Goal: Task Accomplishment & Management: Manage account settings

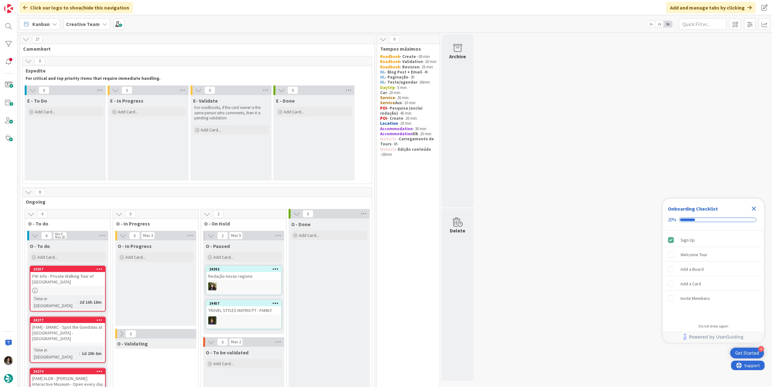
click at [754, 207] on icon "Close Checklist" at bounding box center [754, 209] width 8 height 8
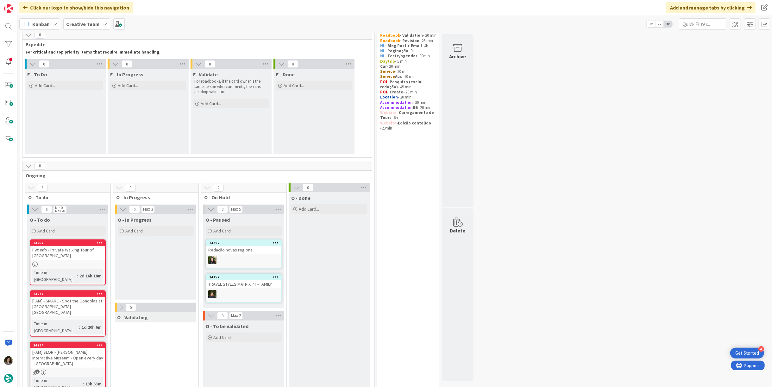
scroll to position [140, 0]
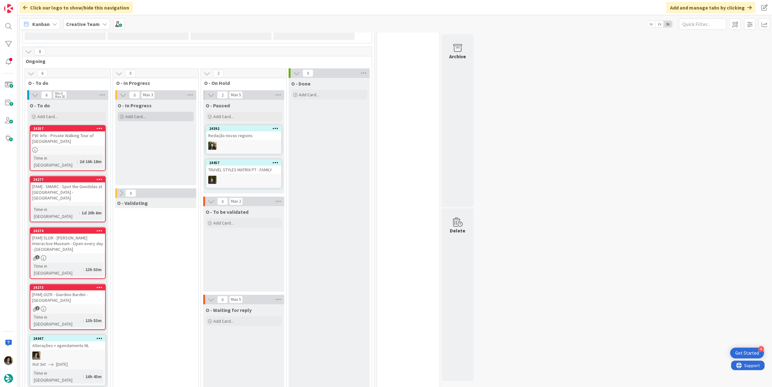
click at [157, 112] on div "Add Card..." at bounding box center [156, 116] width 76 height 9
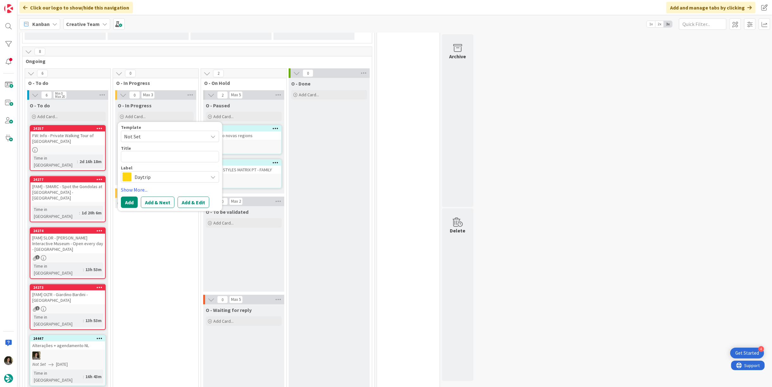
click at [154, 176] on span "Daytrip" at bounding box center [169, 176] width 70 height 9
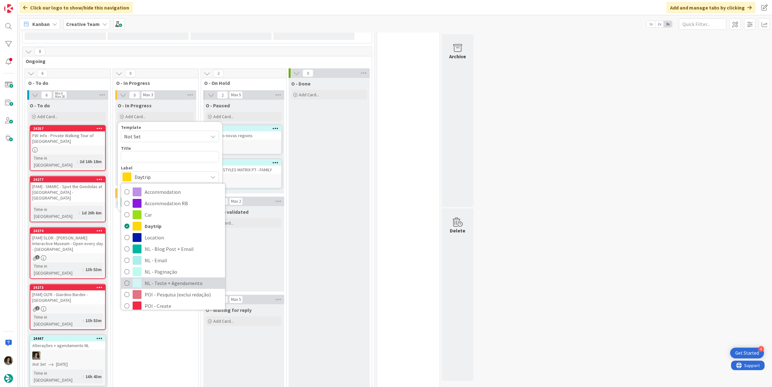
click at [187, 279] on span "NL - Teste + Agendamento" at bounding box center [183, 282] width 77 height 9
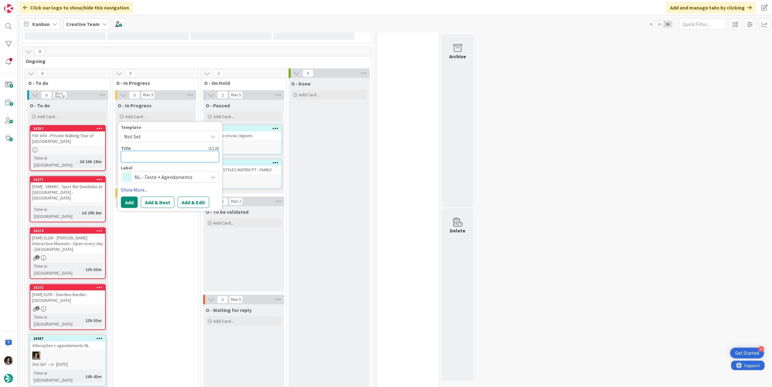
click at [153, 155] on textarea at bounding box center [170, 156] width 98 height 11
type textarea "x"
type textarea "T"
type textarea "x"
type textarea "Tr"
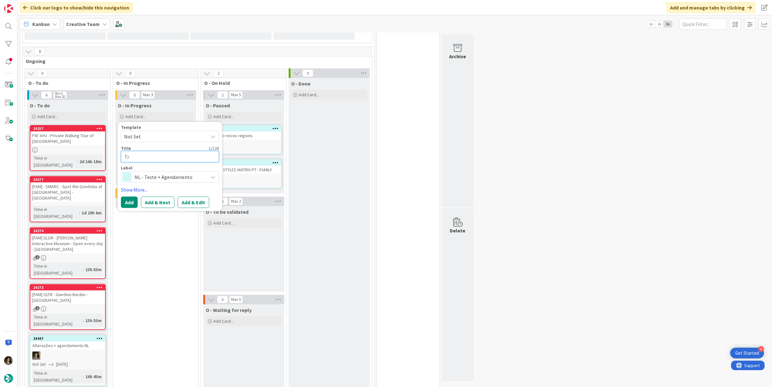
type textarea "x"
type textarea "Tra"
type textarea "x"
type textarea "Trav"
type textarea "x"
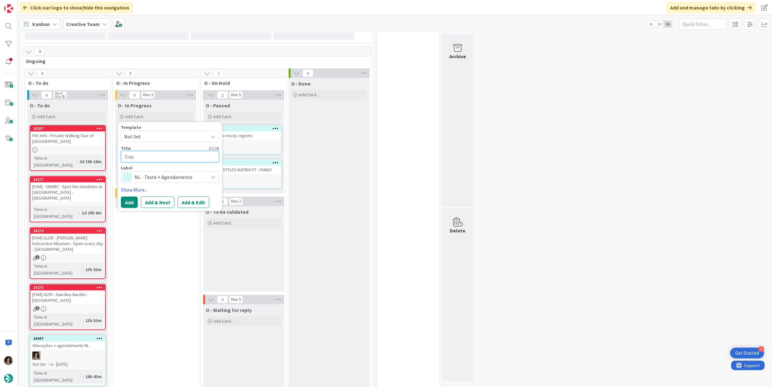
type textarea "Trave"
type textarea "x"
type textarea "Travel"
type textarea "x"
type textarea "Travel S"
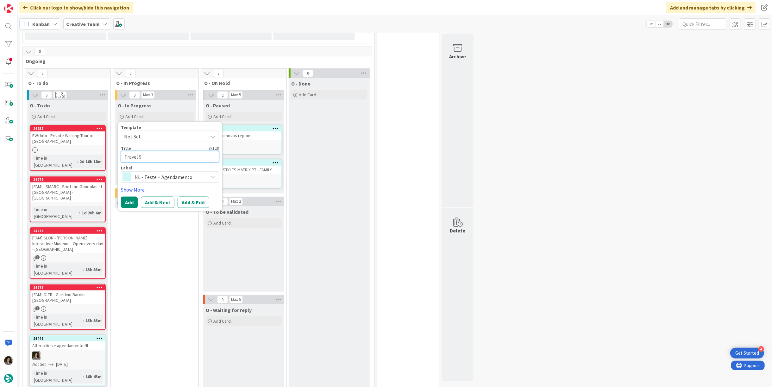
type textarea "x"
type textarea "Travel St"
type textarea "x"
type textarea "Travel Sty"
type textarea "x"
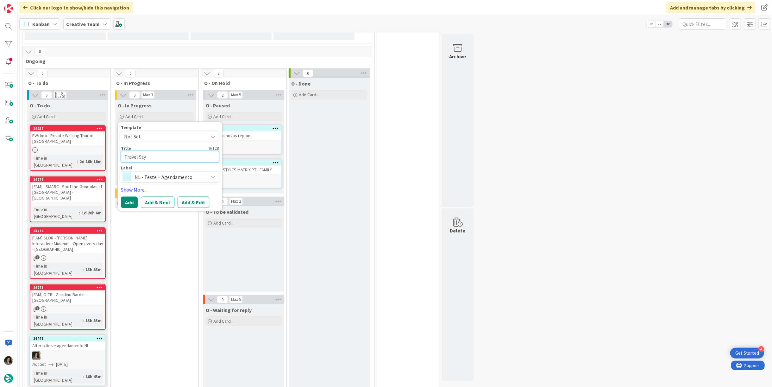
type textarea "Travel Styl"
type textarea "x"
type textarea "Travel Style"
type textarea "x"
type textarea "Travel Styles"
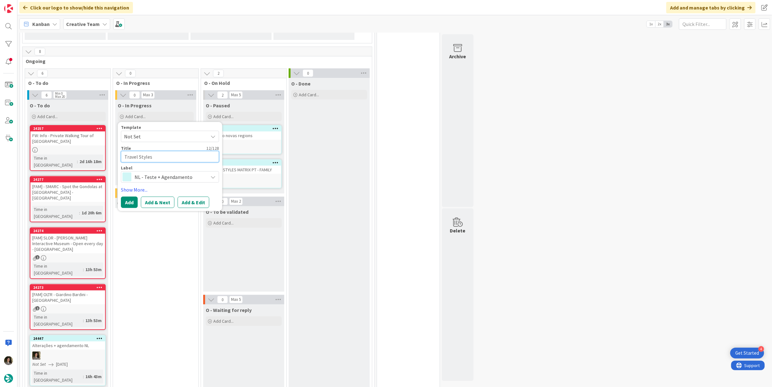
type textarea "x"
type textarea "Travel Styles"
type textarea "x"
type textarea "Travel Styles M"
type textarea "x"
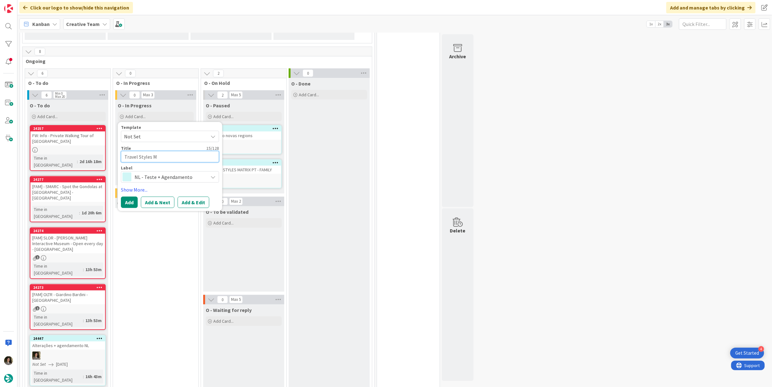
type textarea "Travel Styles Ma"
type textarea "x"
type textarea "Travel Styles Mat"
type textarea "x"
type textarea "Travel Styles Matr"
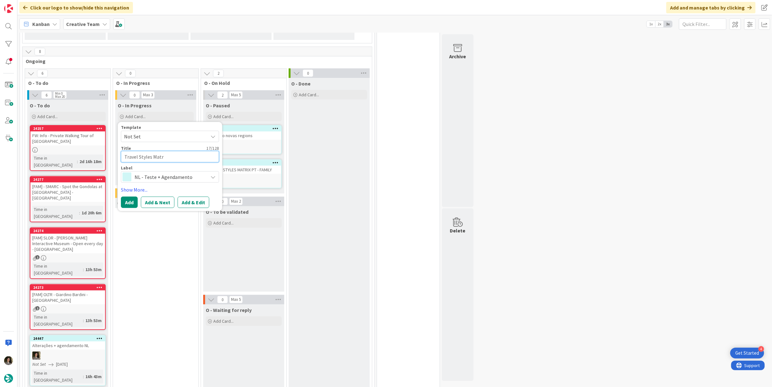
type textarea "x"
type textarea "Travel Styles Matri"
type textarea "x"
type textarea "Travel Styles Matrix"
type textarea "x"
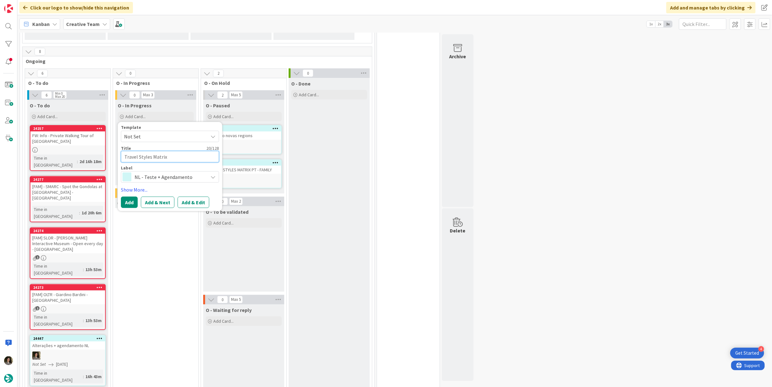
type textarea "Travel Styles Matrix"
type textarea "x"
type textarea "Travel Styles Matrix -"
type textarea "x"
type textarea "Travel Styles Matrix -"
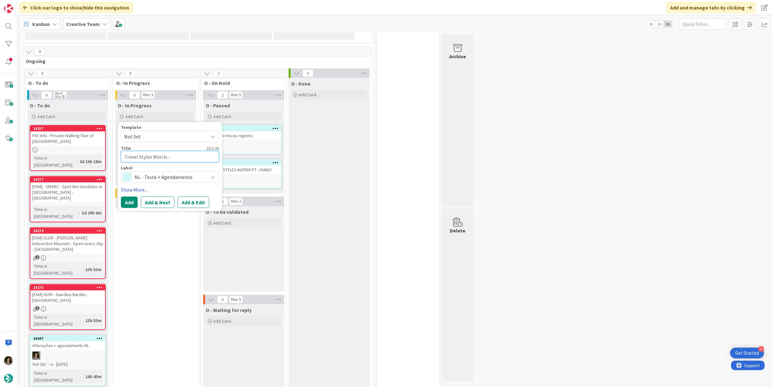
type textarea "x"
type textarea "Travel Styles Matrix - P"
type textarea "x"
type textarea "Travel Styles Matrix - PT"
type textarea "x"
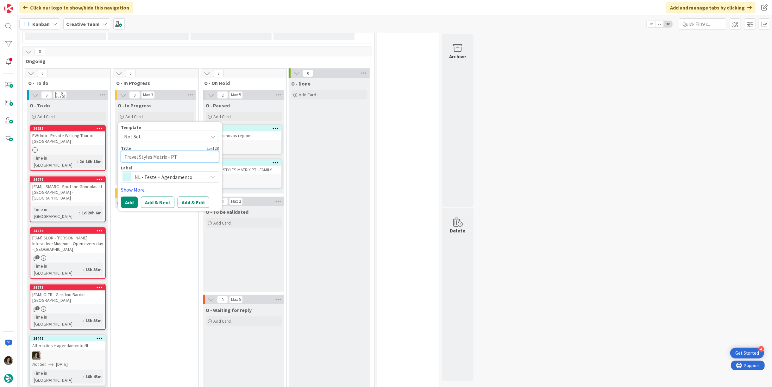
type textarea "Travel Styles Matrix - PT"
type textarea "x"
type textarea "Travel Styles Matrix - PT C"
type textarea "x"
type textarea "Travel Styles Matrix - PT C&"
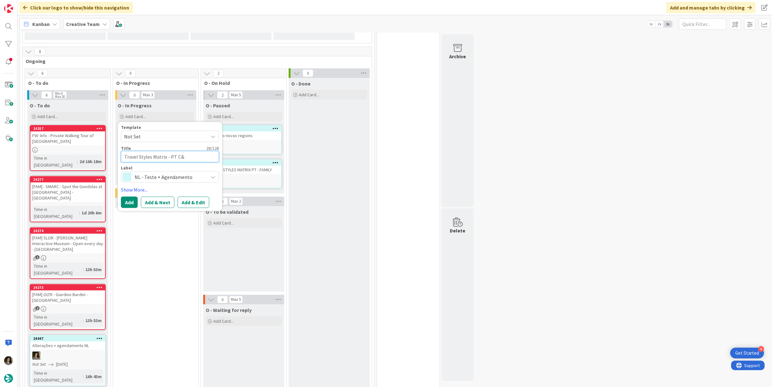
type textarea "x"
type textarea "Travel Styles Matrix - PT C&A"
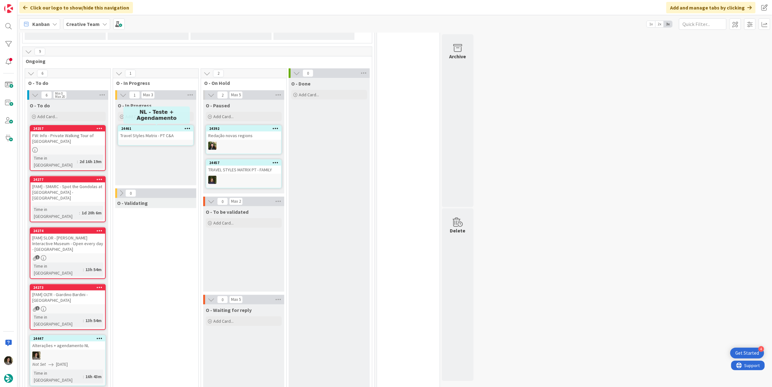
click at [170, 132] on div "Travel Styles Matrix - PT C&A" at bounding box center [155, 135] width 75 height 8
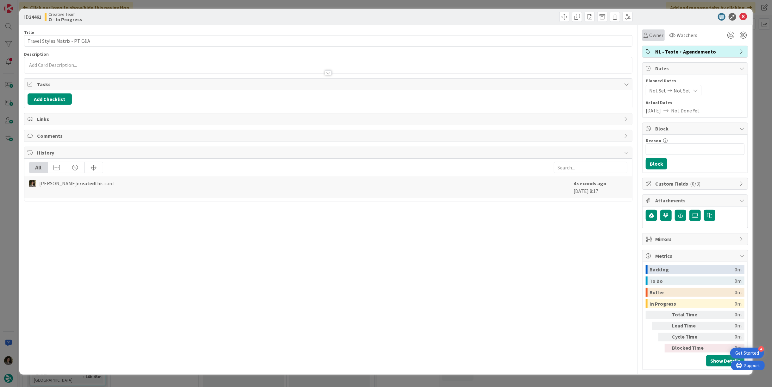
click at [653, 37] on span "Owner" at bounding box center [656, 35] width 14 height 8
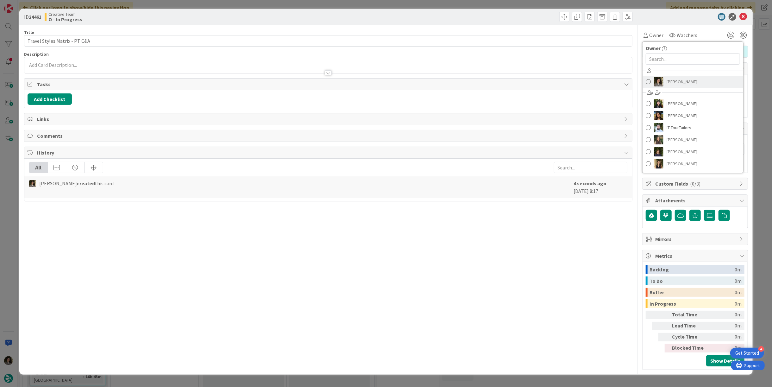
click at [685, 82] on span "[PERSON_NAME]" at bounding box center [681, 81] width 31 height 9
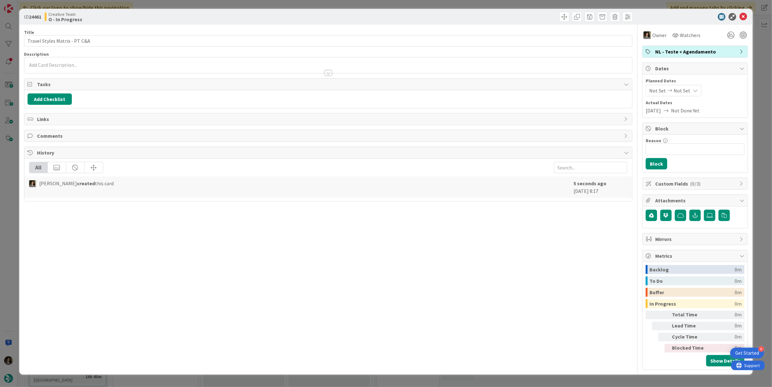
click at [692, 90] on icon at bounding box center [694, 90] width 5 height 5
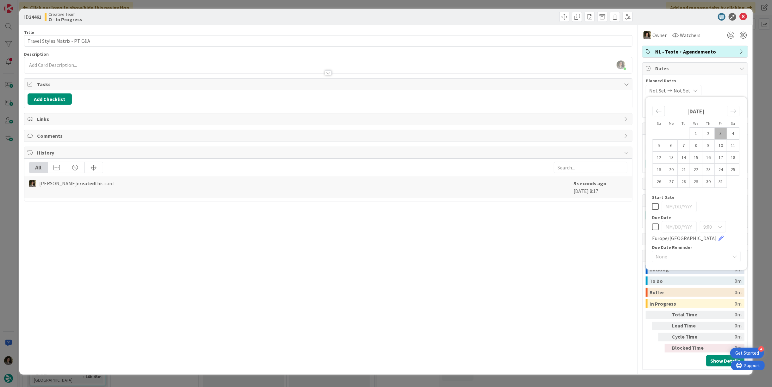
click at [655, 225] on icon at bounding box center [655, 227] width 7 height 8
type input "[DATE]"
drag, startPoint x: 596, startPoint y: 226, endPoint x: 628, endPoint y: 182, distance: 54.4
click at [596, 226] on div "Title 29 / 128 Travel Styles Matrix - PT C&A Description [PERSON_NAME] just joi…" at bounding box center [328, 197] width 608 height 345
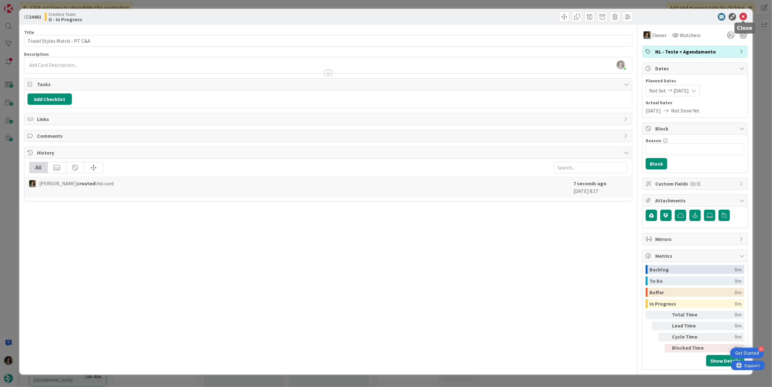
click at [744, 18] on icon at bounding box center [743, 17] width 8 height 8
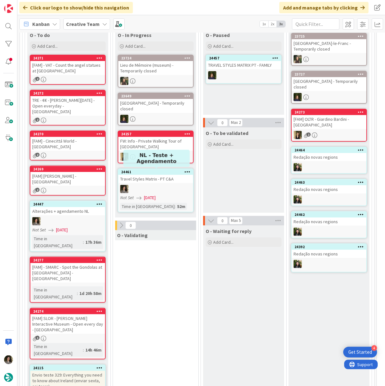
scroll to position [176, 0]
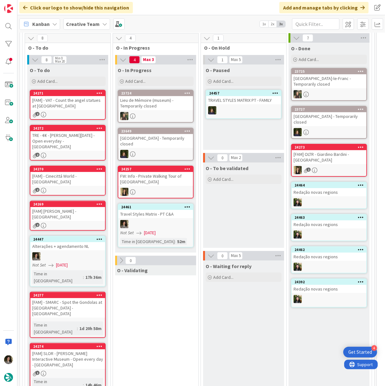
click at [168, 210] on div "Travel Styles Matrix - PT C&A" at bounding box center [155, 214] width 75 height 8
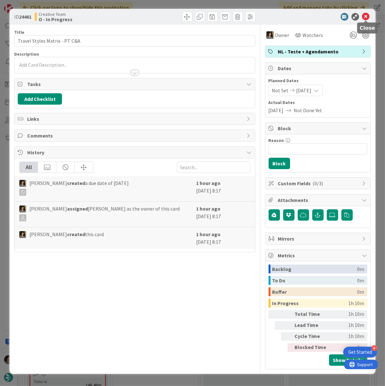
click at [363, 14] on icon at bounding box center [366, 17] width 8 height 8
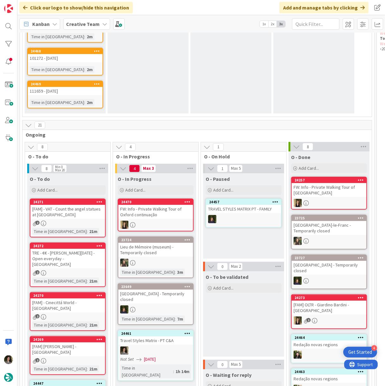
scroll to position [140, 0]
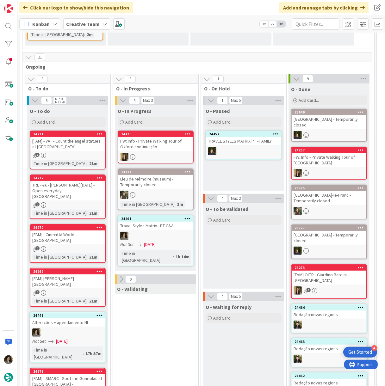
click at [198, 60] on div "21" at bounding box center [196, 57] width 349 height 9
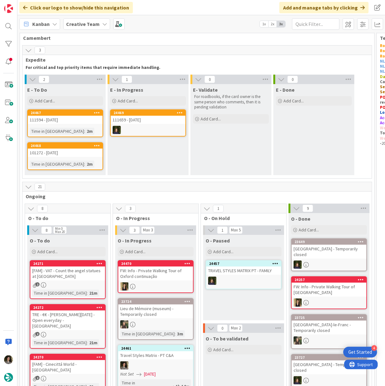
scroll to position [0, 0]
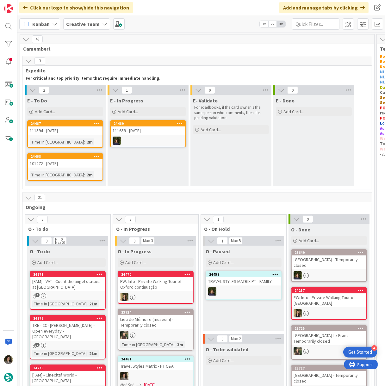
click at [67, 133] on div "111594 - [DATE]" at bounding box center [65, 131] width 75 height 8
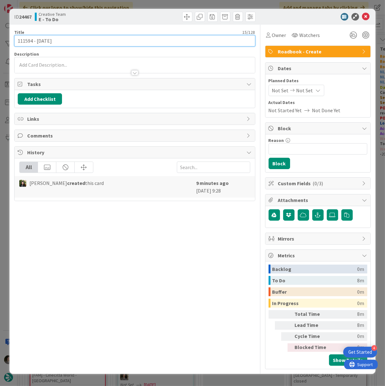
drag, startPoint x: 15, startPoint y: 40, endPoint x: 0, endPoint y: 42, distance: 14.6
click at [0, 42] on div "ID 24467 Creative Team E - To Do Title 15 / 128 111594 - [DATE] Description Own…" at bounding box center [192, 193] width 385 height 386
click at [31, 41] on input "111594 - [DATE]" at bounding box center [134, 40] width 241 height 11
click at [32, 41] on input "111594 - [DATE]" at bounding box center [134, 40] width 241 height 11
drag, startPoint x: 32, startPoint y: 41, endPoint x: 15, endPoint y: 41, distance: 16.4
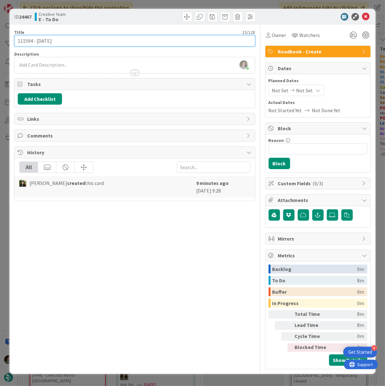
click at [15, 41] on input "111594 - [DATE]" at bounding box center [134, 40] width 241 height 11
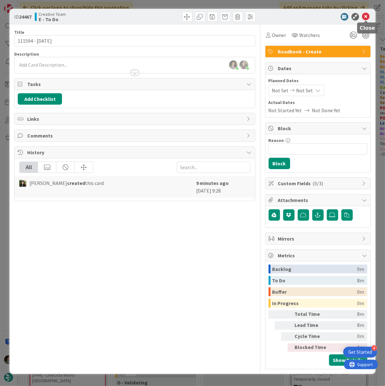
click at [366, 15] on icon at bounding box center [366, 17] width 8 height 8
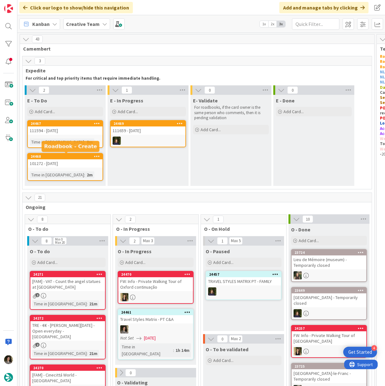
click at [86, 157] on div "24468" at bounding box center [67, 156] width 72 height 4
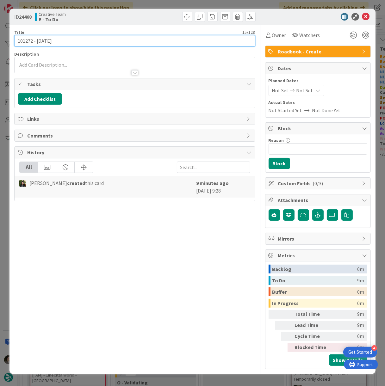
drag, startPoint x: 34, startPoint y: 40, endPoint x: 2, endPoint y: 40, distance: 31.6
click at [0, 39] on html "4 Get Started Click our logo to show/hide this navigation Add and manage tabs b…" at bounding box center [192, 193] width 385 height 386
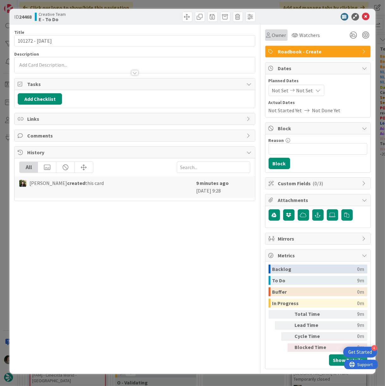
click at [272, 35] on span "Owner" at bounding box center [279, 35] width 14 height 8
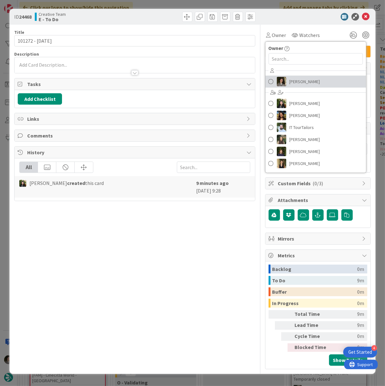
drag, startPoint x: 303, startPoint y: 78, endPoint x: 208, endPoint y: 82, distance: 95.0
click at [303, 78] on span "[PERSON_NAME]" at bounding box center [304, 81] width 31 height 9
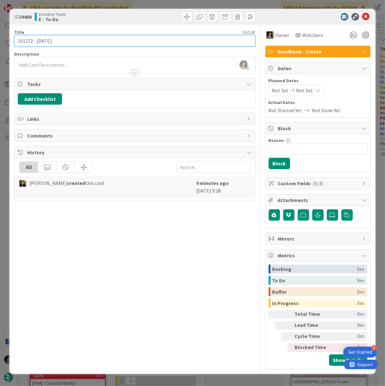
drag, startPoint x: 32, startPoint y: 40, endPoint x: 3, endPoint y: 51, distance: 30.6
click at [0, 40] on html "4 Get Started Click our logo to show/hide this navigation Add and manage tabs b…" at bounding box center [192, 193] width 385 height 386
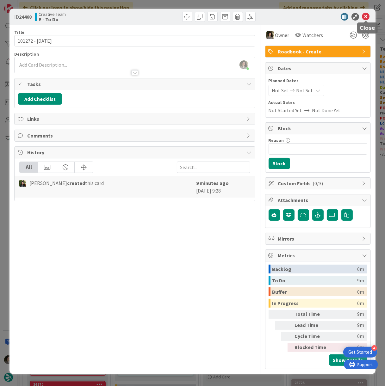
click at [369, 13] on icon at bounding box center [366, 17] width 8 height 8
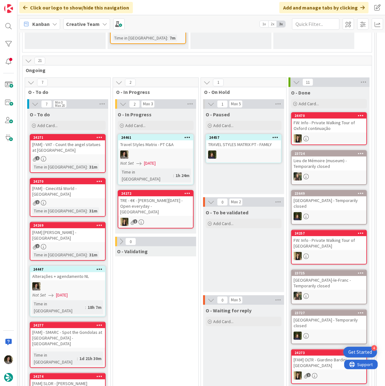
scroll to position [176, 0]
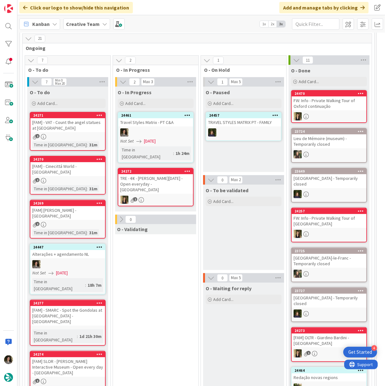
click at [165, 126] on div "24461 Travel Styles Matrix - PT C&A Not Set [DATE] Time in [GEOGRAPHIC_DATA] : …" at bounding box center [156, 137] width 76 height 51
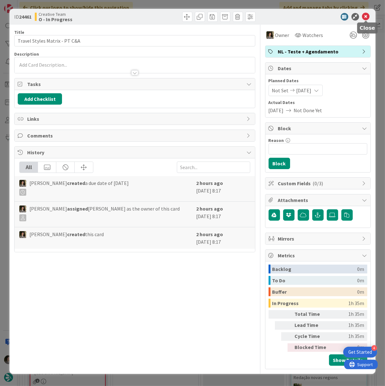
click at [364, 16] on icon at bounding box center [366, 17] width 8 height 8
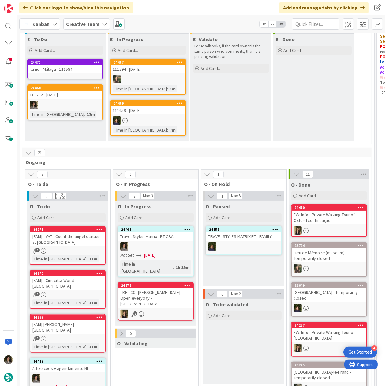
scroll to position [140, 0]
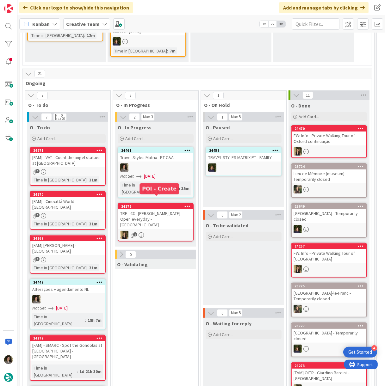
click at [167, 171] on div "24461 Travel Styles Matrix - PT C&A Not Set [DATE] Time in [GEOGRAPHIC_DATA] : …" at bounding box center [156, 172] width 76 height 51
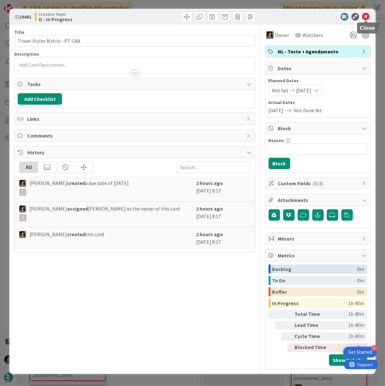
click at [369, 17] on icon at bounding box center [366, 17] width 8 height 8
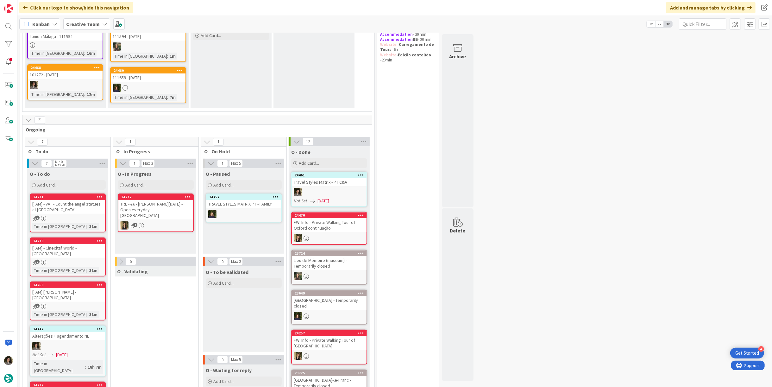
scroll to position [140, 0]
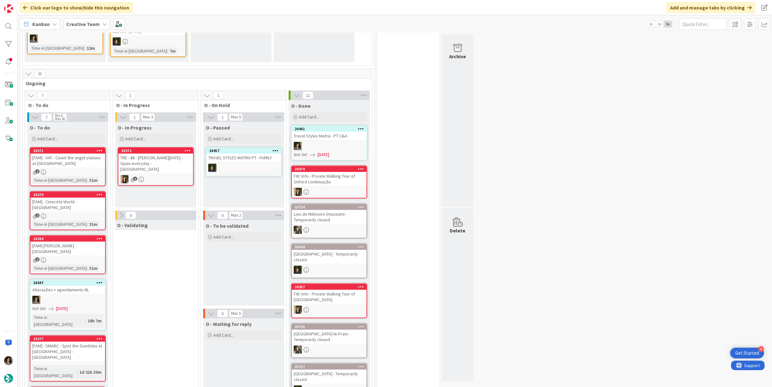
click at [340, 133] on div "Travel Styles Matrix - PT C&A" at bounding box center [329, 136] width 75 height 8
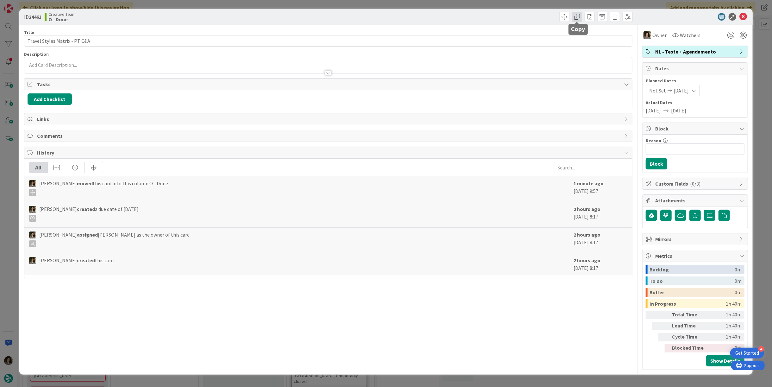
click at [578, 18] on span at bounding box center [577, 17] width 10 height 10
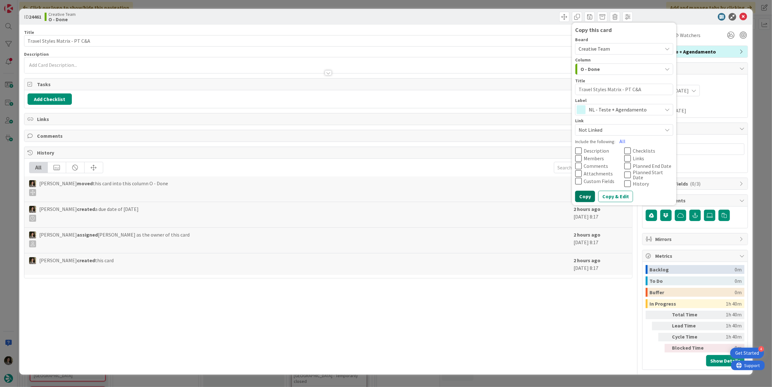
click at [585, 191] on button "Copy" at bounding box center [585, 195] width 20 height 11
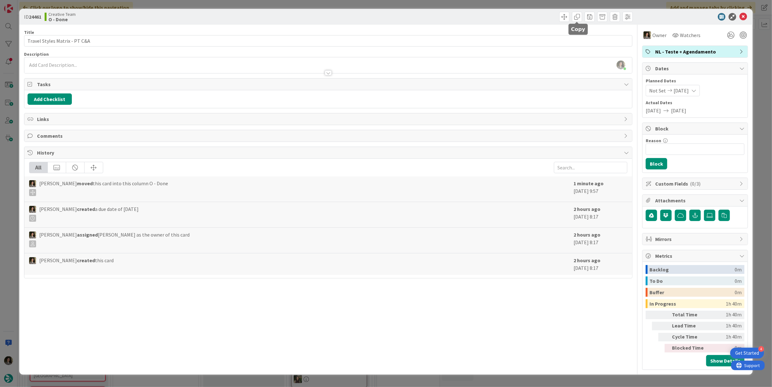
drag, startPoint x: 578, startPoint y: 19, endPoint x: 602, endPoint y: 77, distance: 62.7
click at [580, 22] on div "ID 24461 Creative Team O - Done Copy this card Board Creative Team Column O - D…" at bounding box center [385, 17] width 733 height 16
click at [574, 18] on span at bounding box center [577, 17] width 10 height 10
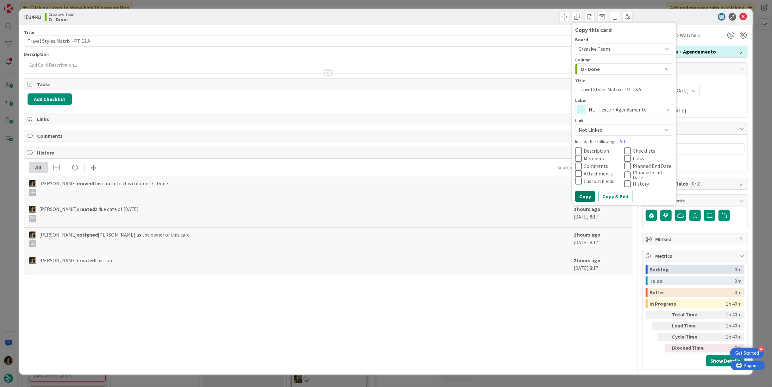
click at [587, 194] on button "Copy" at bounding box center [585, 195] width 20 height 11
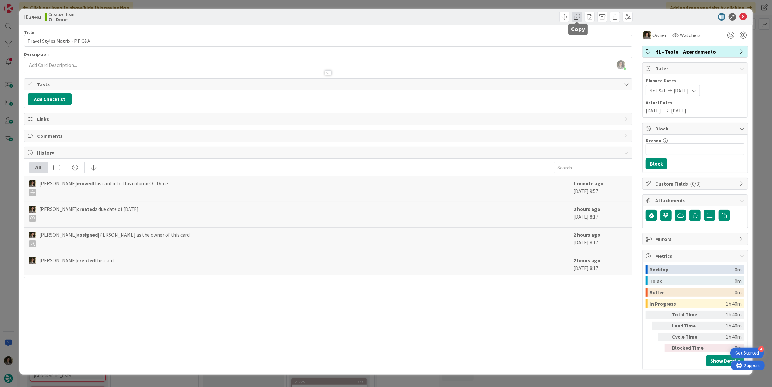
click at [572, 16] on span at bounding box center [577, 17] width 10 height 10
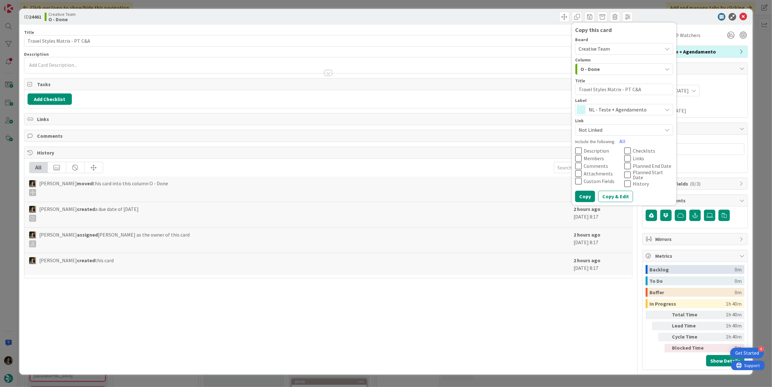
click at [600, 109] on span "NL - Teste + Agendamento" at bounding box center [623, 109] width 70 height 9
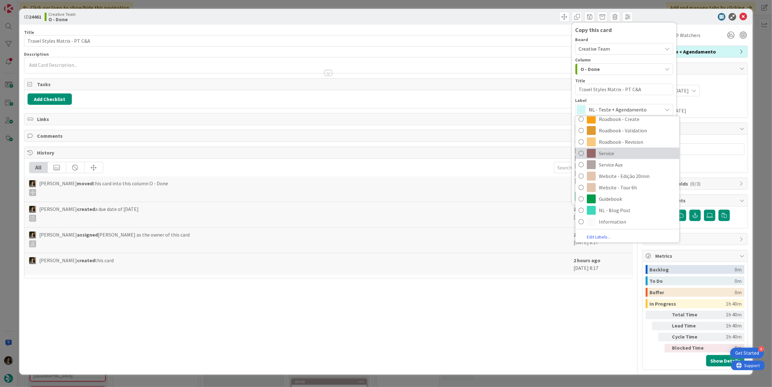
scroll to position [132, 0]
click at [616, 163] on span "Service Aux" at bounding box center [637, 163] width 77 height 9
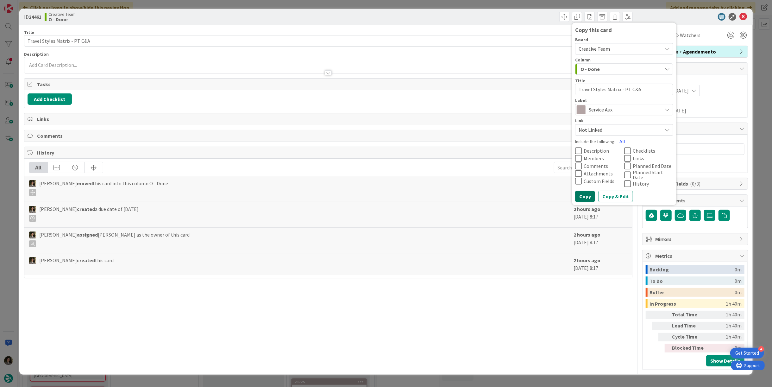
click at [582, 192] on button "Copy" at bounding box center [585, 195] width 20 height 11
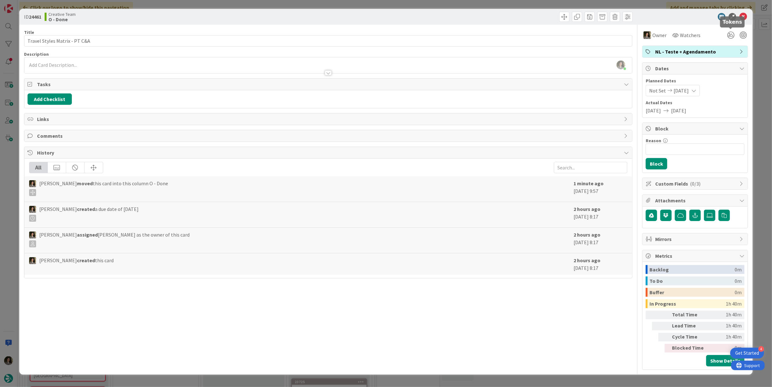
type textarea "x"
click at [744, 14] on icon at bounding box center [743, 17] width 8 height 8
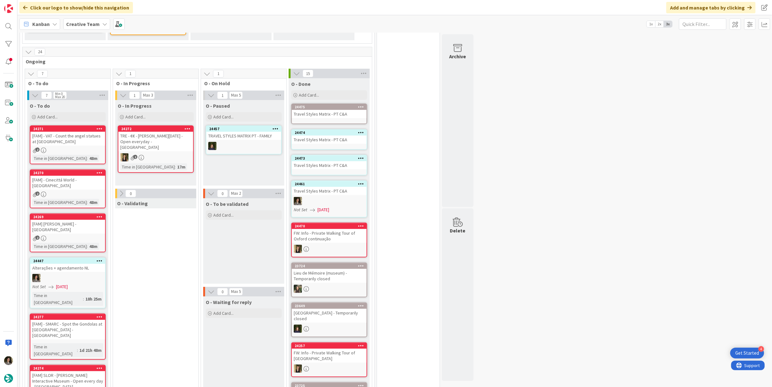
scroll to position [176, 0]
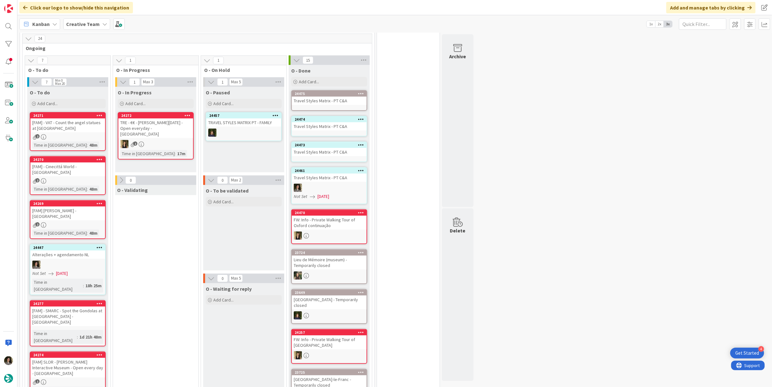
click at [335, 148] on div "Travel Styles Matrix - PT C&A" at bounding box center [329, 152] width 75 height 8
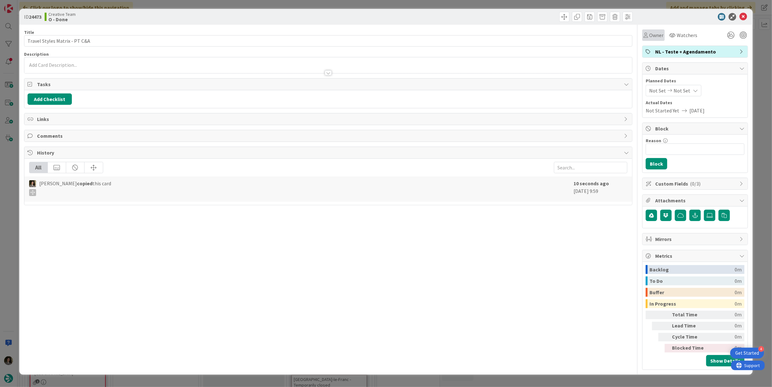
click at [661, 33] on span "Owner" at bounding box center [656, 35] width 14 height 8
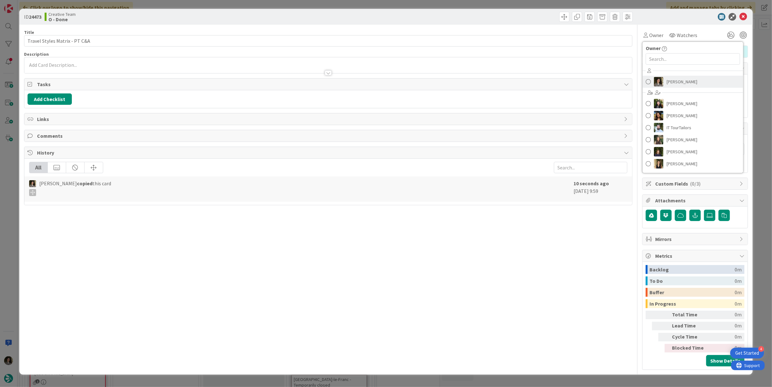
click at [690, 80] on span "[PERSON_NAME]" at bounding box center [681, 81] width 31 height 9
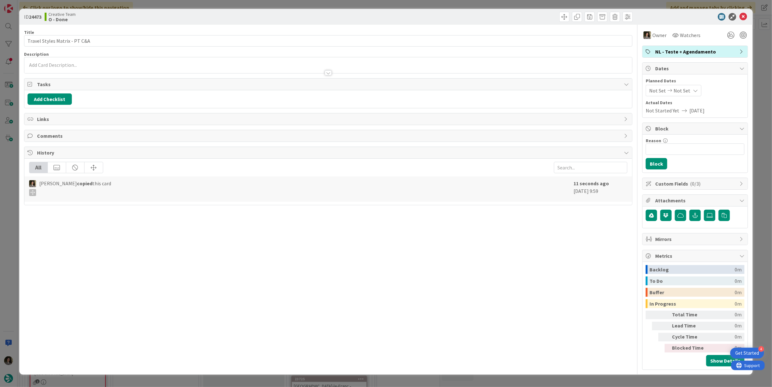
click at [687, 88] on span "Not Set" at bounding box center [681, 91] width 17 height 8
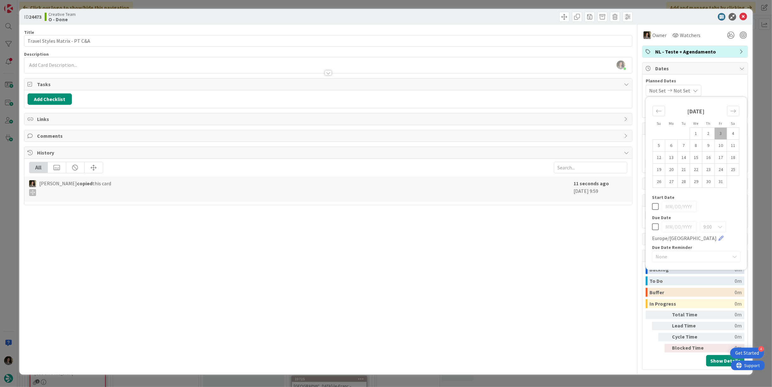
click at [657, 223] on icon at bounding box center [655, 227] width 7 height 8
type input "[DATE]"
click at [743, 16] on icon at bounding box center [743, 17] width 8 height 8
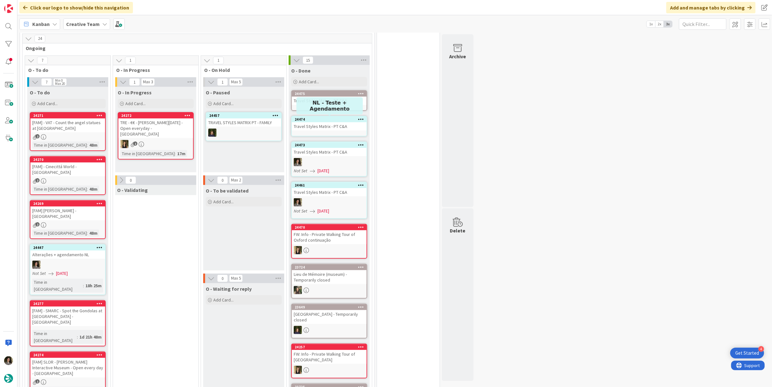
click at [326, 132] on div "24474 Travel Styles Matrix - PT C&A" at bounding box center [329, 126] width 76 height 21
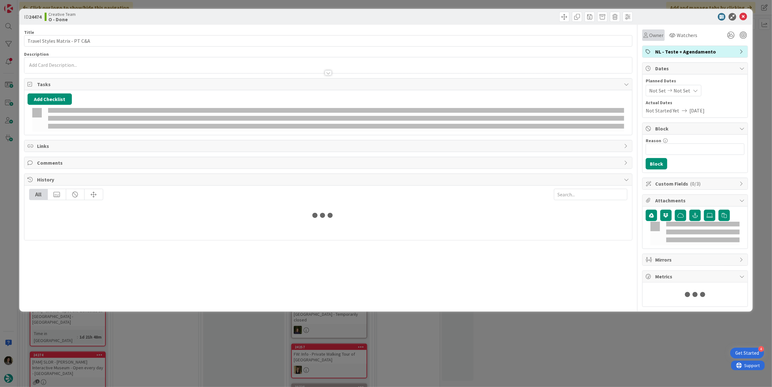
click at [646, 33] on icon at bounding box center [645, 35] width 4 height 5
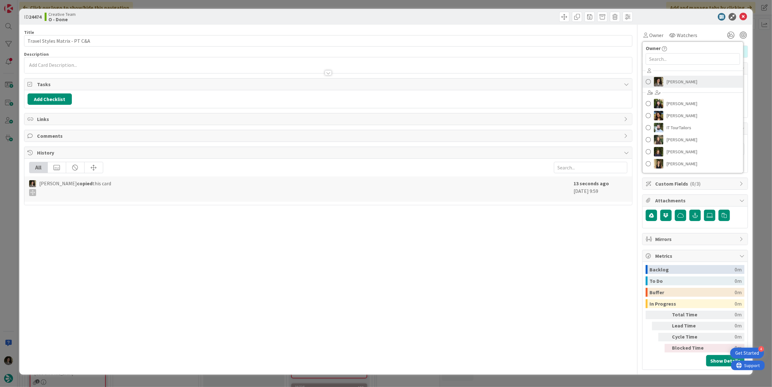
click at [661, 83] on img at bounding box center [658, 81] width 9 height 9
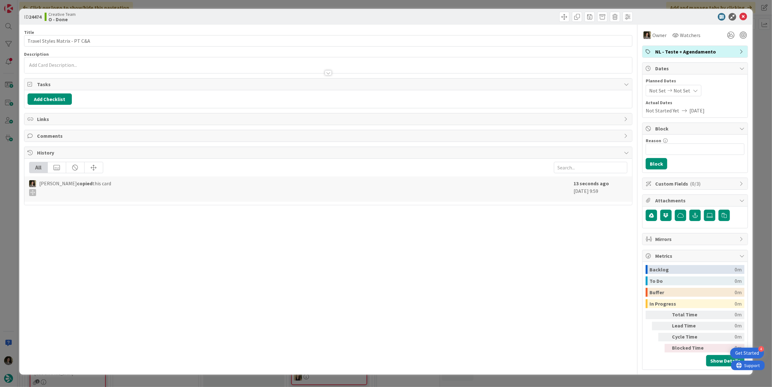
click at [681, 91] on span "Not Set" at bounding box center [681, 91] width 17 height 8
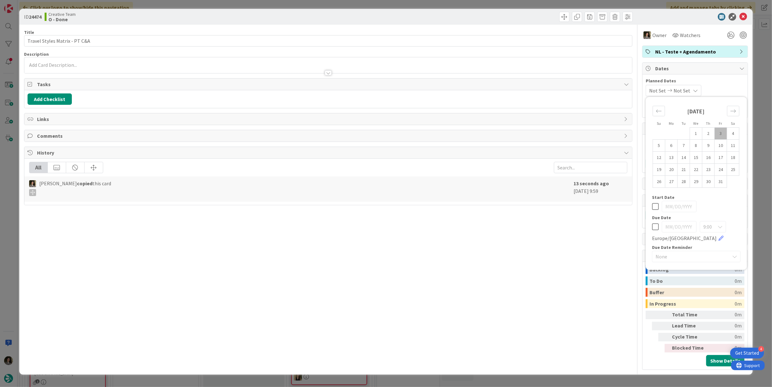
drag, startPoint x: 653, startPoint y: 227, endPoint x: 657, endPoint y: 223, distance: 5.1
click at [654, 227] on icon at bounding box center [655, 227] width 7 height 8
type input "[DATE]"
click at [741, 19] on icon at bounding box center [743, 17] width 8 height 8
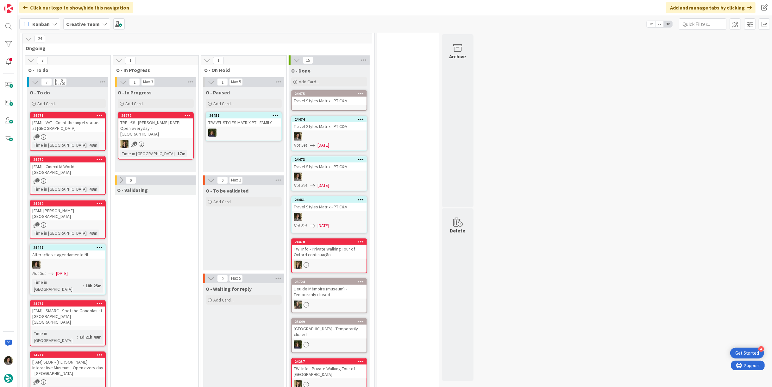
click at [327, 96] on div "Travel Styles Matrix - PT C&A" at bounding box center [329, 100] width 75 height 8
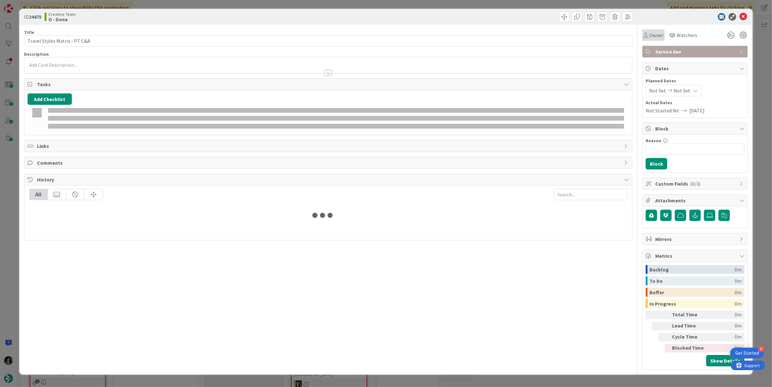
click at [655, 33] on span "Owner" at bounding box center [656, 35] width 14 height 8
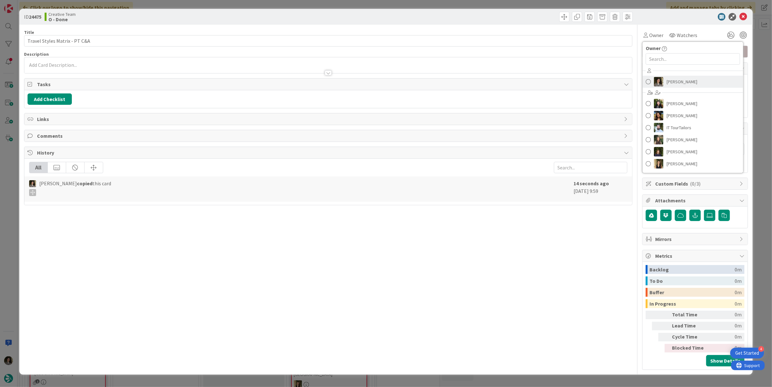
click at [691, 77] on span "[PERSON_NAME]" at bounding box center [681, 81] width 31 height 9
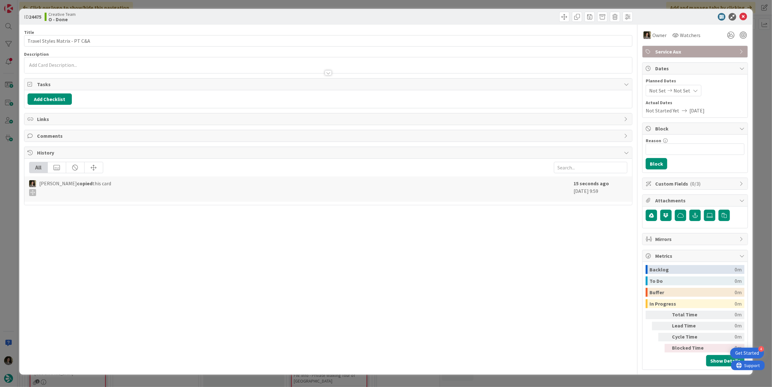
click at [694, 88] on icon at bounding box center [694, 90] width 5 height 5
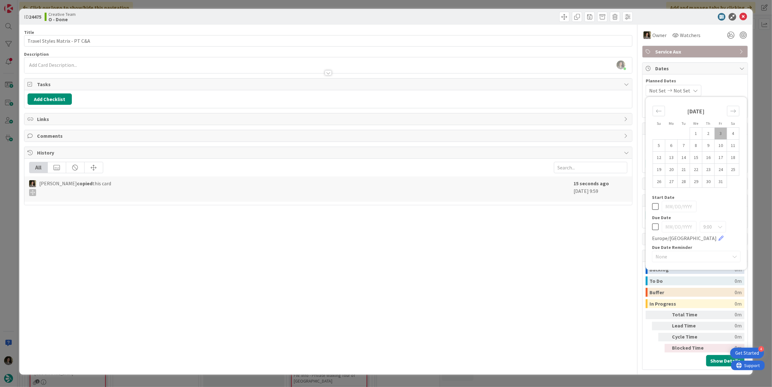
click at [652, 225] on icon at bounding box center [655, 227] width 7 height 8
type input "[DATE]"
click at [594, 220] on div "Title 29 / 128 Travel Styles Matrix - PT C&A Description [PERSON_NAME] just joi…" at bounding box center [328, 197] width 608 height 345
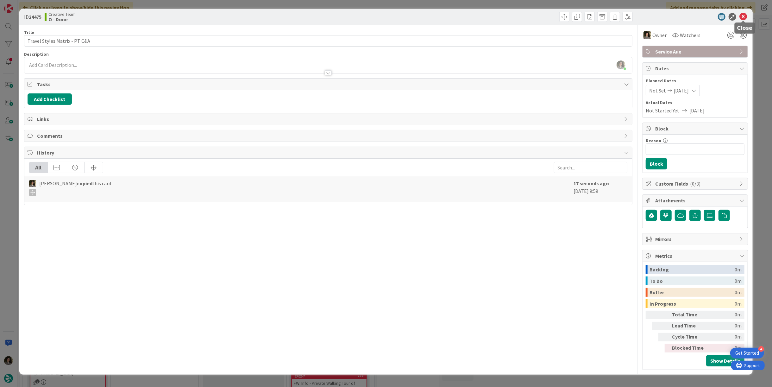
click at [742, 15] on icon at bounding box center [743, 17] width 8 height 8
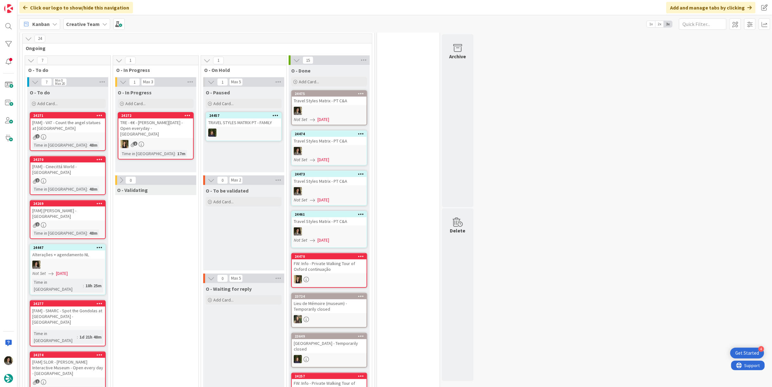
click at [221, 214] on div "O - To be validated Add Card..." at bounding box center [243, 227] width 81 height 85
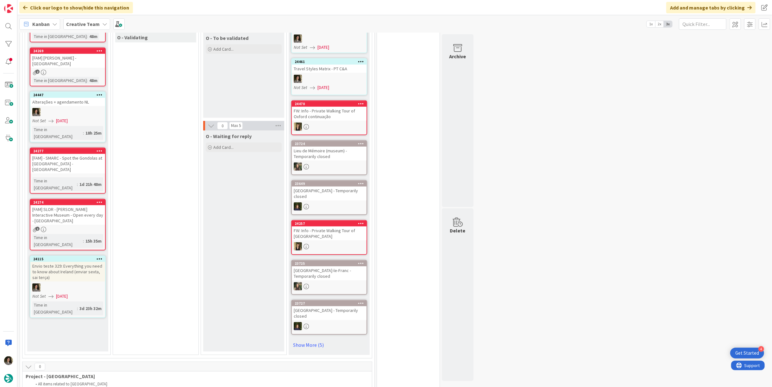
scroll to position [351, 0]
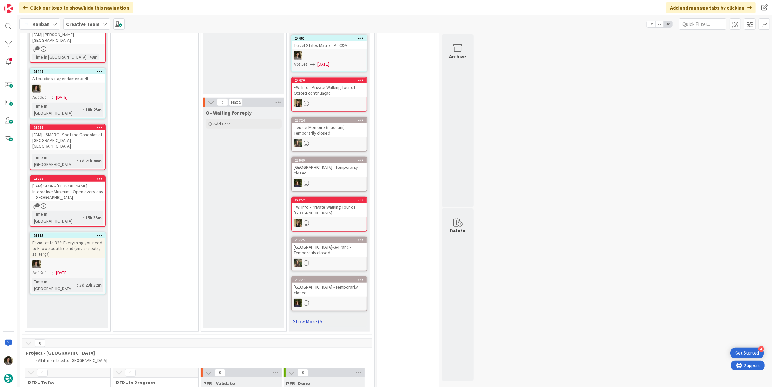
click at [307, 320] on link "Show More (5)" at bounding box center [329, 321] width 76 height 10
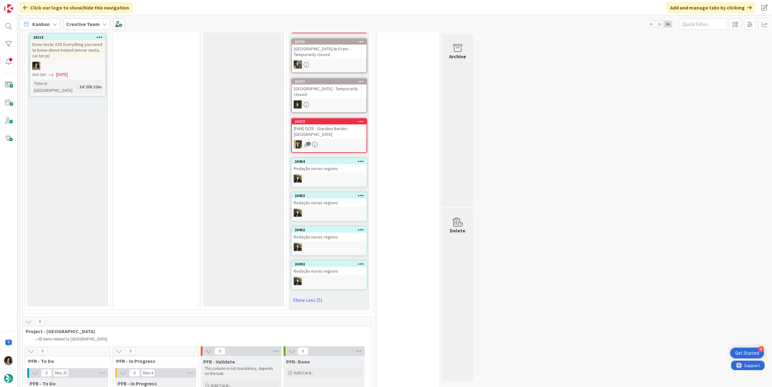
scroll to position [597, 0]
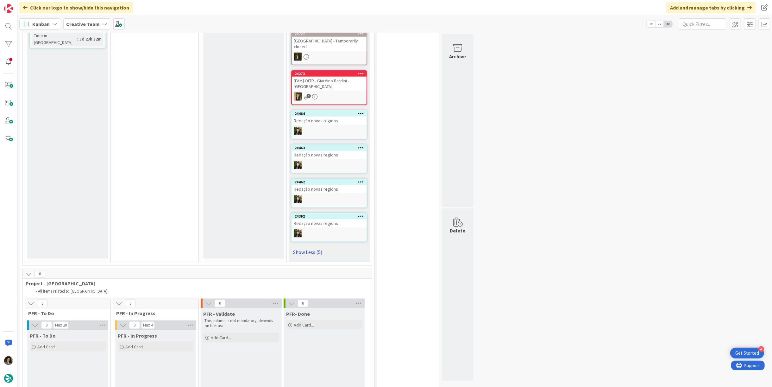
click at [317, 251] on link "Show Less (5)" at bounding box center [329, 252] width 76 height 10
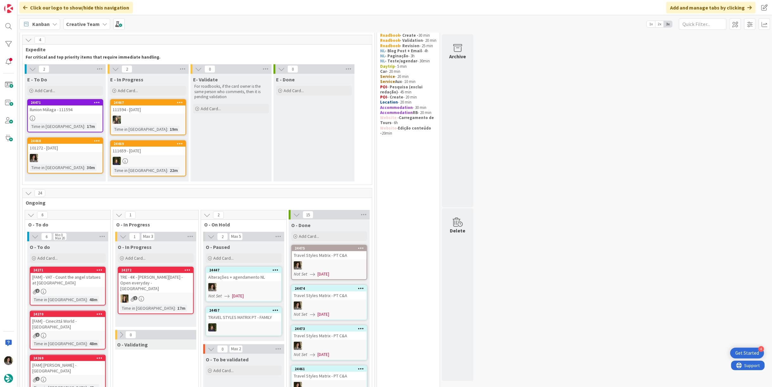
scroll to position [0, 0]
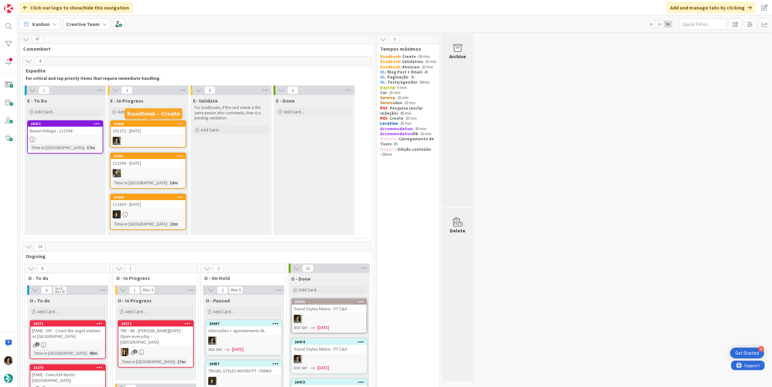
click at [162, 124] on div "24468" at bounding box center [150, 123] width 72 height 4
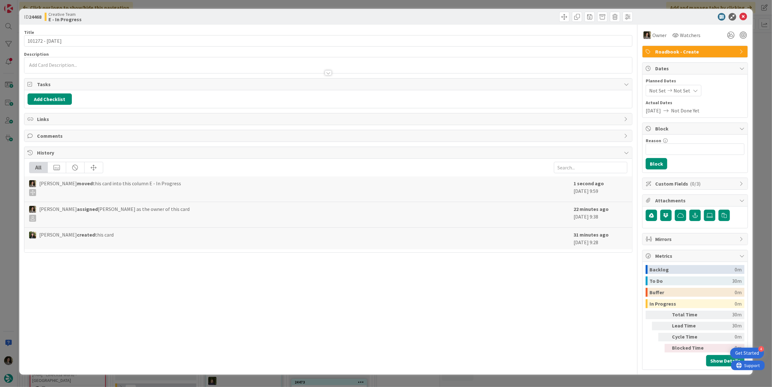
click at [47, 65] on p at bounding box center [328, 64] width 601 height 7
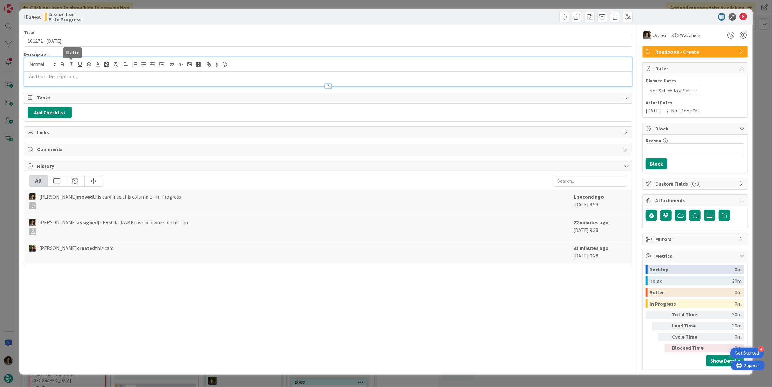
click at [70, 78] on p at bounding box center [328, 76] width 601 height 7
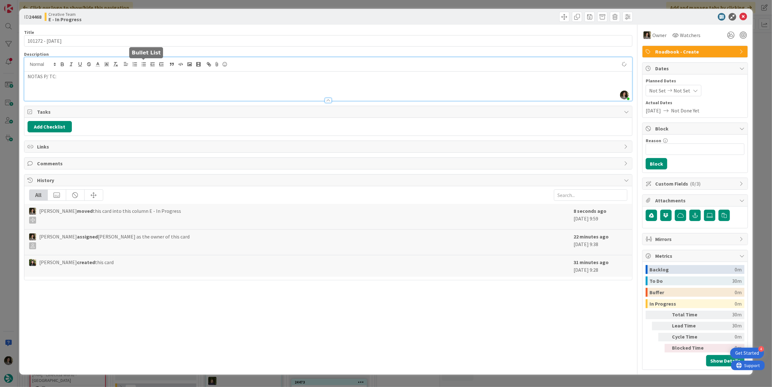
click at [145, 62] on icon "button" at bounding box center [144, 64] width 6 height 6
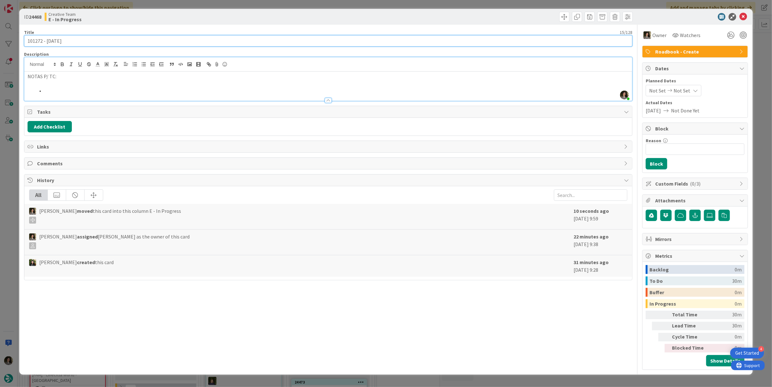
drag, startPoint x: 42, startPoint y: 41, endPoint x: 0, endPoint y: 41, distance: 41.4
click at [0, 41] on div "ID 24468 Creative Team E - In Progress Title 15 / 128 101272 - [DATE] Descripti…" at bounding box center [386, 193] width 772 height 387
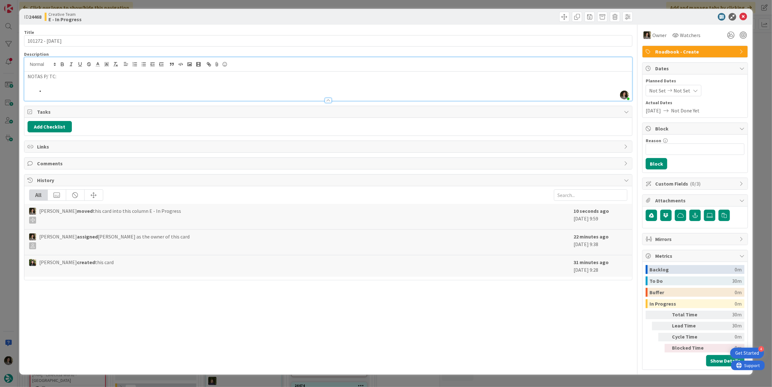
click at [64, 88] on li at bounding box center [331, 90] width 593 height 7
click at [148, 90] on li "Private driver do dia 18/10 está em 0.02 -" at bounding box center [331, 90] width 593 height 7
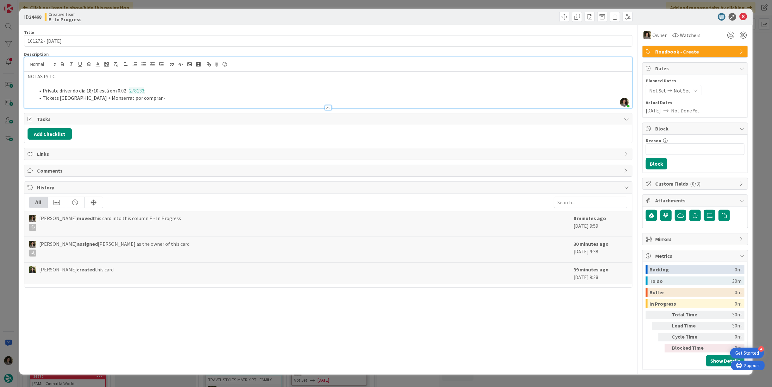
click at [168, 98] on li "Tickets [GEOGRAPHIC_DATA] + Monserrat por comprar -" at bounding box center [331, 97] width 593 height 7
click at [186, 93] on li "Private driver do dia 18/10 está em 0.02 - 278133 ;" at bounding box center [331, 90] width 593 height 7
click at [189, 96] on li "Tickets [GEOGRAPHIC_DATA] + Monserrat por comprar - 278151" at bounding box center [331, 97] width 593 height 7
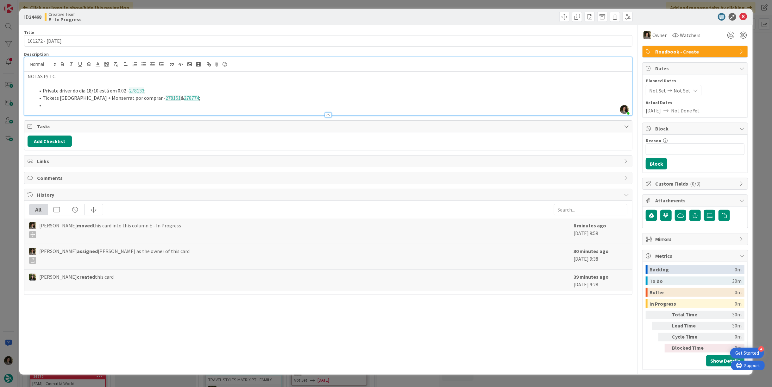
click at [76, 103] on li at bounding box center [331, 105] width 593 height 7
click at [102, 105] on li "Train tickets dos dias 20/10 ()" at bounding box center [331, 105] width 593 height 7
click at [128, 102] on li "Train tickets dos dias 20/10 ( 278135 )" at bounding box center [331, 105] width 593 height 7
click at [146, 105] on li "Train tickets dos dias 20/10 ( 278135 )," at bounding box center [331, 105] width 593 height 7
click at [166, 105] on li "Train tickets dos dias 20/10 ( 278135 ), 23/10 ( 278137 ), 2/11 ()" at bounding box center [331, 105] width 593 height 7
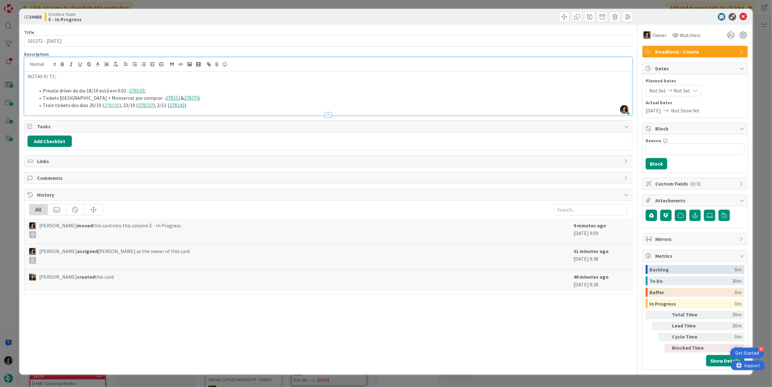
click at [189, 104] on li "Train tickets dos dias 20/10 ( 278135 ), 23/10 ( 278137 ), 2/11 ( 278142 )" at bounding box center [331, 105] width 593 height 7
click at [197, 105] on li "Train tickets dos dias 20/10 ( 278135 ), 23/10 ( 278137 ), 2/11 ( 278142 ), 3/1…" at bounding box center [331, 105] width 593 height 7
click at [220, 102] on li "Train tickets dos dias 20/10 ( 278135 ), 23/10 ( 278137 ), 2/11 ( 278142 ), 3/1…" at bounding box center [331, 105] width 593 height 7
click at [231, 104] on li "Train tickets dos dias 20/10 ( 278135 ), 23/10 ( 278137 ), 2/11 ( 278142 ), 3/1…" at bounding box center [331, 105] width 593 height 7
click at [266, 104] on li "Train tickets dos dias 20/10 ( 278135 ), 23/10 ( 278137 ), 2/11 ( 278142 ), 3/1…" at bounding box center [331, 105] width 593 height 7
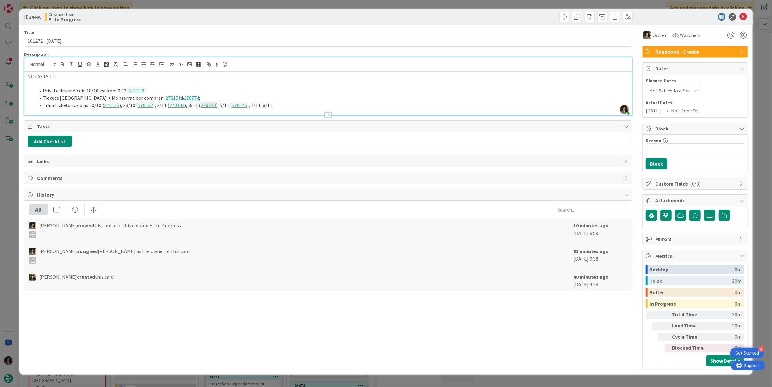
drag, startPoint x: 255, startPoint y: 104, endPoint x: 254, endPoint y: 109, distance: 4.1
click at [255, 104] on li "Train tickets dos dias 20/10 ( 278135 ), 23/10 ( 278137 ), 2/11 ( 278142 ), 3/1…" at bounding box center [331, 105] width 593 height 7
click at [290, 105] on li "Train tickets dos dias 20/10 ( 278135 ), 23/10 ( 278137 ), 2/11 ( 278142 ), 3/1…" at bounding box center [331, 105] width 593 height 7
click at [326, 105] on li "Train tickets dos dias 20/10 ( 278135 ), 23/10 ( 278137 ), 2/11 ( 278142 ), 3/1…" at bounding box center [331, 105] width 593 height 7
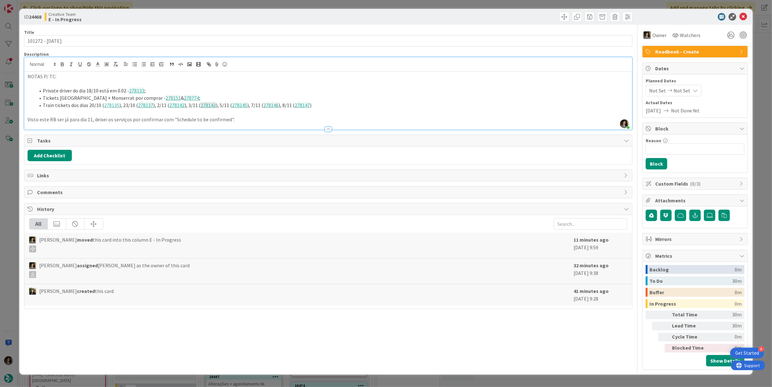
click at [318, 104] on li "Train tickets dos dias 20/10 ( 278135 ), 23/10 ( 278137 ), 2/11 ( 278142 ), 3/1…" at bounding box center [331, 105] width 593 height 7
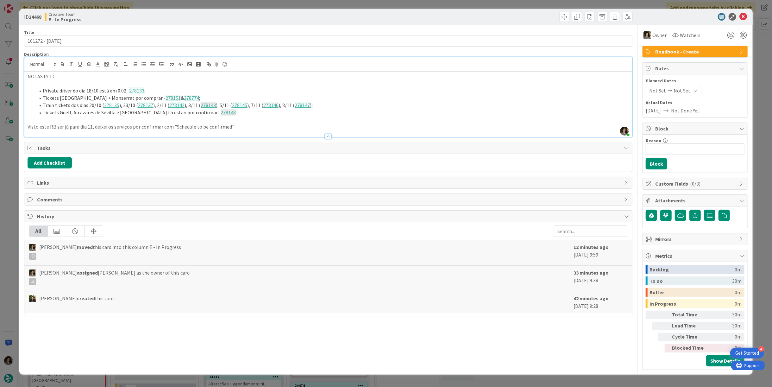
click at [233, 113] on li "Tickets Guell, Alcazares de Sevilla e [GEOGRAPHIC_DATA] tb estão por confirmar …" at bounding box center [331, 112] width 593 height 7
click at [275, 114] on li "Tickets Guell, Alcazares de Sevilla e [GEOGRAPHIC_DATA] tb estão por confirmar …" at bounding box center [331, 112] width 593 height 7
click at [744, 15] on icon at bounding box center [743, 17] width 8 height 8
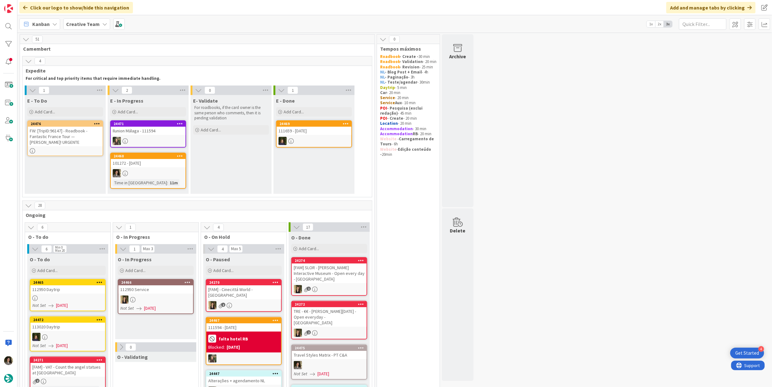
click at [84, 141] on div "FW: [TripID:96147] - Roadbook - Fantastic France Tour — [PERSON_NAME]! URGENTE" at bounding box center [65, 137] width 75 height 20
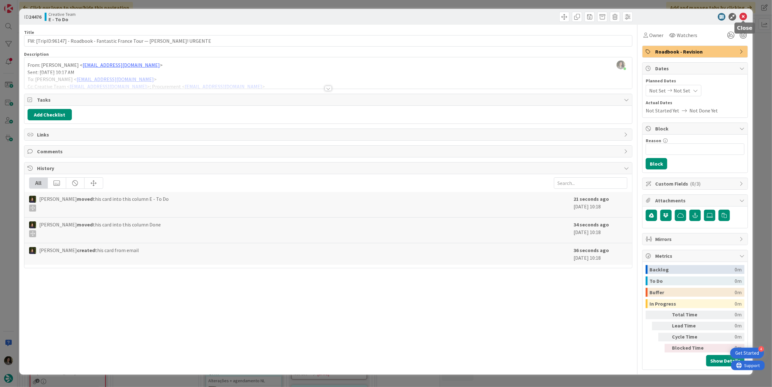
click at [743, 16] on icon at bounding box center [743, 17] width 8 height 8
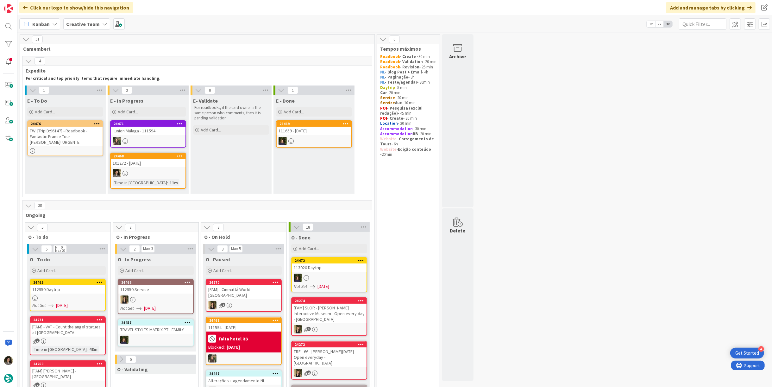
click at [170, 159] on div "101272 - [DATE]" at bounding box center [148, 163] width 75 height 8
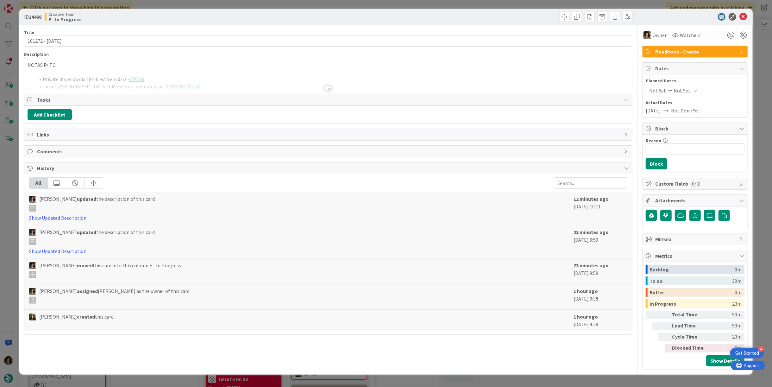
click at [326, 87] on div at bounding box center [328, 88] width 7 height 5
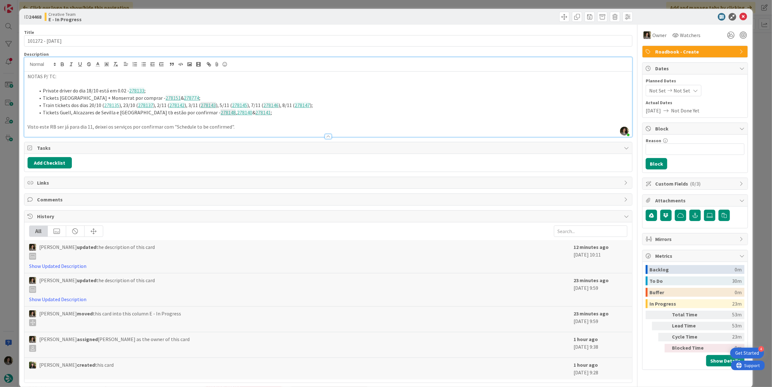
click at [313, 105] on li "Train tickets dos dias 20/10 ( 278135 ), 23/10 ( 278137 ), 2/11 ( 278142 ), 3/1…" at bounding box center [331, 105] width 593 height 7
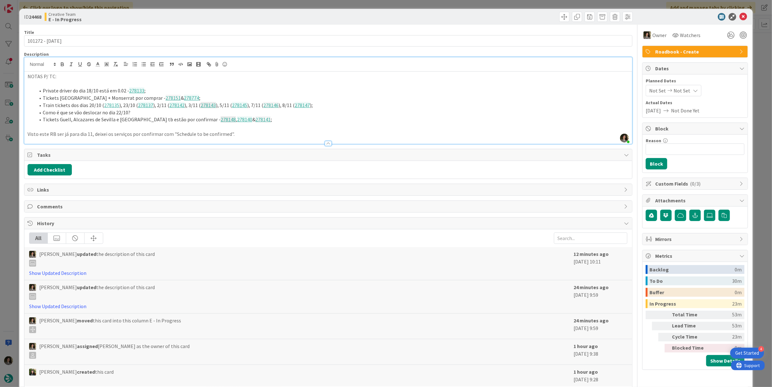
click at [275, 121] on li "Tickets Guell, Alcazares de Sevilla e Mosque-Cathedral tb estão por confirmar -…" at bounding box center [331, 119] width 593 height 7
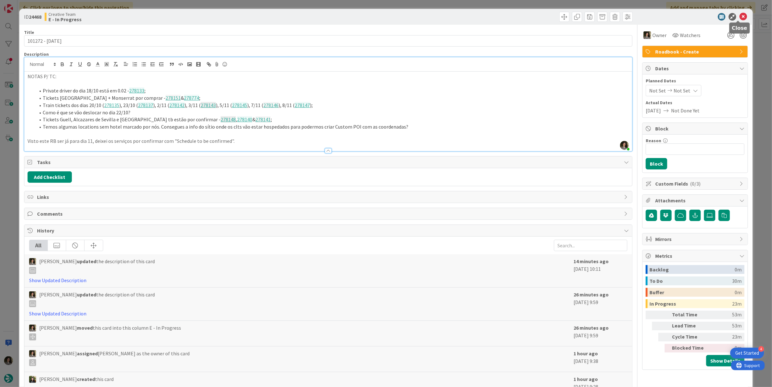
click at [739, 15] on icon at bounding box center [743, 17] width 8 height 8
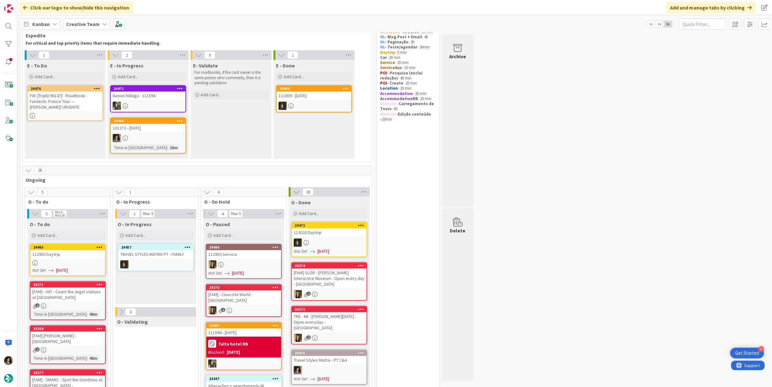
click at [81, 254] on div "112950 Daytrip" at bounding box center [67, 254] width 75 height 8
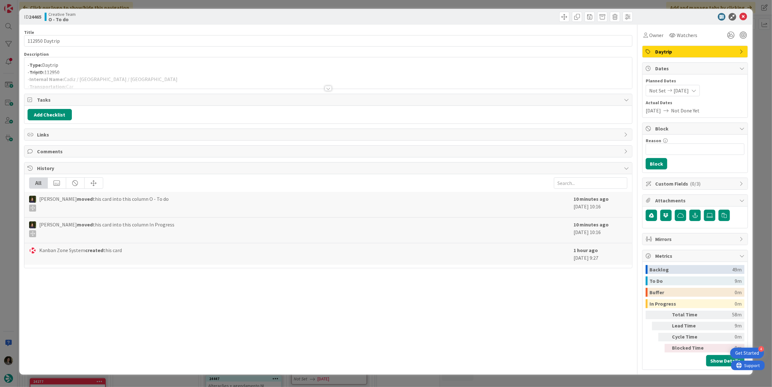
click at [332, 86] on div at bounding box center [327, 80] width 607 height 16
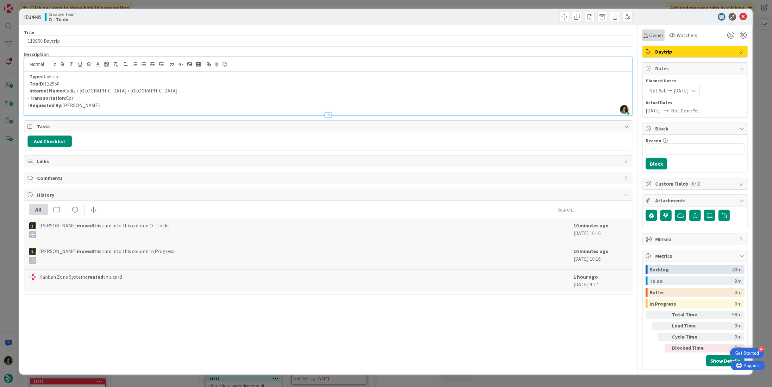
drag, startPoint x: 651, startPoint y: 37, endPoint x: 654, endPoint y: 39, distance: 3.4
click at [652, 37] on span "Owner" at bounding box center [656, 35] width 14 height 8
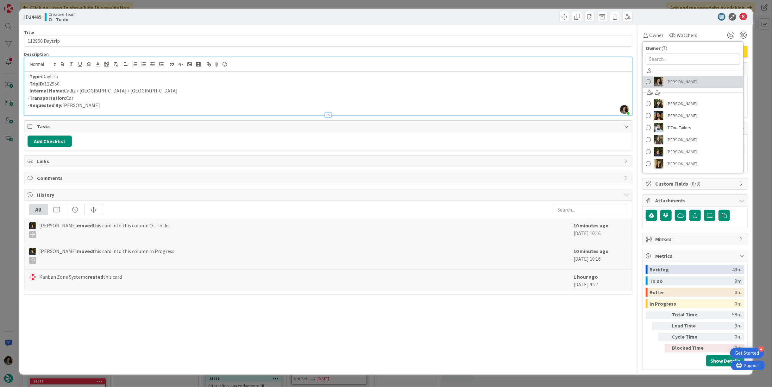
drag, startPoint x: 694, startPoint y: 80, endPoint x: 707, endPoint y: 72, distance: 15.6
click at [694, 80] on link "[PERSON_NAME]" at bounding box center [692, 82] width 101 height 12
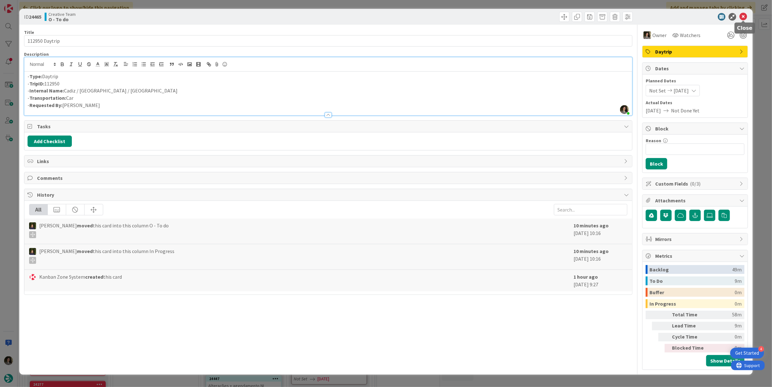
click at [743, 16] on icon at bounding box center [743, 17] width 8 height 8
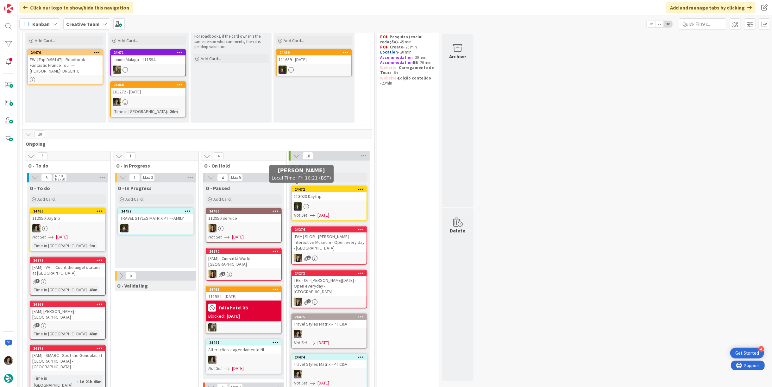
scroll to position [70, 0]
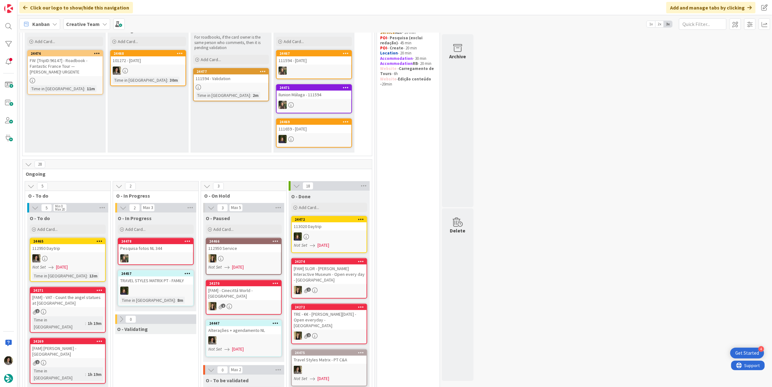
click at [146, 62] on div "101272 - [DATE]" at bounding box center [148, 60] width 75 height 8
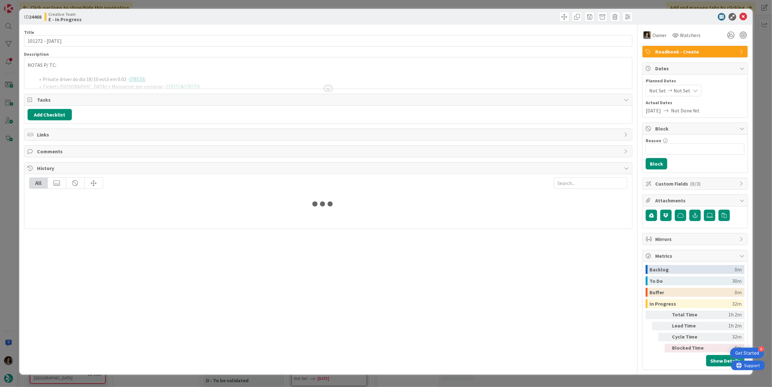
click at [242, 80] on div at bounding box center [327, 80] width 607 height 16
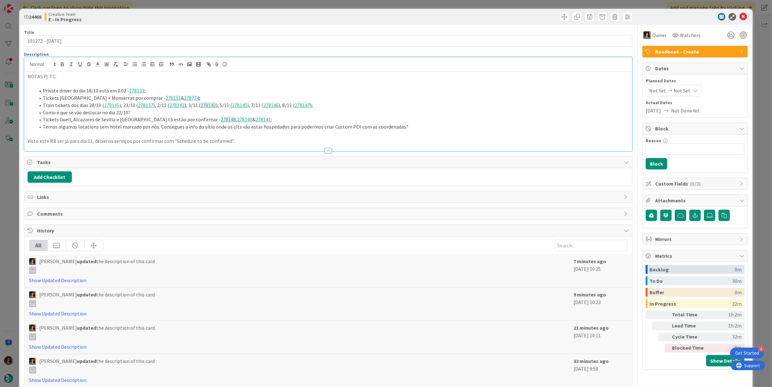
click at [411, 125] on li "Temos algumas locations sem hotel marcado por nós. Consegues a info do sítio on…" at bounding box center [331, 126] width 593 height 7
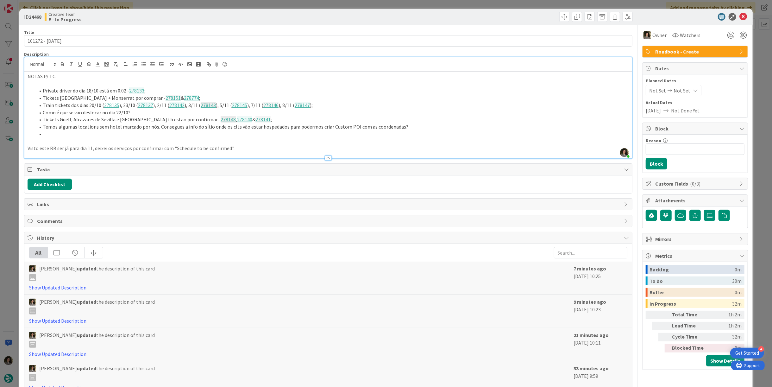
paste div
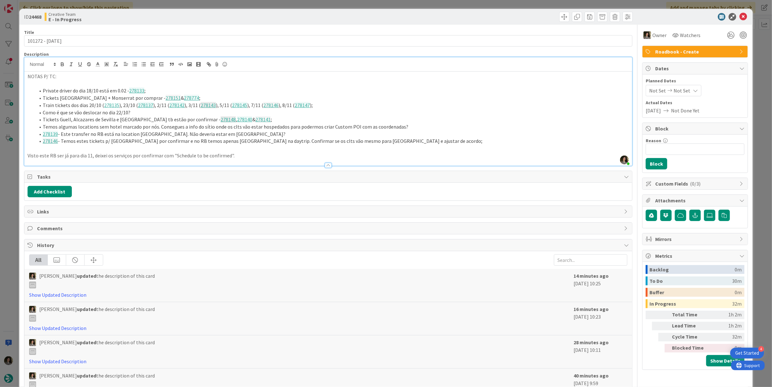
click at [394, 140] on li "278146 - Temos estes tickets p/ [GEOGRAPHIC_DATA] por confirmar e no RB temos a…" at bounding box center [331, 140] width 593 height 7
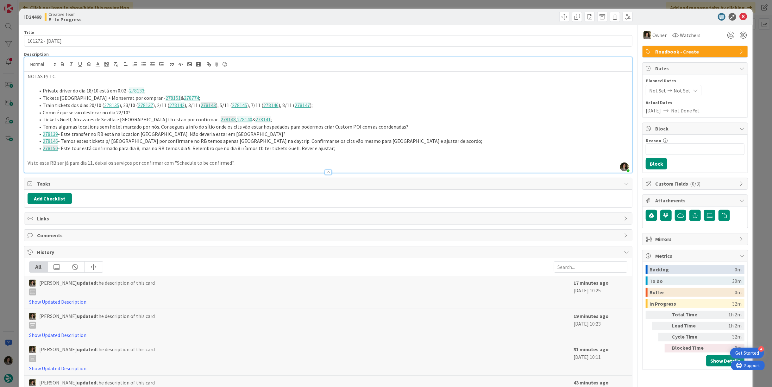
click at [246, 163] on p "Visto este RB ser já para dia 11, deixei os serviços por confirmar com "Schedul…" at bounding box center [328, 162] width 601 height 7
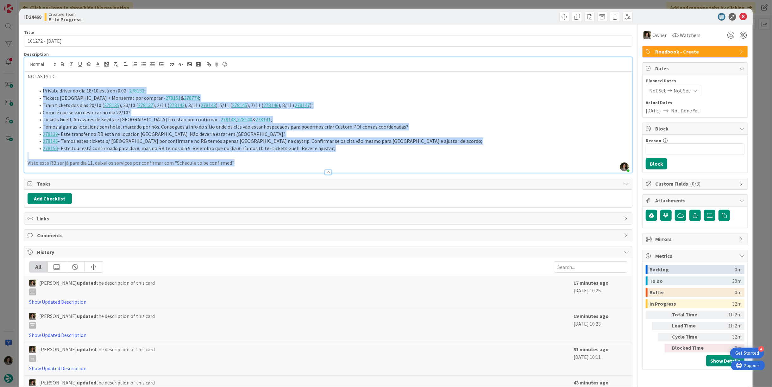
drag, startPoint x: 230, startPoint y: 161, endPoint x: 22, endPoint y: 93, distance: 218.3
click at [22, 93] on div "ID 24468 Creative Team E - In Progress Title 15 / 128 101272 - [DATE] Descripti…" at bounding box center [385, 231] width 733 height 444
copy div "Loremip dolors am con 22/59 adip el 5.64 - 995141 ; Seddoei Temporincidi Utlabo…"
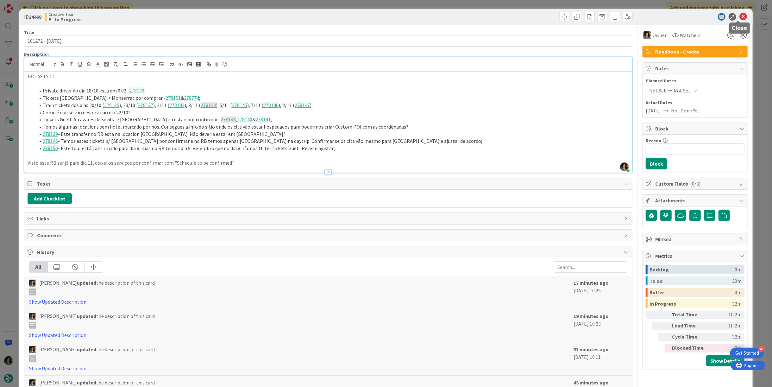
click at [739, 16] on icon at bounding box center [743, 17] width 8 height 8
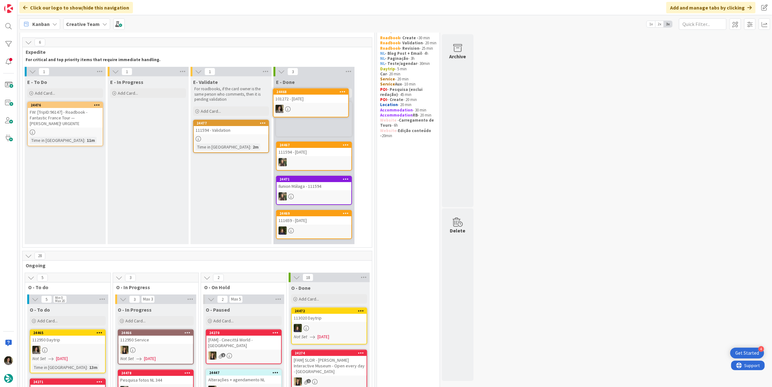
scroll to position [8, 0]
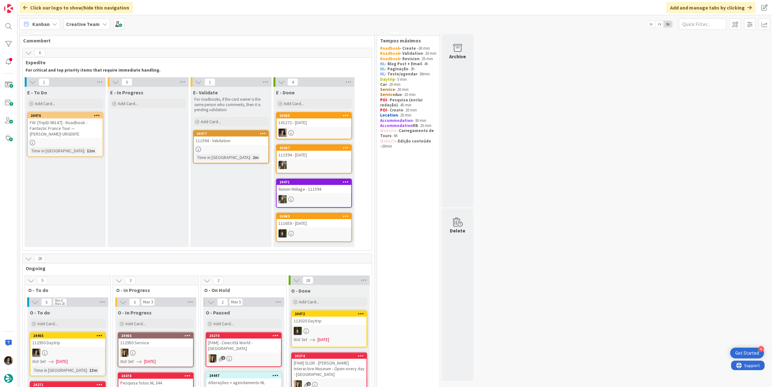
click at [321, 126] on div "101272 - [DATE]" at bounding box center [313, 122] width 75 height 8
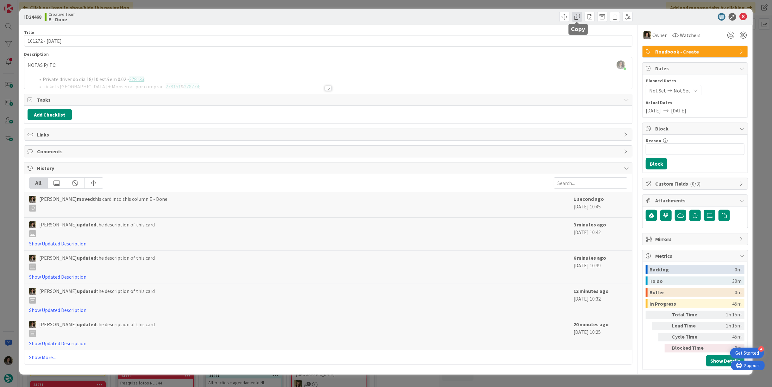
click at [576, 15] on span at bounding box center [577, 17] width 10 height 10
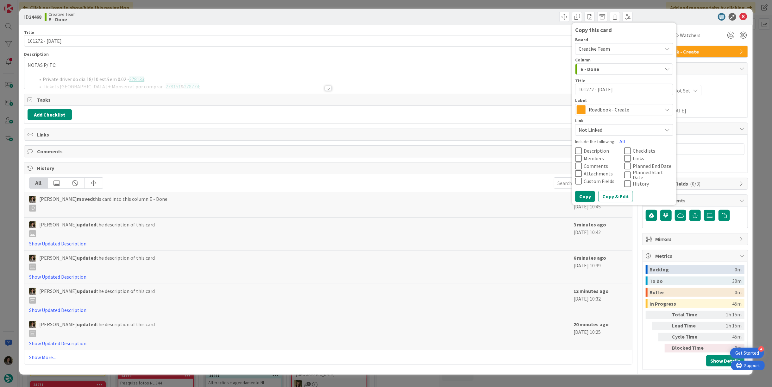
drag, startPoint x: 607, startPoint y: 109, endPoint x: 610, endPoint y: 110, distance: 3.4
click at [607, 109] on span "Roadbook - Create" at bounding box center [623, 109] width 70 height 9
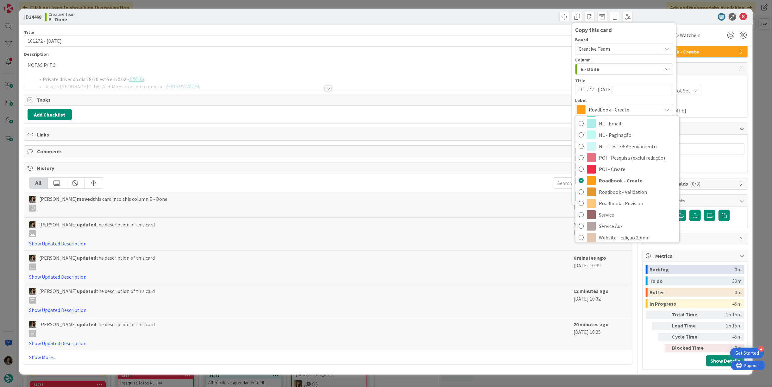
scroll to position [132, 0]
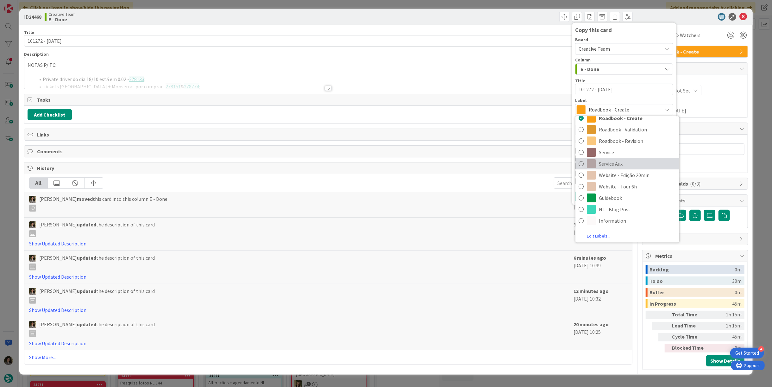
click at [625, 163] on span "Service Aux" at bounding box center [637, 163] width 77 height 9
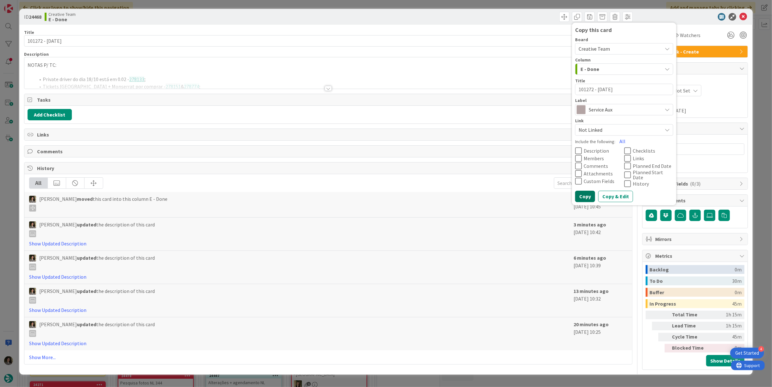
click at [585, 195] on button "Copy" at bounding box center [585, 195] width 20 height 11
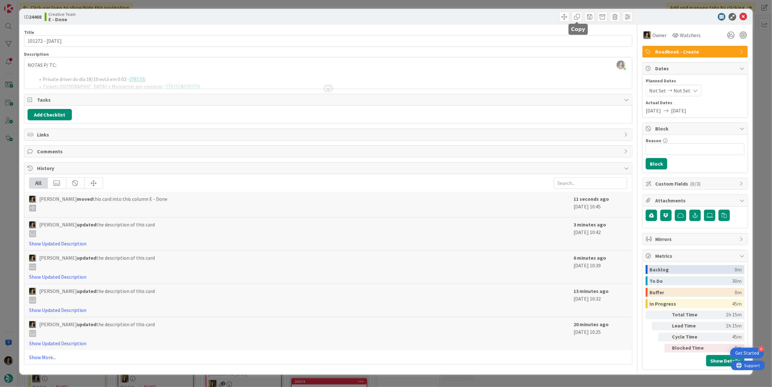
drag, startPoint x: 580, startPoint y: 18, endPoint x: 589, endPoint y: 39, distance: 22.8
click at [581, 19] on span at bounding box center [577, 17] width 10 height 10
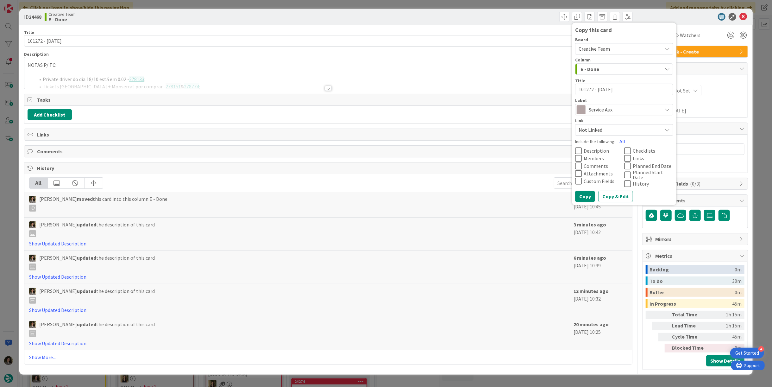
drag, startPoint x: 608, startPoint y: 111, endPoint x: 619, endPoint y: 117, distance: 12.2
click at [609, 111] on span "Service Aux" at bounding box center [623, 109] width 70 height 9
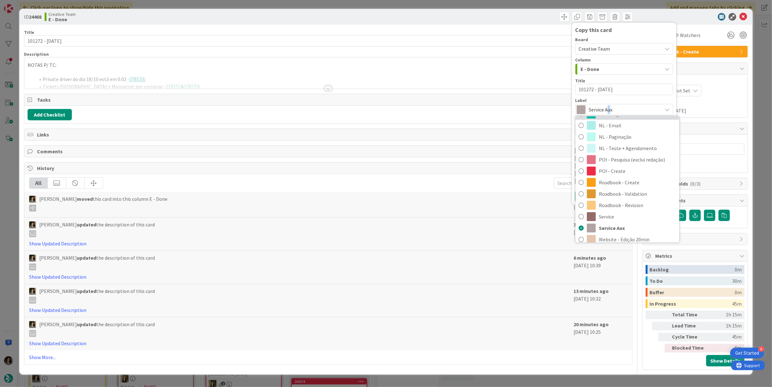
scroll to position [26, 0]
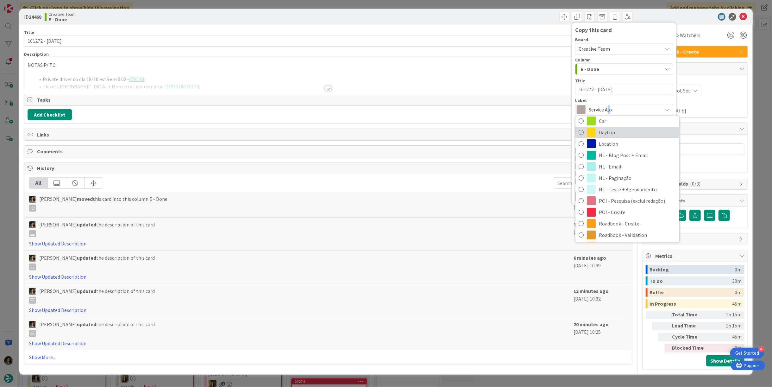
click at [620, 131] on span "Daytrip" at bounding box center [637, 131] width 77 height 9
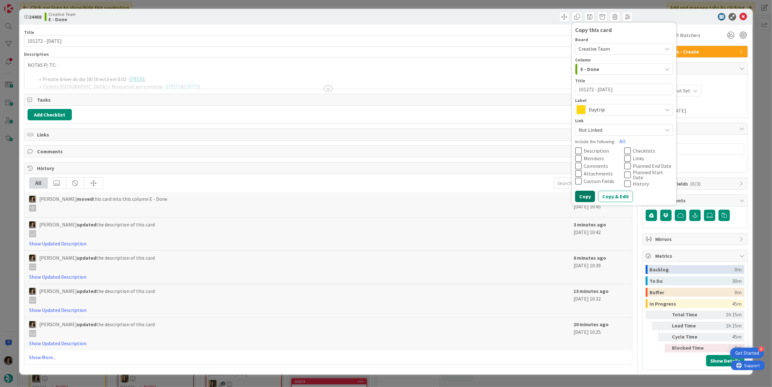
drag, startPoint x: 590, startPoint y: 192, endPoint x: 594, endPoint y: 188, distance: 6.3
click at [591, 192] on button "Copy" at bounding box center [585, 195] width 20 height 11
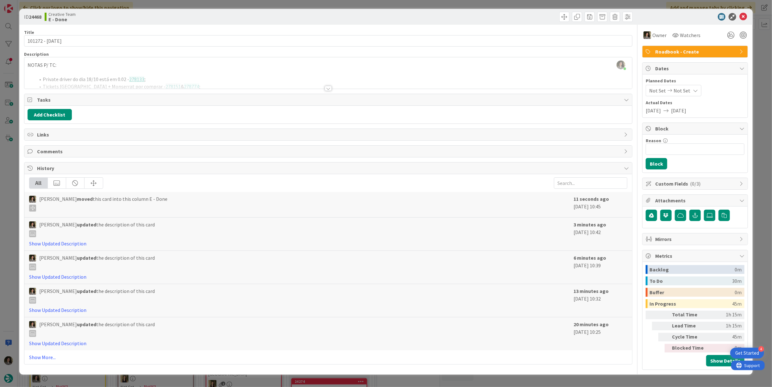
type textarea "x"
click at [742, 17] on icon at bounding box center [743, 17] width 8 height 8
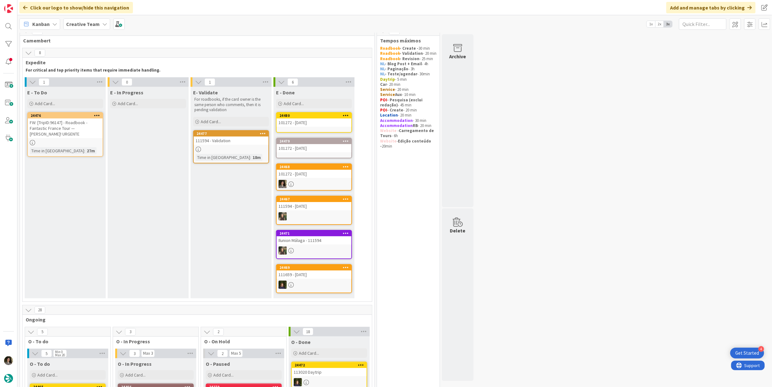
click at [317, 149] on div "101272 - [DATE]" at bounding box center [313, 148] width 75 height 8
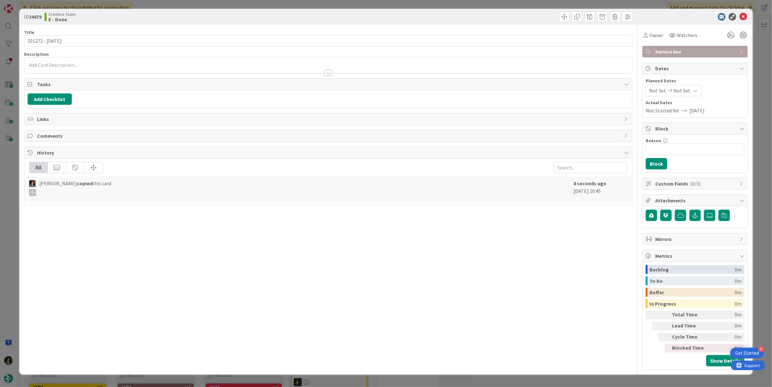
drag, startPoint x: 649, startPoint y: 39, endPoint x: 662, endPoint y: 69, distance: 32.7
click at [650, 41] on div "Owner Watchers Service Aux Dates Planned Dates Not Set Not Set Actual Dates Not…" at bounding box center [695, 197] width 106 height 345
click at [655, 32] on span "Owner" at bounding box center [656, 35] width 14 height 8
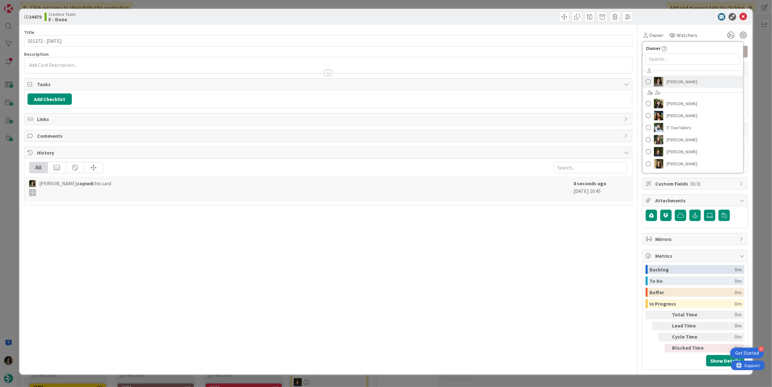
click at [672, 82] on span "[PERSON_NAME]" at bounding box center [681, 81] width 31 height 9
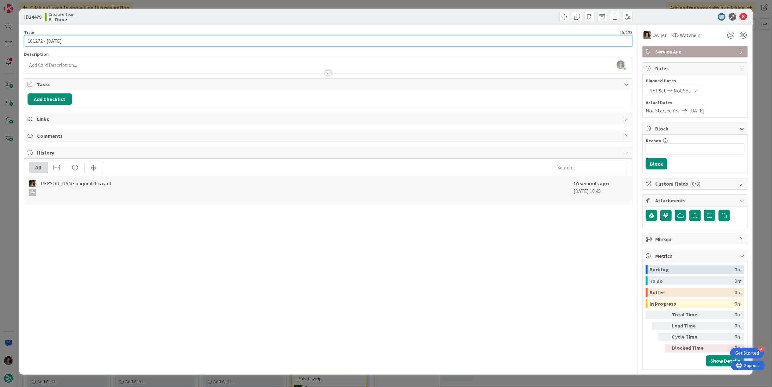
click at [324, 43] on input "101272 - [DATE]" at bounding box center [328, 40] width 608 height 11
type input "101272 - [DATE] - CONTINUAÇÃO"
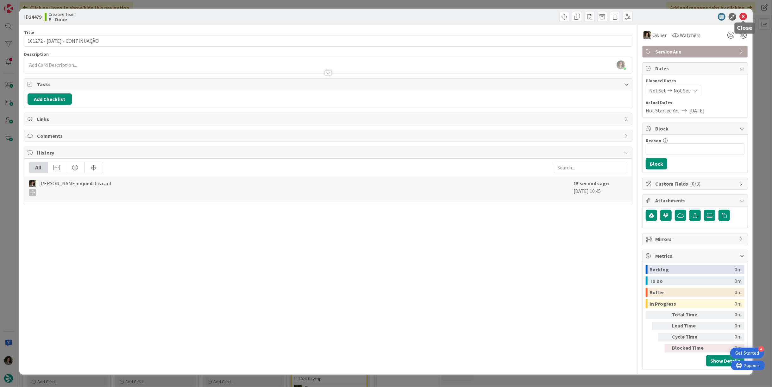
click at [741, 17] on icon at bounding box center [743, 17] width 8 height 8
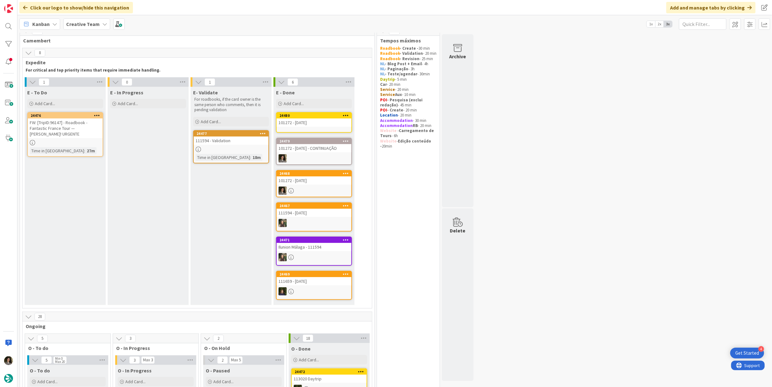
click at [314, 120] on div "101272 - [DATE]" at bounding box center [313, 122] width 75 height 8
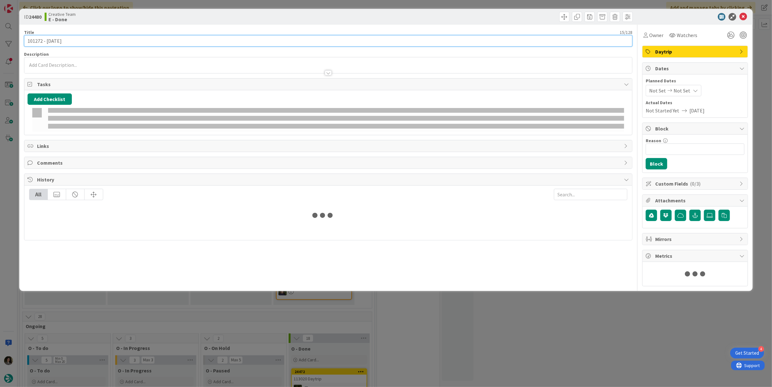
drag, startPoint x: 91, startPoint y: 40, endPoint x: 76, endPoint y: 41, distance: 14.6
click at [91, 40] on input "101272 - [DATE]" at bounding box center [328, 40] width 608 height 11
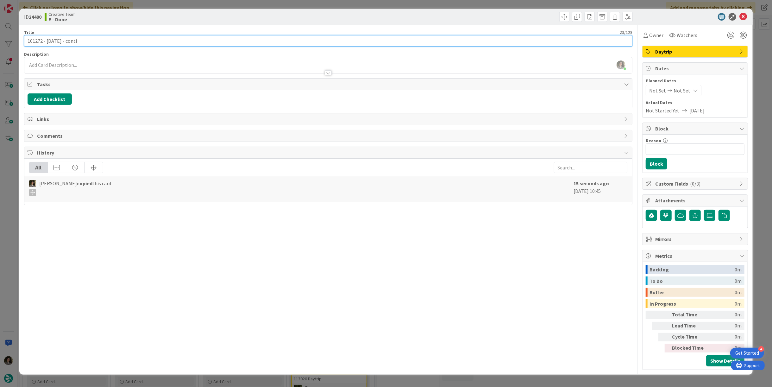
type input "101272 - [DATE] - CONTINUAÇÃO"
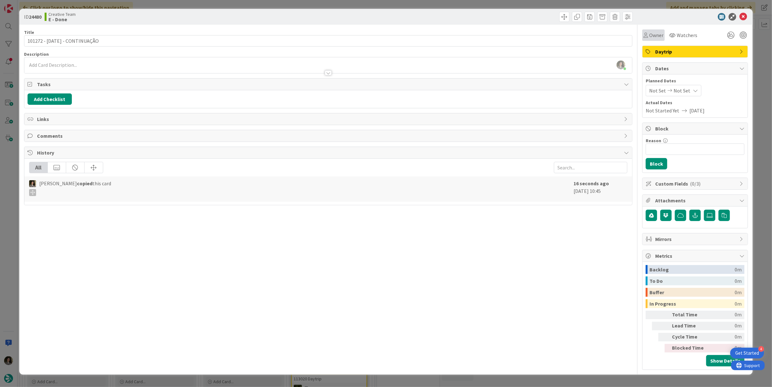
click at [651, 31] on span "Owner" at bounding box center [656, 35] width 14 height 8
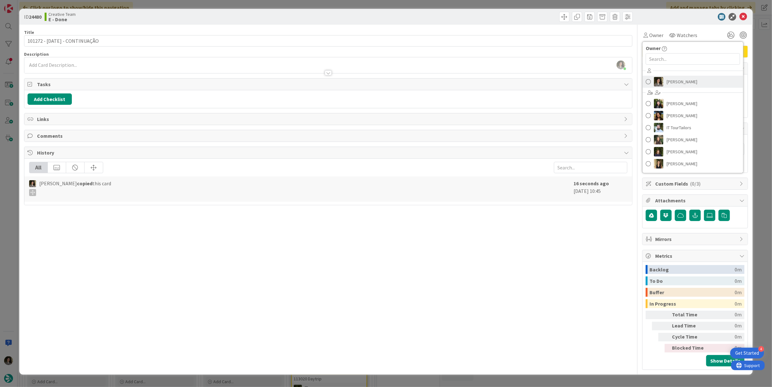
drag, startPoint x: 698, startPoint y: 79, endPoint x: 713, endPoint y: 61, distance: 24.0
click at [698, 79] on link "[PERSON_NAME]" at bounding box center [692, 82] width 101 height 12
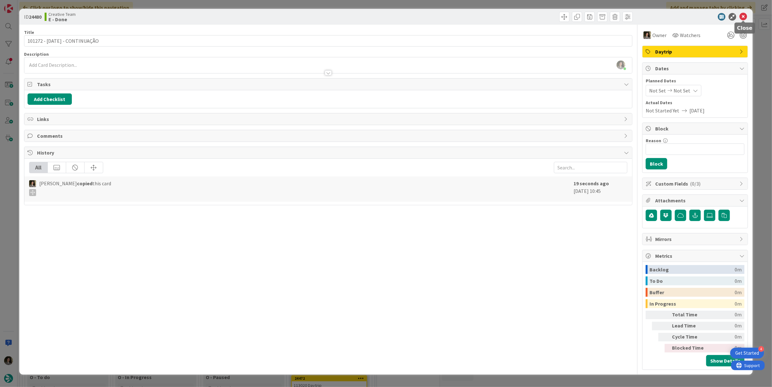
click at [740, 18] on icon at bounding box center [743, 17] width 8 height 8
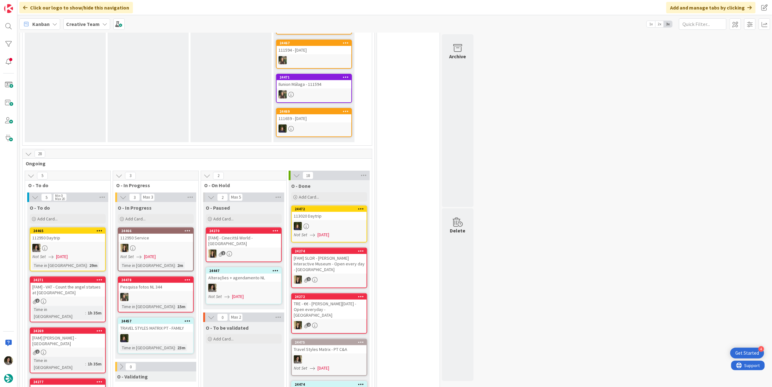
scroll to position [254, 0]
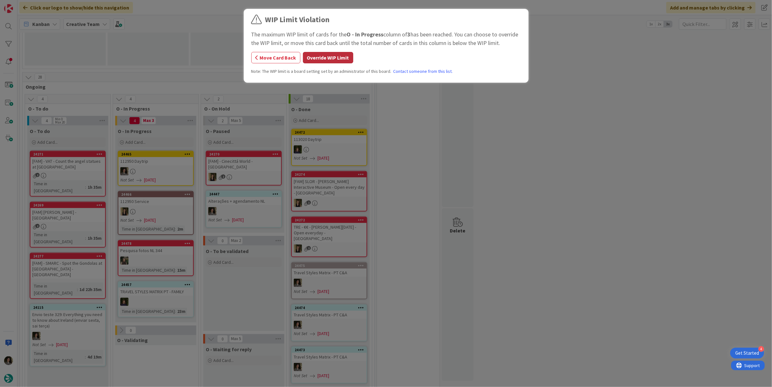
click at [329, 57] on button "Override WIP Limit" at bounding box center [328, 57] width 50 height 11
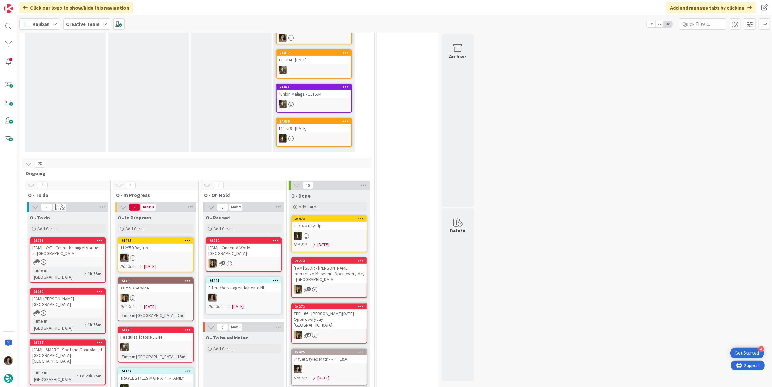
scroll to position [78, 0]
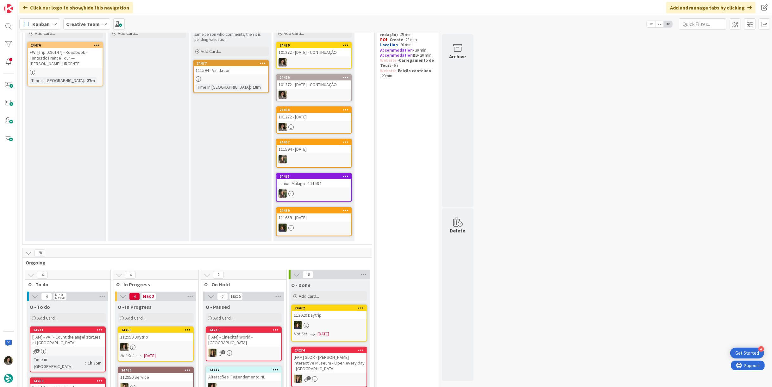
click at [241, 78] on div at bounding box center [231, 78] width 75 height 5
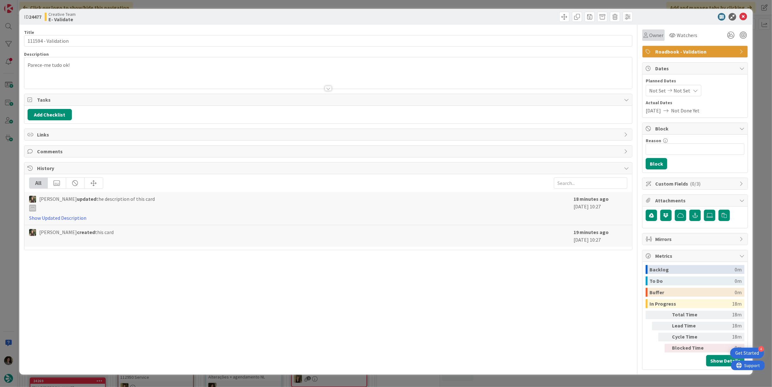
click at [649, 36] on span "Owner" at bounding box center [656, 35] width 14 height 8
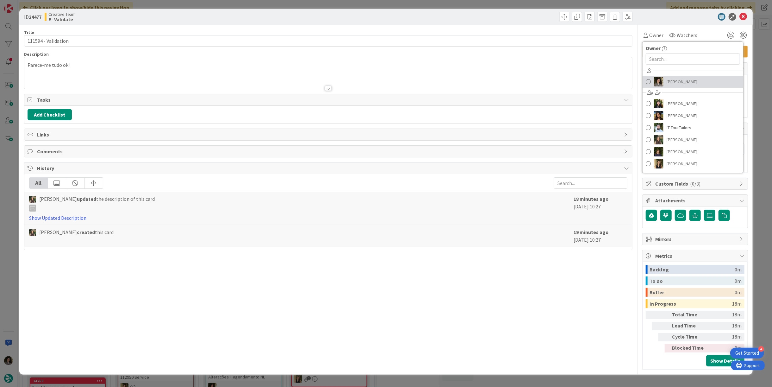
drag, startPoint x: 674, startPoint y: 82, endPoint x: 691, endPoint y: 66, distance: 22.4
click at [674, 82] on span "[PERSON_NAME]" at bounding box center [681, 81] width 31 height 9
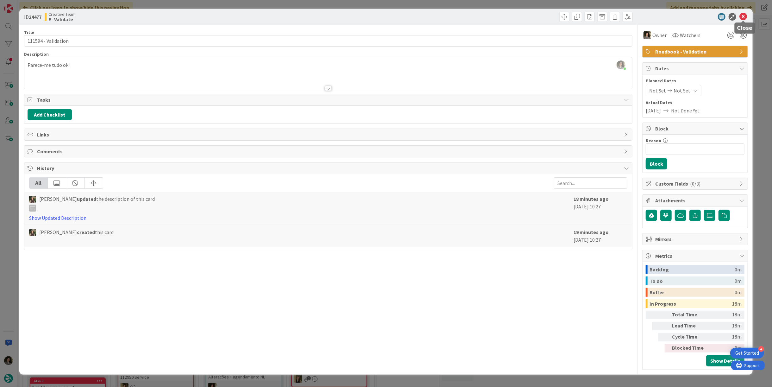
click at [743, 16] on icon at bounding box center [743, 17] width 8 height 8
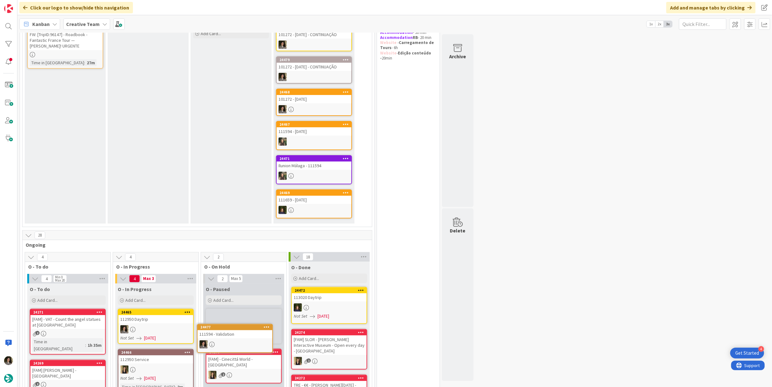
scroll to position [107, 0]
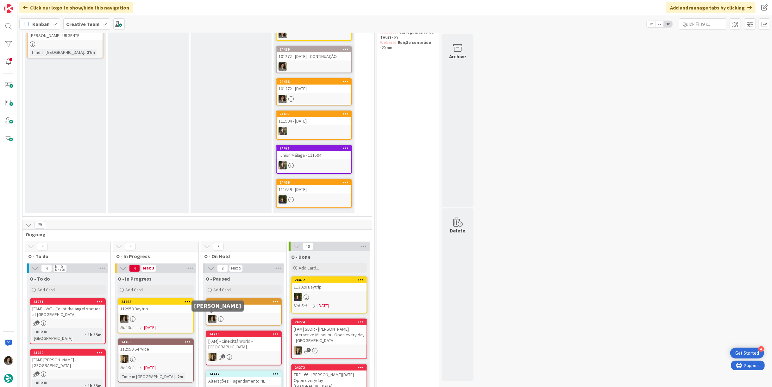
click at [154, 324] on span "[DATE]" at bounding box center [150, 327] width 12 height 7
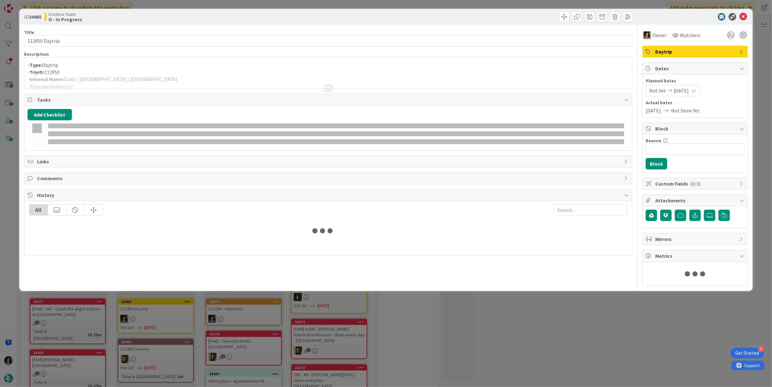
click at [131, 77] on div at bounding box center [327, 80] width 607 height 16
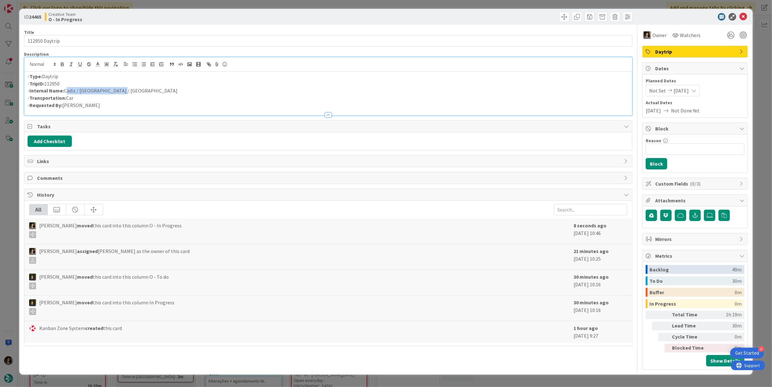
drag, startPoint x: 134, startPoint y: 90, endPoint x: 64, endPoint y: 92, distance: 69.9
click at [64, 92] on p "- Internal Name: Cadiz / [GEOGRAPHIC_DATA] / [GEOGRAPHIC_DATA]" at bounding box center [328, 90] width 601 height 7
copy p "Cadiz / [GEOGRAPHIC_DATA] / [GEOGRAPHIC_DATA]"
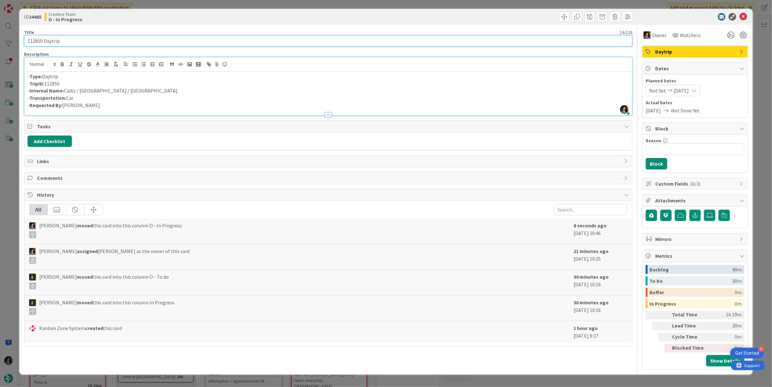
click at [507, 39] on input "112950 Daytrip" at bounding box center [328, 40] width 608 height 11
click at [505, 40] on input "112950 Daytrip" at bounding box center [328, 40] width 608 height 11
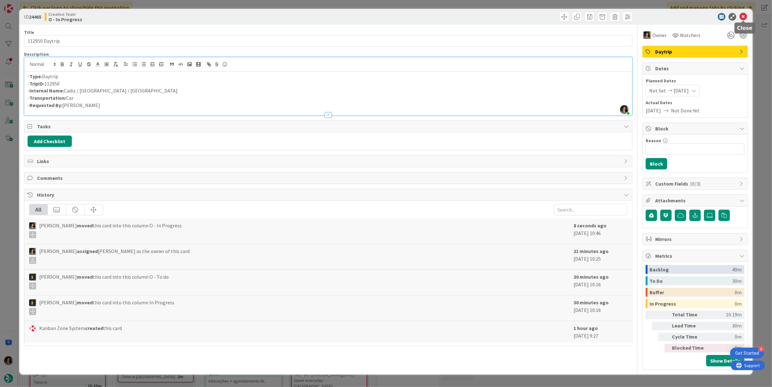
click at [745, 18] on icon at bounding box center [743, 17] width 8 height 8
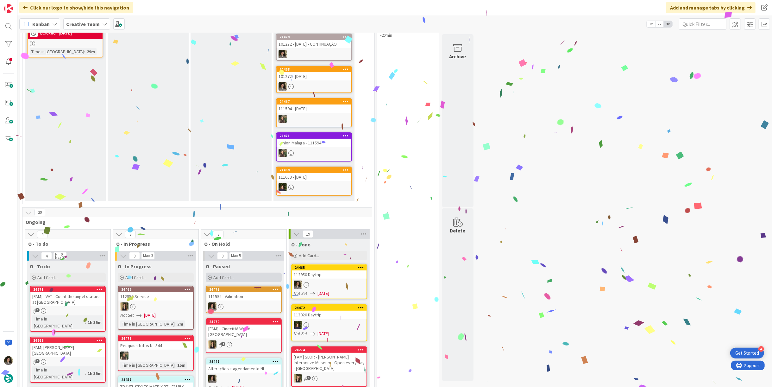
scroll to position [179, 0]
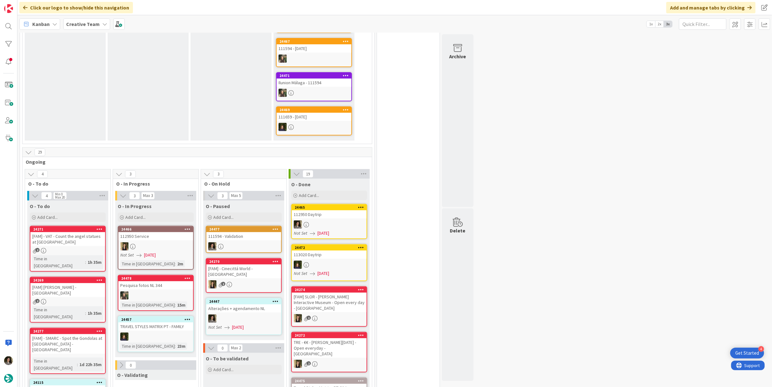
click at [329, 230] on span "[DATE]" at bounding box center [323, 233] width 12 height 7
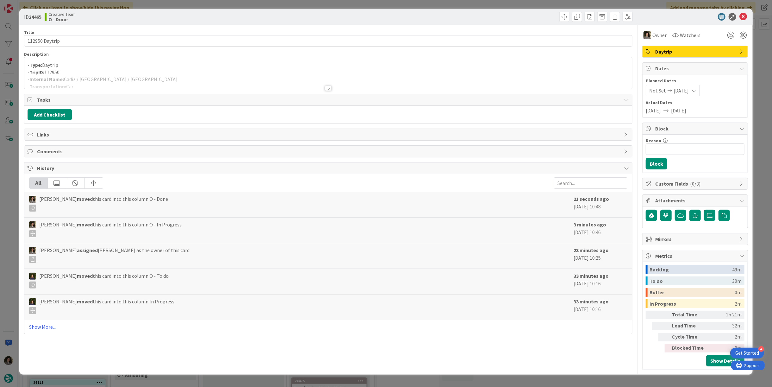
click at [328, 86] on div at bounding box center [328, 88] width 7 height 5
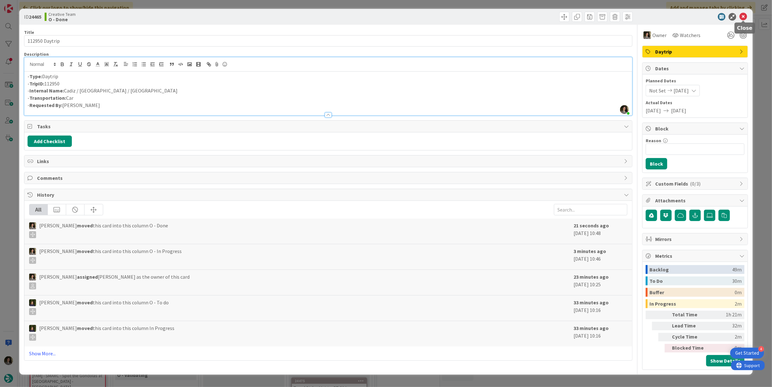
click at [745, 15] on icon at bounding box center [743, 17] width 8 height 8
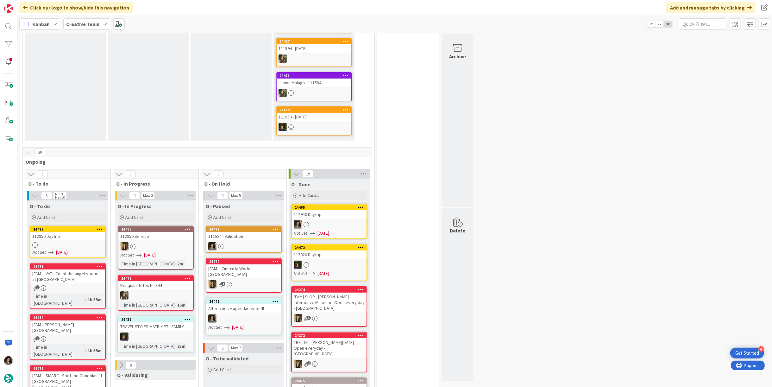
click at [76, 237] on div "112950 Daytrip" at bounding box center [67, 236] width 75 height 8
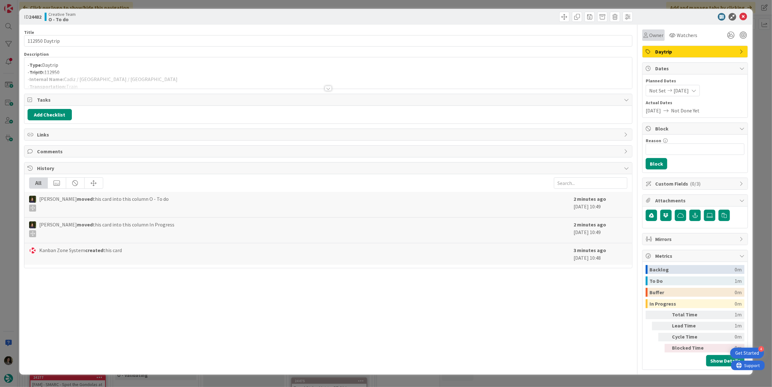
click at [654, 33] on span "Owner" at bounding box center [656, 35] width 14 height 8
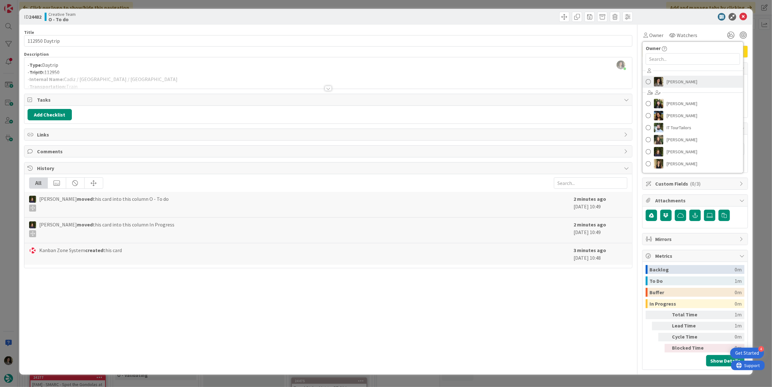
click at [698, 81] on link "[PERSON_NAME]" at bounding box center [692, 82] width 101 height 12
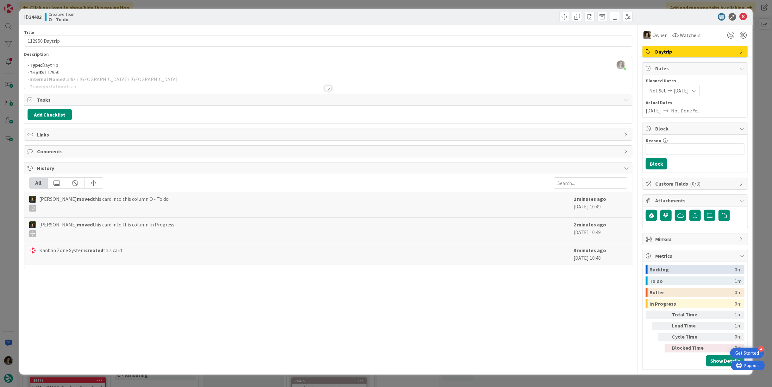
click at [742, 15] on icon at bounding box center [743, 17] width 8 height 8
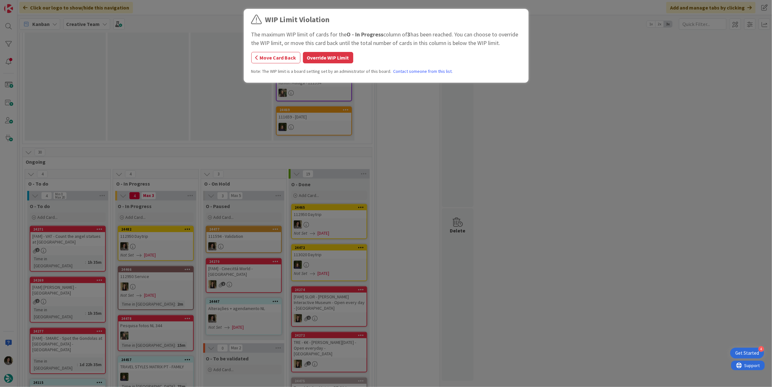
click at [334, 59] on button "Override WIP Limit" at bounding box center [328, 57] width 50 height 11
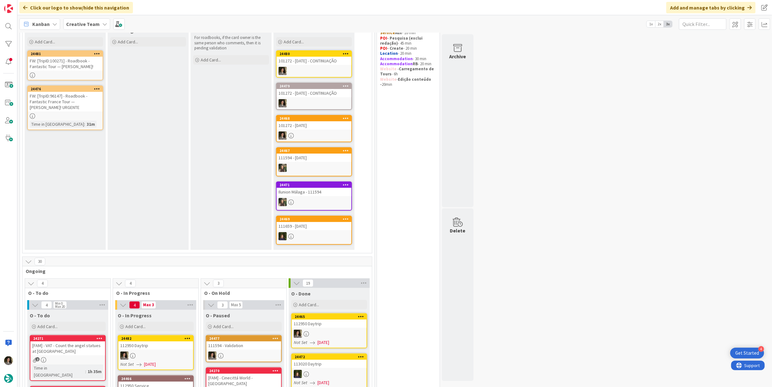
scroll to position [70, 0]
click at [360, 329] on div at bounding box center [329, 333] width 75 height 8
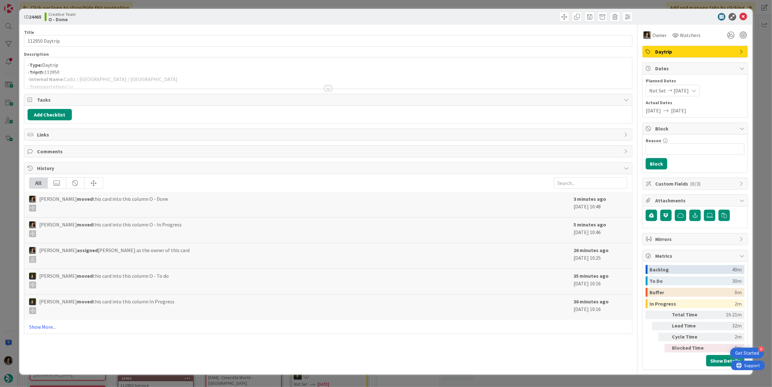
click at [131, 81] on div at bounding box center [327, 80] width 607 height 16
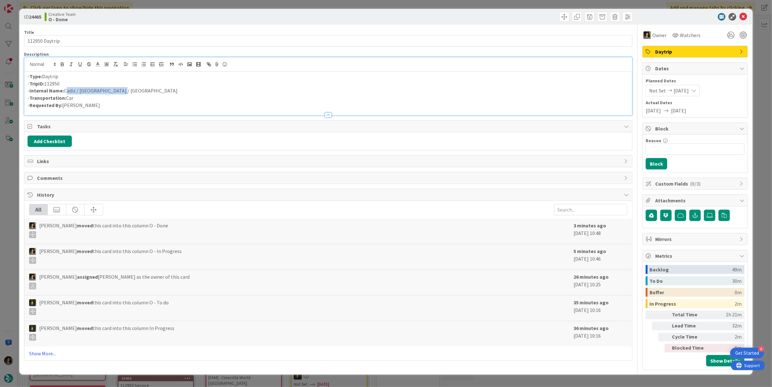
drag, startPoint x: 86, startPoint y: 90, endPoint x: 64, endPoint y: 90, distance: 22.1
click at [64, 90] on p "- Internal Name: Cadiz / [GEOGRAPHIC_DATA] / [GEOGRAPHIC_DATA]" at bounding box center [328, 90] width 601 height 7
copy p "Cadiz / [GEOGRAPHIC_DATA] / [GEOGRAPHIC_DATA]"
click at [182, 92] on p "- Internal Name: Cadiz / [GEOGRAPHIC_DATA] / [GEOGRAPHIC_DATA]" at bounding box center [328, 90] width 601 height 7
click at [743, 17] on icon at bounding box center [743, 17] width 8 height 8
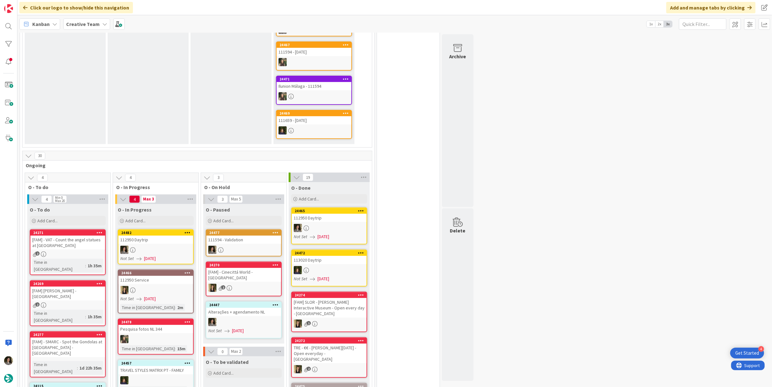
click at [158, 235] on div "112950 Daytrip" at bounding box center [155, 239] width 75 height 8
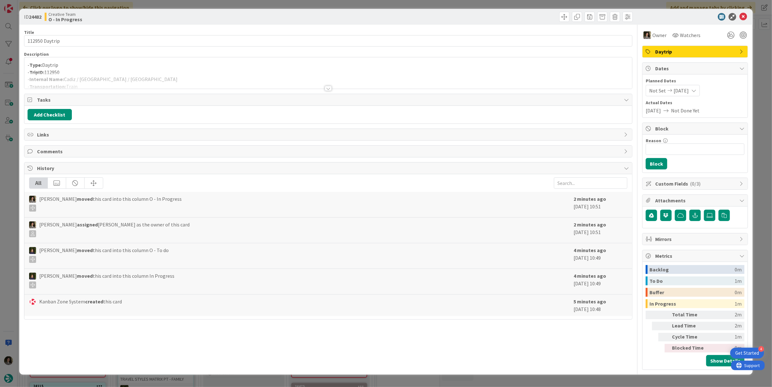
click at [147, 70] on p "- TripID: 112950" at bounding box center [328, 72] width 601 height 7
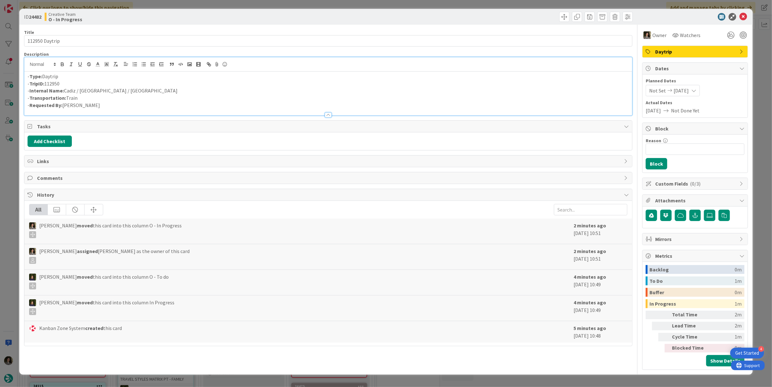
drag, startPoint x: 142, startPoint y: 88, endPoint x: 150, endPoint y: 90, distance: 7.7
click at [143, 88] on p "- Internal Name: [GEOGRAPHIC_DATA] / [GEOGRAPHIC_DATA] / [GEOGRAPHIC_DATA]" at bounding box center [328, 90] width 601 height 7
drag, startPoint x: 69, startPoint y: 90, endPoint x: 78, endPoint y: 110, distance: 22.8
click at [70, 91] on p "- Internal Name: [GEOGRAPHIC_DATA] / [GEOGRAPHIC_DATA] / [GEOGRAPHIC_DATA]" at bounding box center [328, 90] width 601 height 7
click at [153, 89] on p "- Internal Name: [GEOGRAPHIC_DATA] / [GEOGRAPHIC_DATA] / [GEOGRAPHIC_DATA]" at bounding box center [328, 90] width 601 height 7
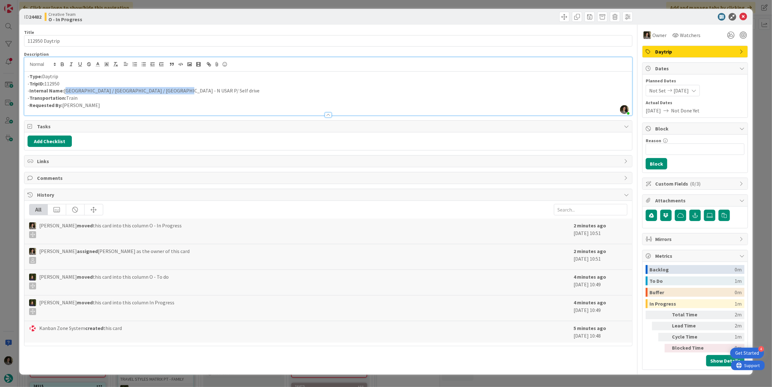
drag, startPoint x: 171, startPoint y: 90, endPoint x: 65, endPoint y: 89, distance: 106.0
click at [65, 89] on p "- Internal Name: [GEOGRAPHIC_DATA] / [GEOGRAPHIC_DATA] / [GEOGRAPHIC_DATA] - N …" at bounding box center [328, 90] width 601 height 7
copy p "[GEOGRAPHIC_DATA] / [GEOGRAPHIC_DATA] / [GEOGRAPHIC_DATA] - N USAR P/ Self drive"
click at [744, 15] on icon at bounding box center [743, 17] width 8 height 8
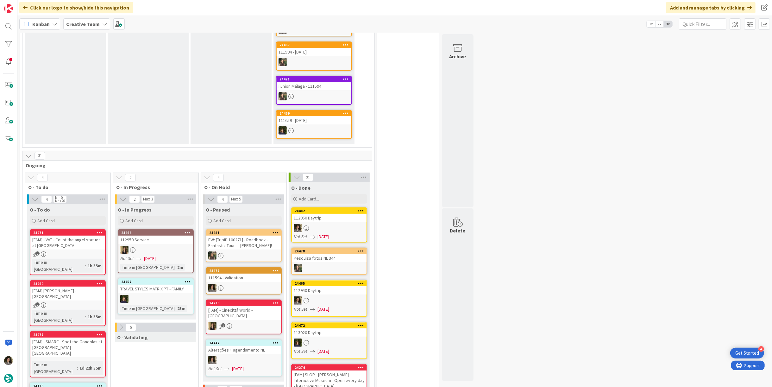
click at [351, 219] on div "112950 Daytrip" at bounding box center [329, 218] width 75 height 8
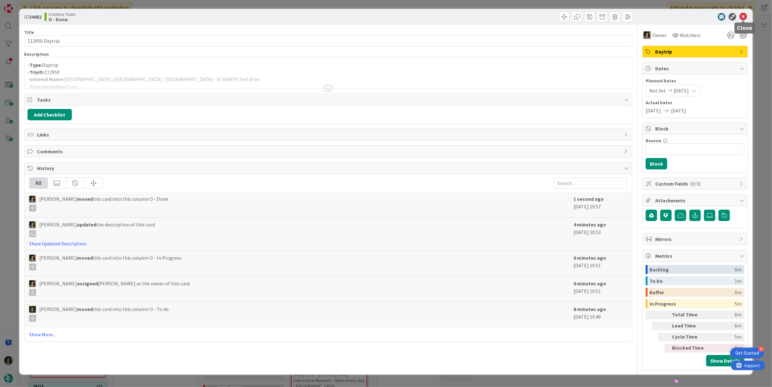
click at [745, 14] on icon at bounding box center [743, 17] width 8 height 8
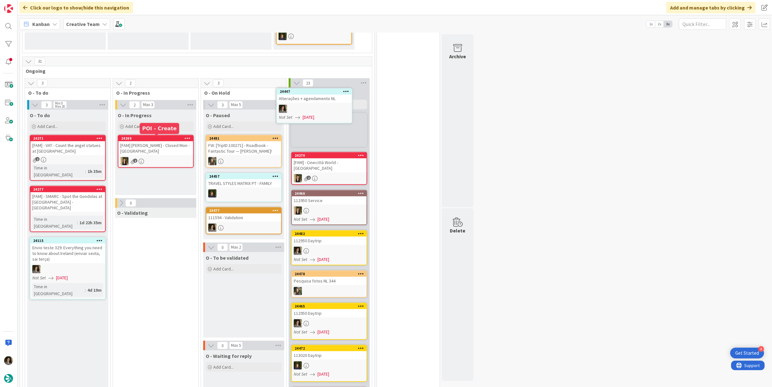
scroll to position [266, 0]
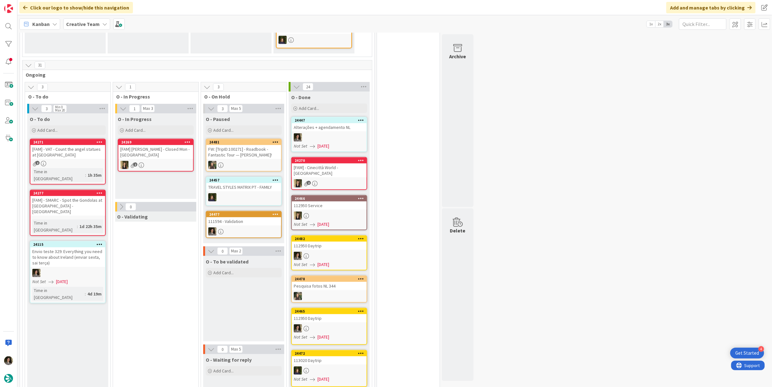
click at [332, 133] on div at bounding box center [329, 137] width 75 height 8
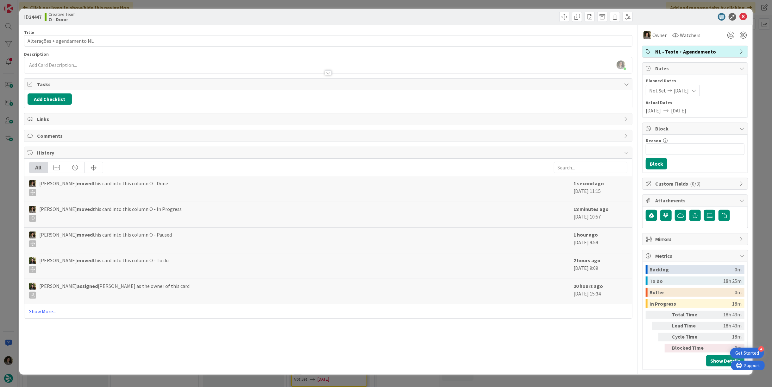
click at [695, 52] on span "NL - Teste + Agendamento" at bounding box center [695, 52] width 81 height 8
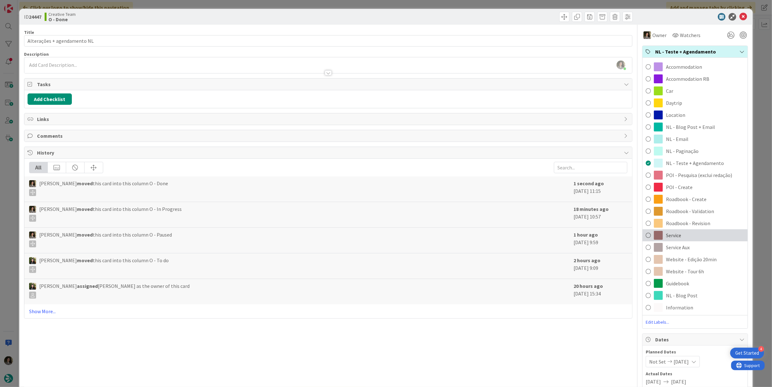
click at [683, 238] on div "Service" at bounding box center [694, 235] width 105 height 12
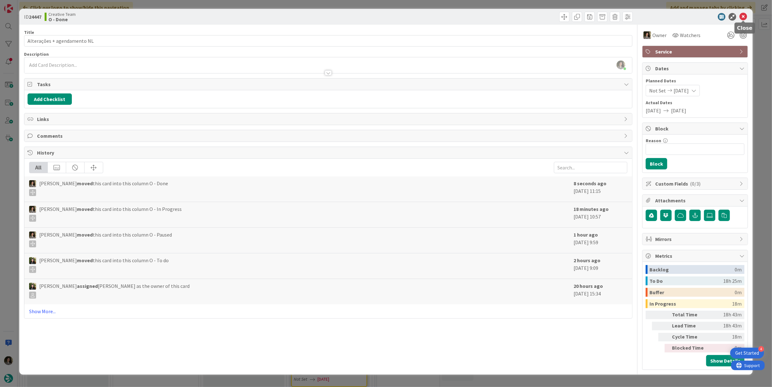
click at [743, 16] on icon at bounding box center [743, 17] width 8 height 8
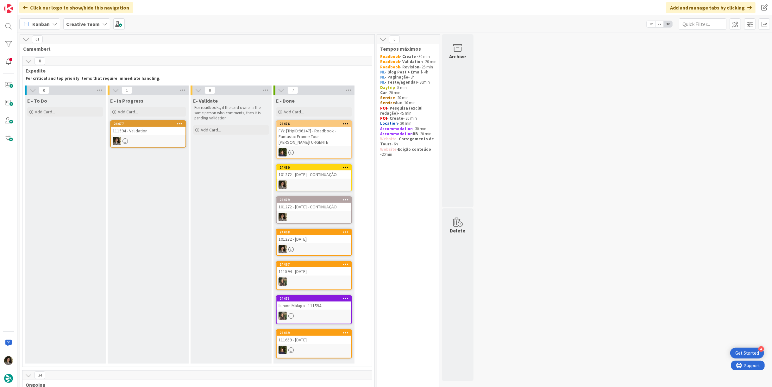
click at [153, 131] on div "111594 - Validation" at bounding box center [148, 131] width 75 height 8
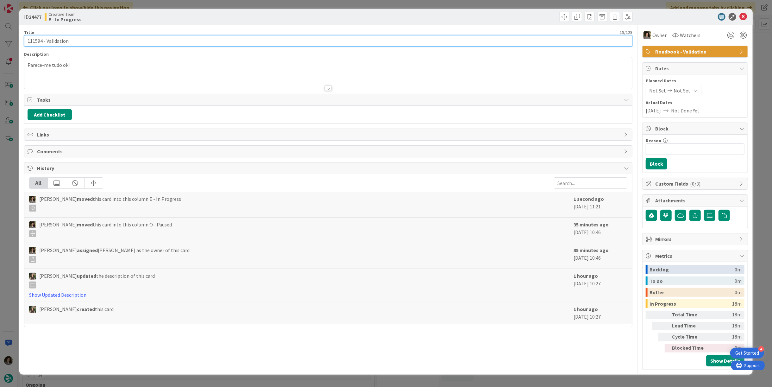
drag, startPoint x: 41, startPoint y: 40, endPoint x: 2, endPoint y: 40, distance: 39.2
click at [2, 40] on div "ID 24477 Creative Team E - In Progress Title 19 / 128 111594 - Validation Descr…" at bounding box center [386, 193] width 772 height 387
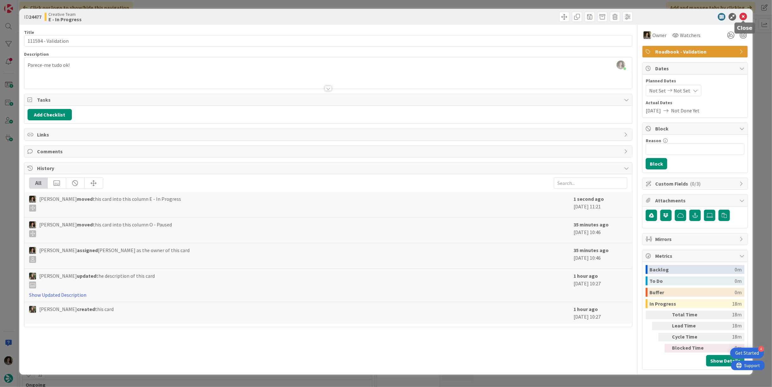
click at [743, 17] on icon at bounding box center [743, 17] width 8 height 8
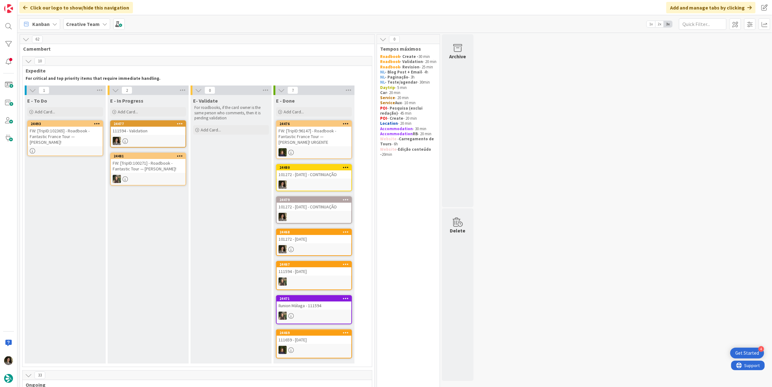
click at [77, 134] on div "FW: [TripID:102365] - Roadbook - Fantastic France Tour — [PERSON_NAME]!" at bounding box center [65, 137] width 75 height 20
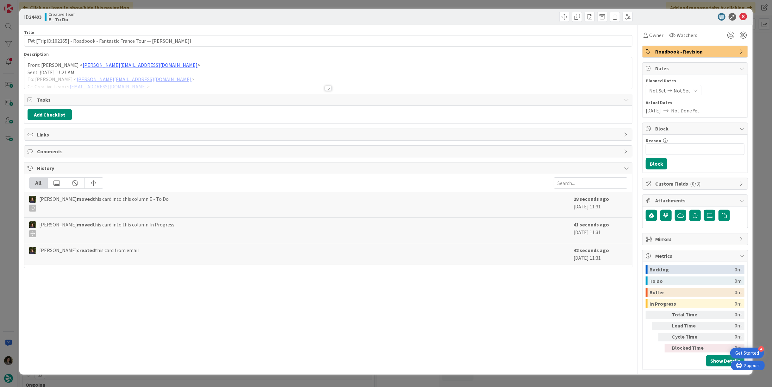
click at [330, 87] on div at bounding box center [328, 88] width 7 height 5
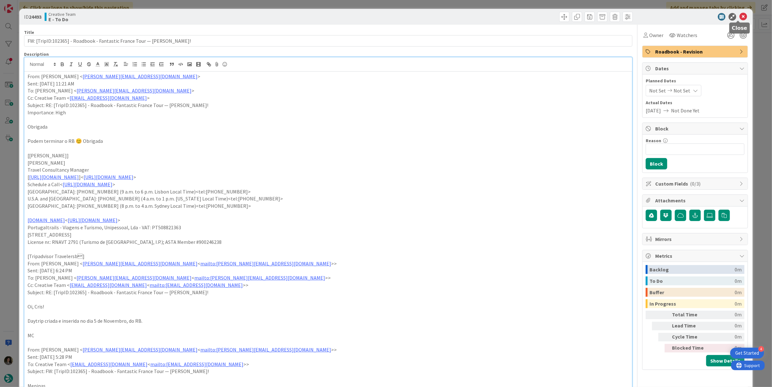
click at [739, 15] on icon at bounding box center [743, 17] width 8 height 8
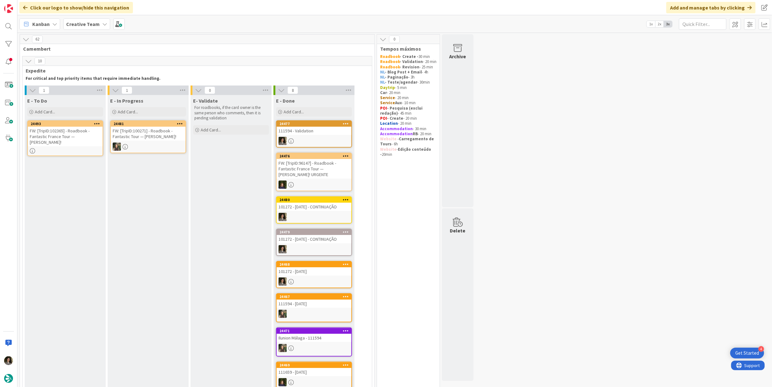
click at [305, 128] on div "111594 - Validation" at bounding box center [313, 131] width 75 height 8
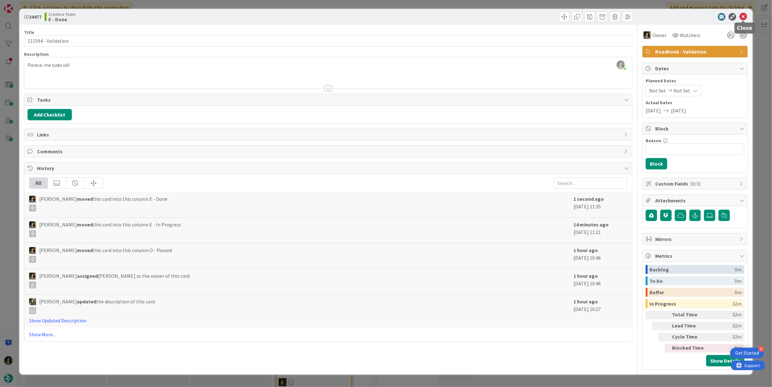
click at [742, 17] on icon at bounding box center [743, 17] width 8 height 8
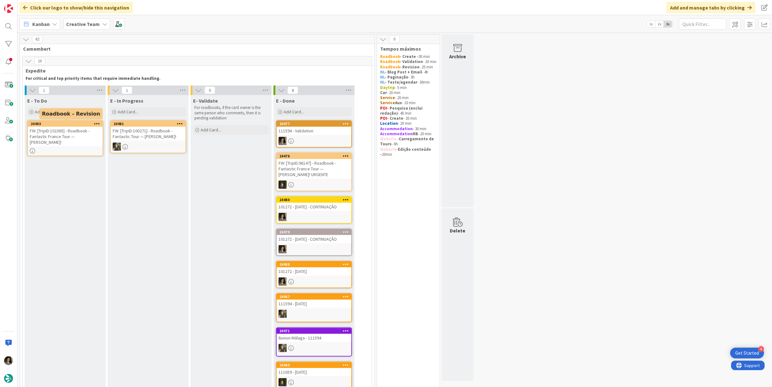
click at [69, 132] on div "FW: [TripID:102365] - Roadbook - Fantastic France Tour — [PERSON_NAME]!" at bounding box center [65, 137] width 75 height 20
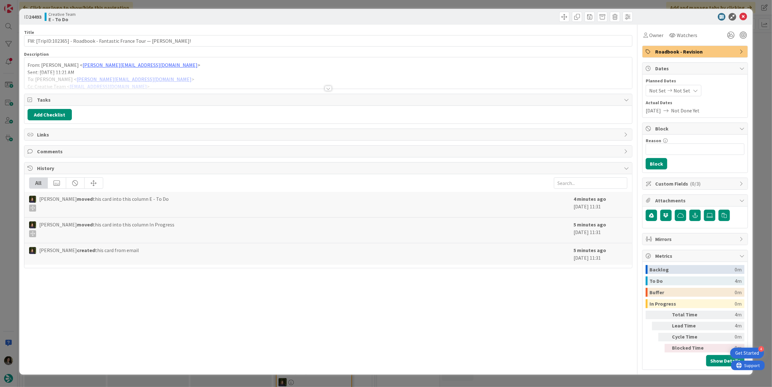
click at [329, 86] on div at bounding box center [328, 88] width 7 height 5
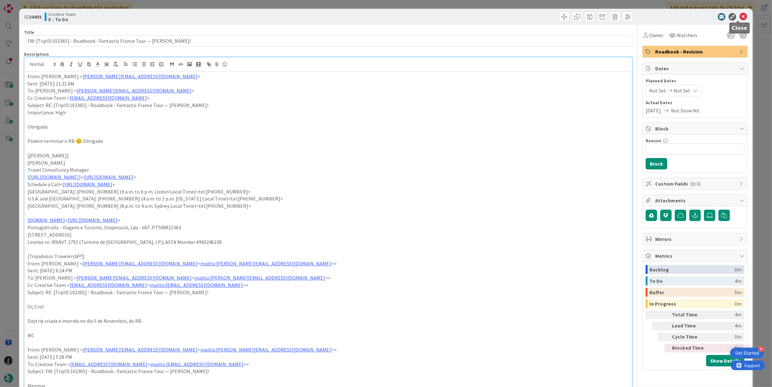
click at [739, 14] on icon at bounding box center [743, 17] width 8 height 8
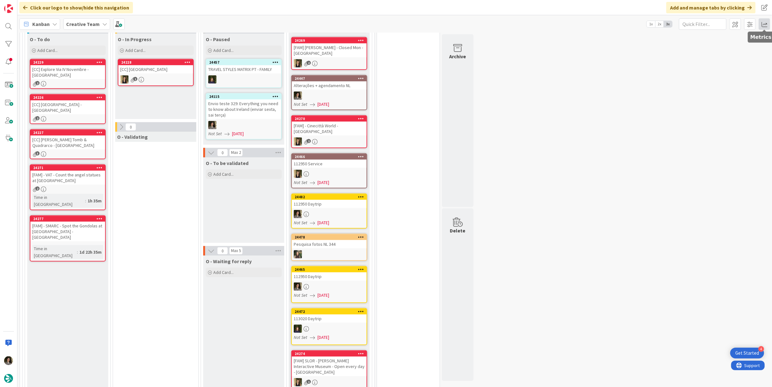
click at [768, 22] on span at bounding box center [763, 23] width 11 height 11
click at [711, 70] on div "Allocation" at bounding box center [709, 71] width 42 height 7
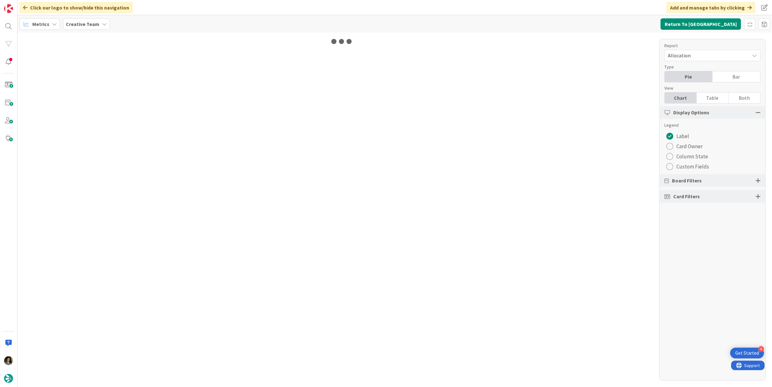
click at [716, 95] on div "Table" at bounding box center [712, 97] width 32 height 11
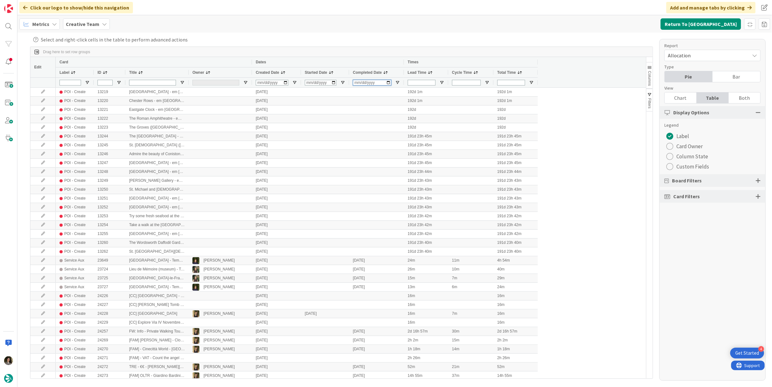
click at [356, 81] on input "Completed Date Filter Input" at bounding box center [372, 83] width 38 height 6
type input "[DATE]"
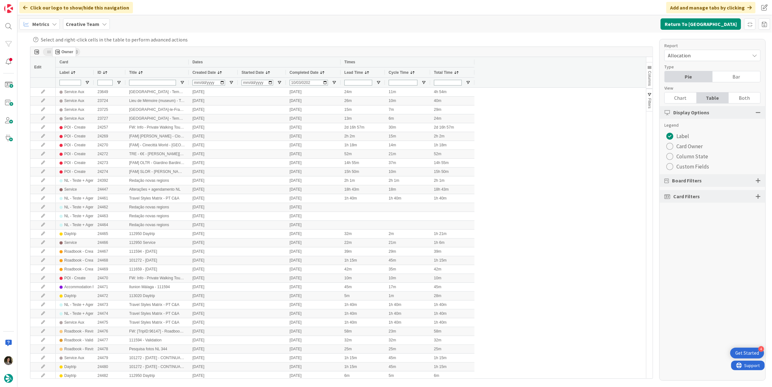
drag, startPoint x: 201, startPoint y: 74, endPoint x: 55, endPoint y: 49, distance: 147.9
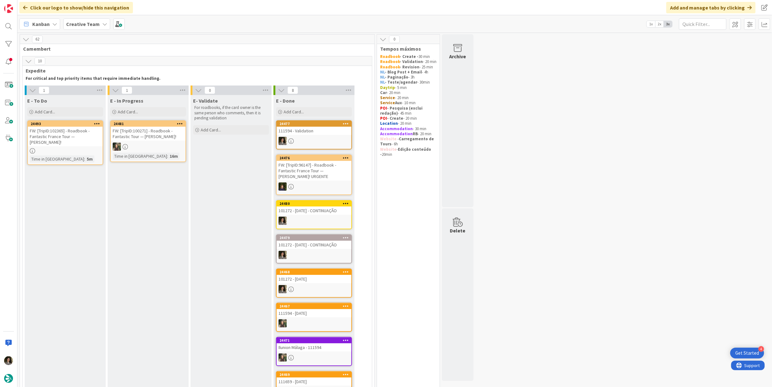
click at [56, 139] on div "FW: [TripID:102365] - Roadbook - Fantastic France Tour — [PERSON_NAME]!" at bounding box center [65, 137] width 75 height 20
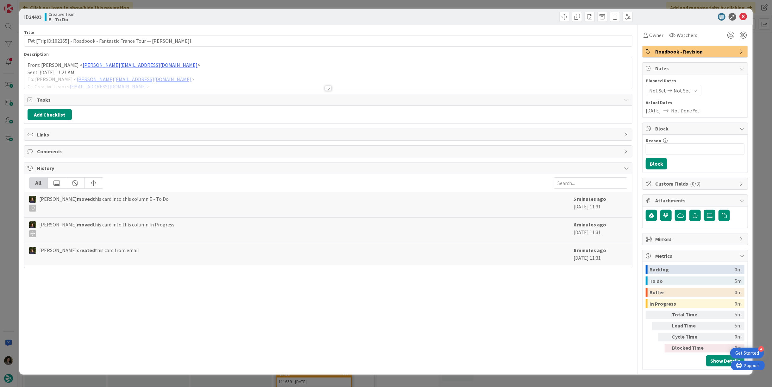
click at [329, 86] on div at bounding box center [328, 88] width 7 height 5
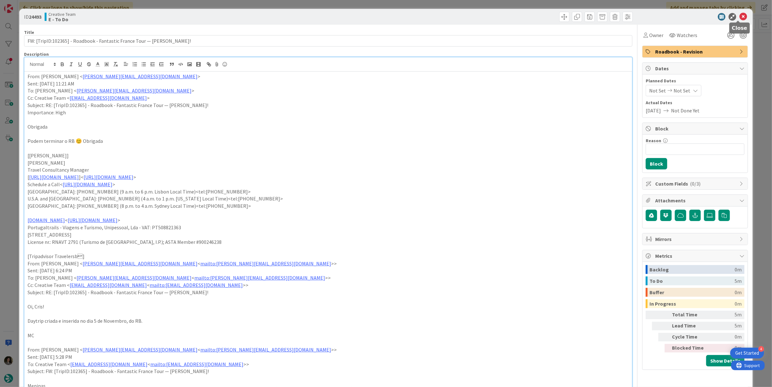
drag, startPoint x: 739, startPoint y: 16, endPoint x: 655, endPoint y: 65, distance: 97.4
click at [739, 16] on icon at bounding box center [743, 17] width 8 height 8
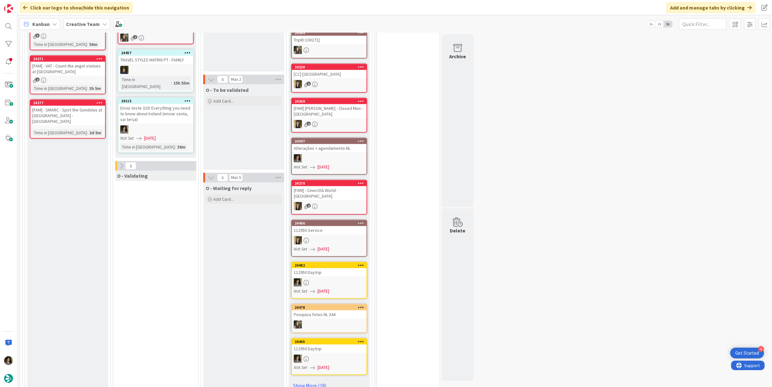
scroll to position [457, 0]
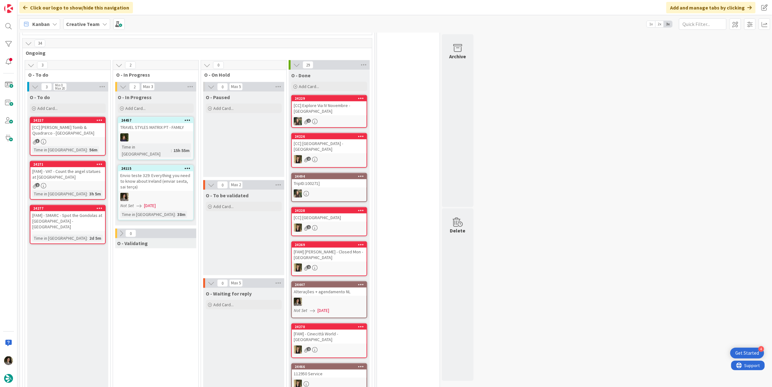
click at [148, 182] on div "24115 Envio teste 329: Everything you need to know about [GEOGRAPHIC_DATA] (env…" at bounding box center [156, 192] width 76 height 55
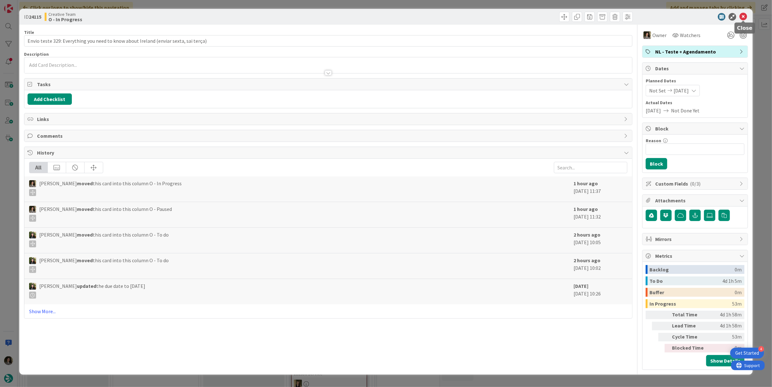
click at [742, 18] on icon at bounding box center [743, 17] width 8 height 8
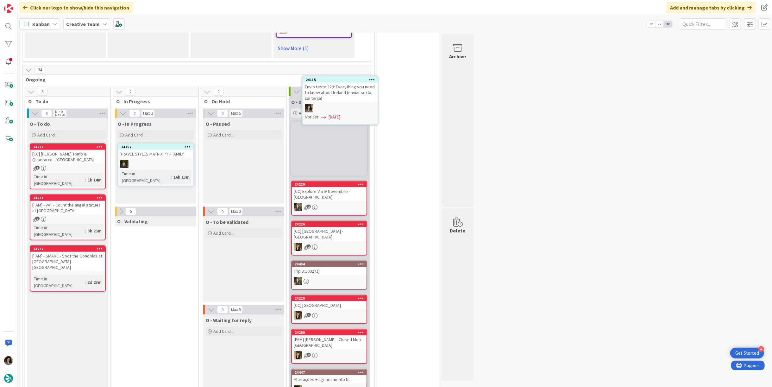
scroll to position [452, 0]
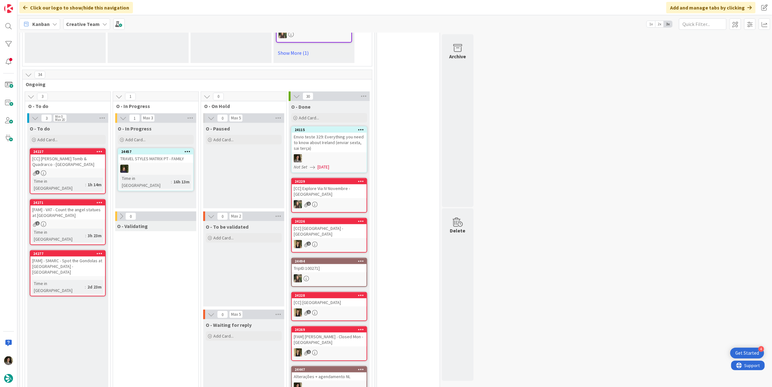
click at [328, 146] on div "Envio teste 329: Everything you need to know about Ireland (enviar sexta, sai t…" at bounding box center [329, 143] width 75 height 20
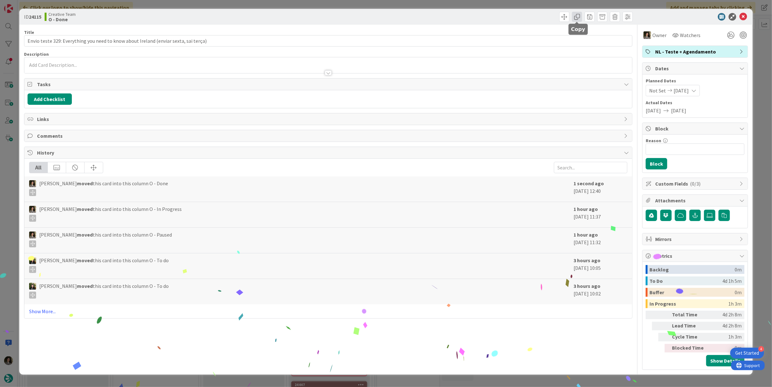
click at [578, 17] on span at bounding box center [577, 17] width 10 height 10
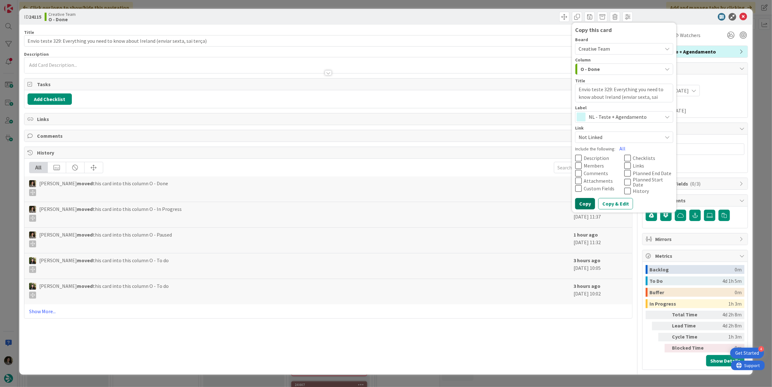
click at [589, 202] on button "Copy" at bounding box center [585, 203] width 20 height 11
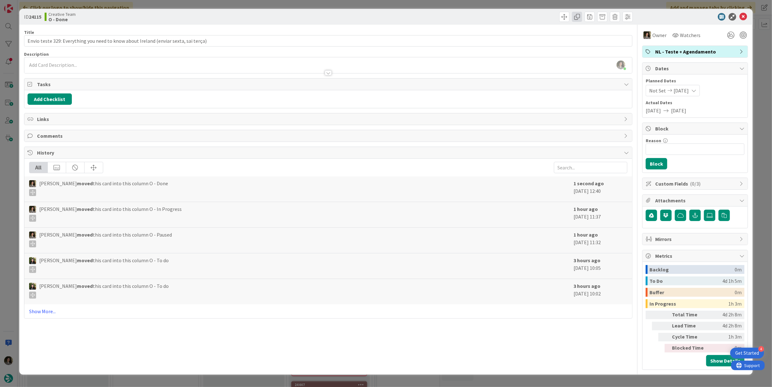
click at [578, 20] on span at bounding box center [577, 17] width 10 height 10
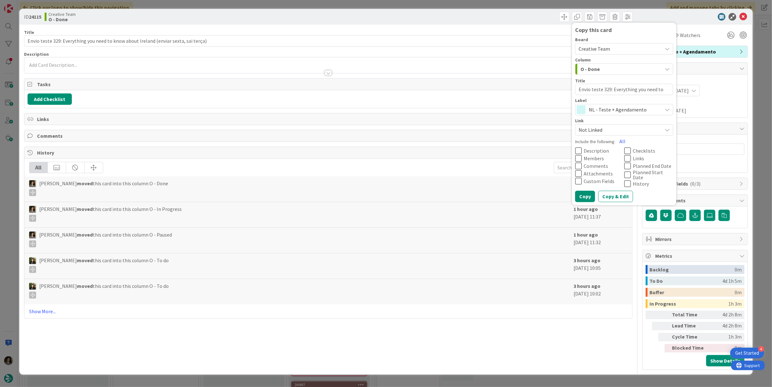
click at [605, 102] on div "Label" at bounding box center [624, 100] width 98 height 4
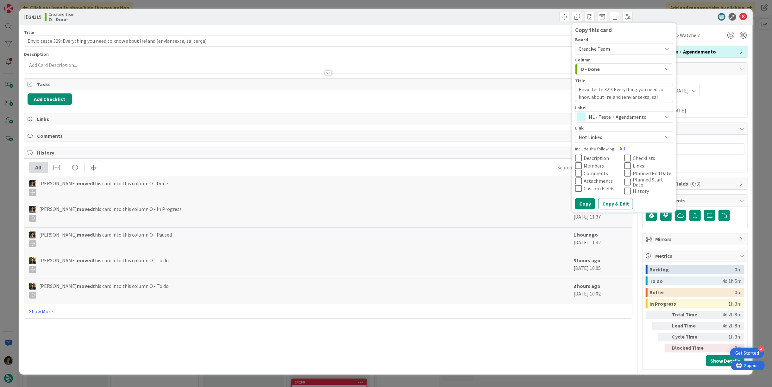
click at [624, 117] on span "NL - Teste + Agendamento" at bounding box center [623, 117] width 70 height 9
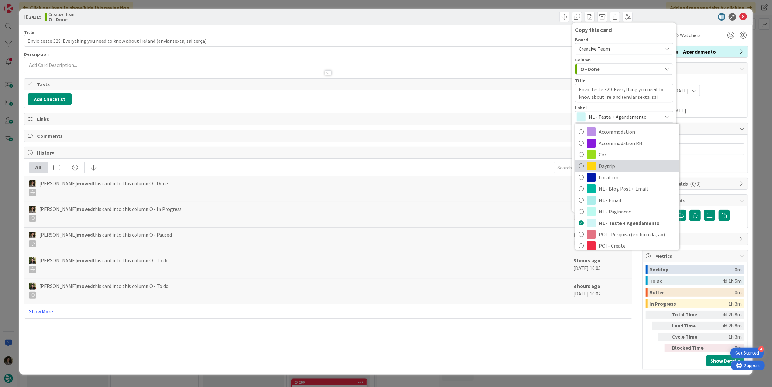
click at [624, 164] on span "Daytrip" at bounding box center [637, 165] width 77 height 9
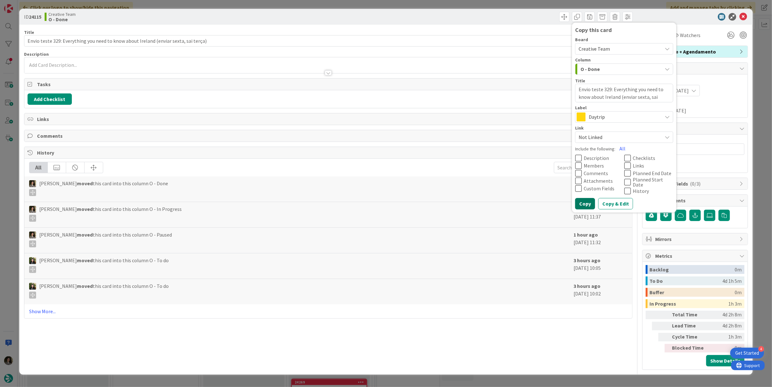
click at [584, 199] on button "Copy" at bounding box center [585, 203] width 20 height 11
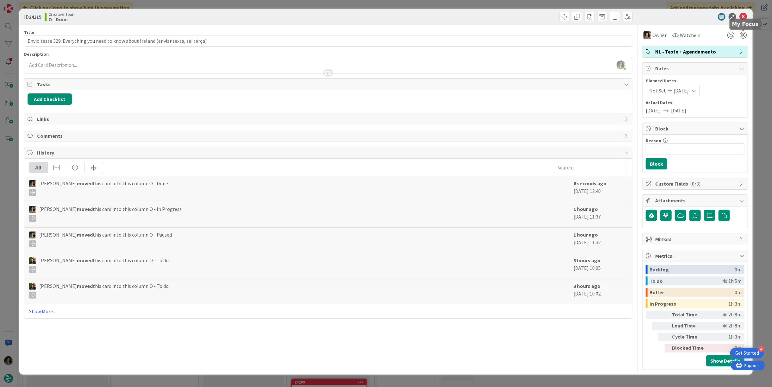
type textarea "x"
click at [746, 14] on icon at bounding box center [743, 17] width 8 height 8
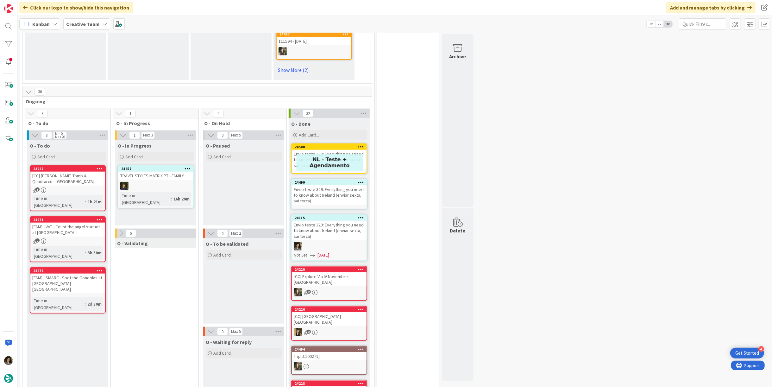
click at [332, 192] on div "Envio teste 329: Everything you need to know about Ireland (enviar sexta, sai t…" at bounding box center [329, 195] width 75 height 20
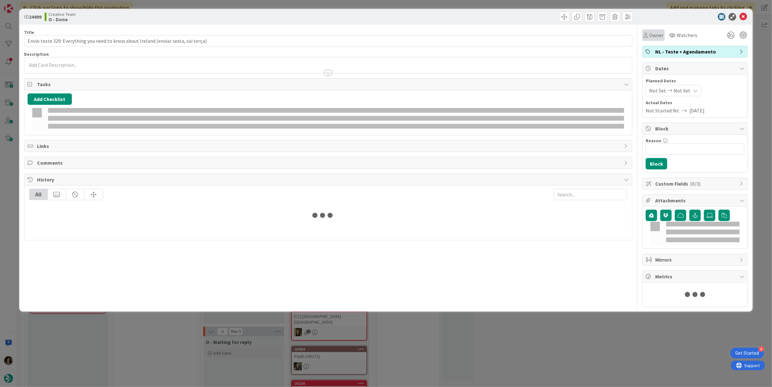
click at [654, 35] on span "Owner" at bounding box center [656, 35] width 14 height 8
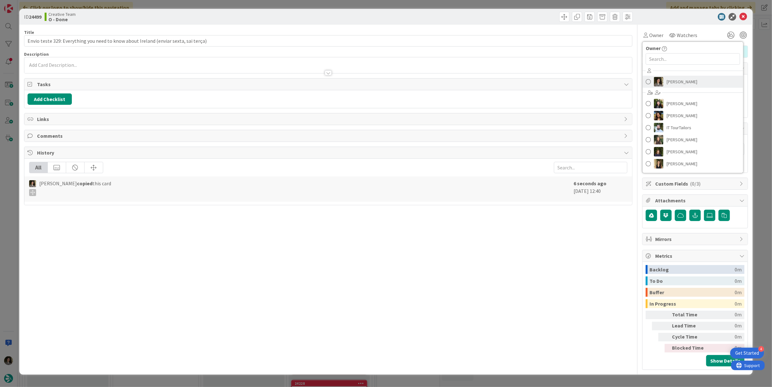
click at [669, 84] on span "[PERSON_NAME]" at bounding box center [681, 81] width 31 height 9
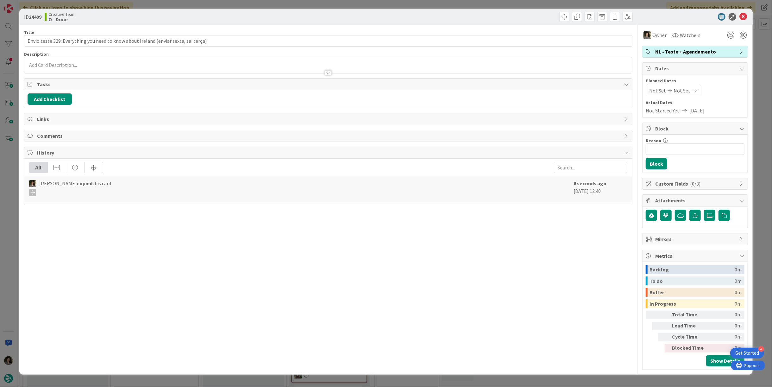
drag, startPoint x: 675, startPoint y: 92, endPoint x: 677, endPoint y: 96, distance: 4.4
click at [676, 92] on span "Not Set" at bounding box center [681, 91] width 17 height 8
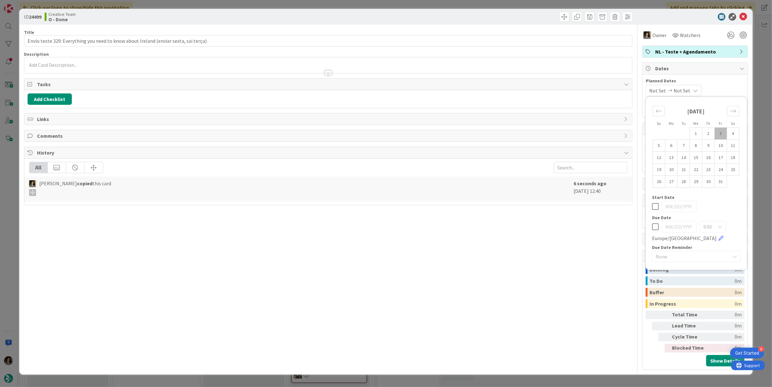
click at [655, 225] on icon at bounding box center [655, 227] width 7 height 8
type input "[DATE]"
click at [581, 241] on div "Title 84 / 128 Envio teste 329: Everything you need to know about [GEOGRAPHIC_D…" at bounding box center [328, 197] width 608 height 345
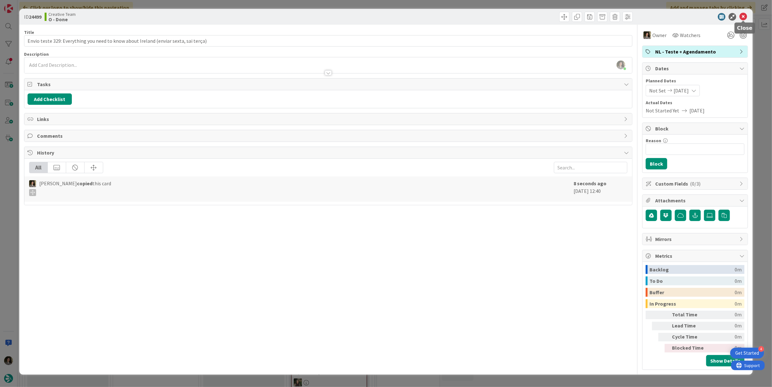
click at [744, 16] on icon at bounding box center [743, 17] width 8 height 8
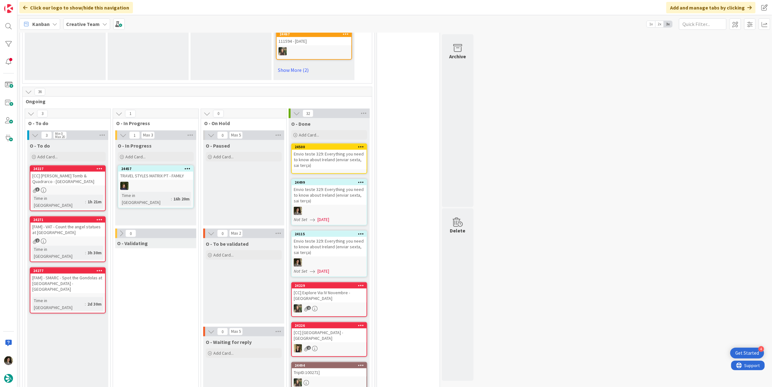
click at [338, 150] on div "Envio teste 329: Everything you need to know about Ireland (enviar sexta, sai t…" at bounding box center [329, 160] width 75 height 20
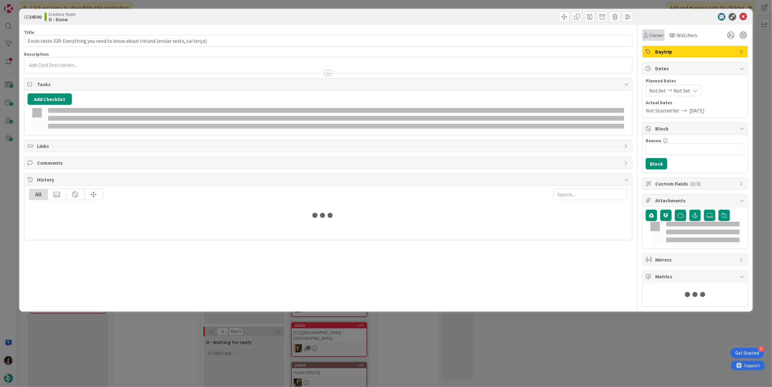
click at [656, 31] on div "Owner" at bounding box center [653, 34] width 22 height 11
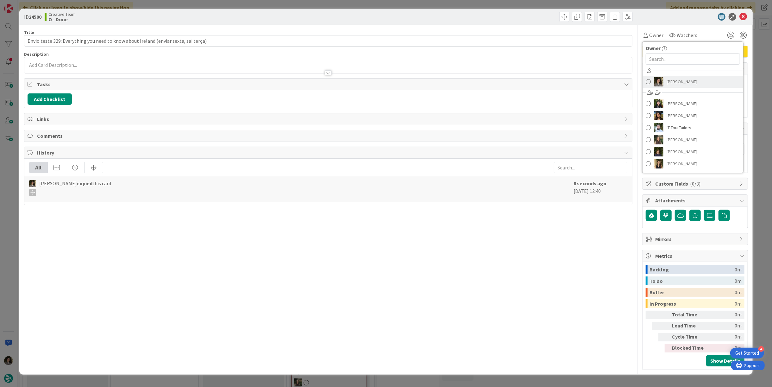
drag, startPoint x: 673, startPoint y: 78, endPoint x: 678, endPoint y: 82, distance: 6.0
click at [673, 78] on span "[PERSON_NAME]" at bounding box center [681, 81] width 31 height 9
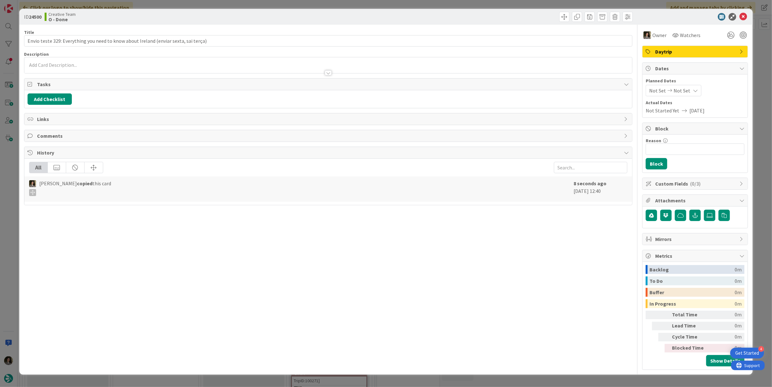
drag, startPoint x: 680, startPoint y: 87, endPoint x: 684, endPoint y: 88, distance: 3.8
click at [681, 88] on span "Not Set" at bounding box center [681, 91] width 17 height 8
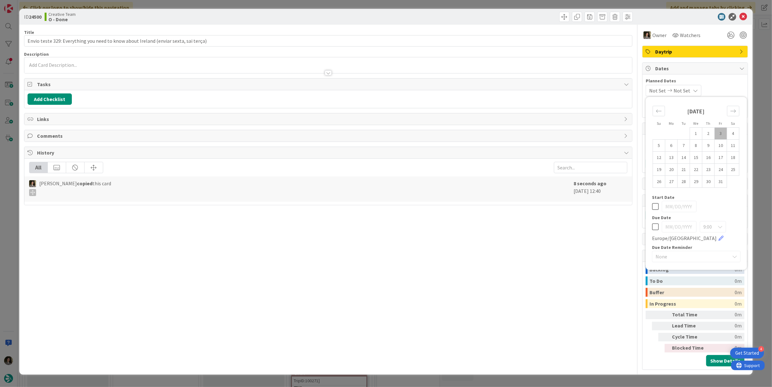
click at [657, 224] on icon at bounding box center [655, 227] width 7 height 8
type input "[DATE]"
drag, startPoint x: 531, startPoint y: 228, endPoint x: 525, endPoint y: 214, distance: 14.9
click at [531, 228] on div "Title 84 / 128 Envio teste 329: Everything you need to know about [GEOGRAPHIC_D…" at bounding box center [328, 197] width 608 height 345
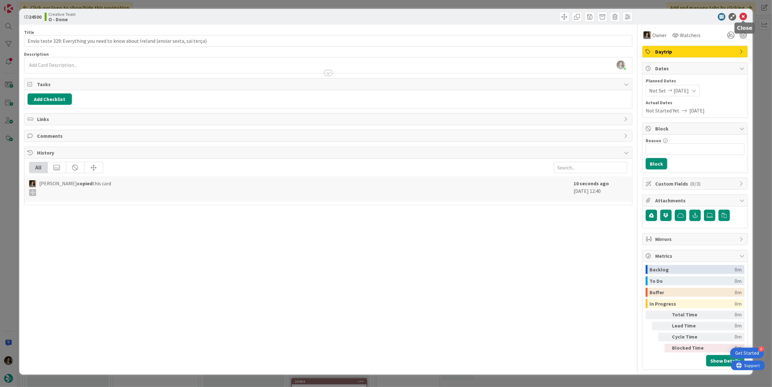
click at [742, 17] on icon at bounding box center [743, 17] width 8 height 8
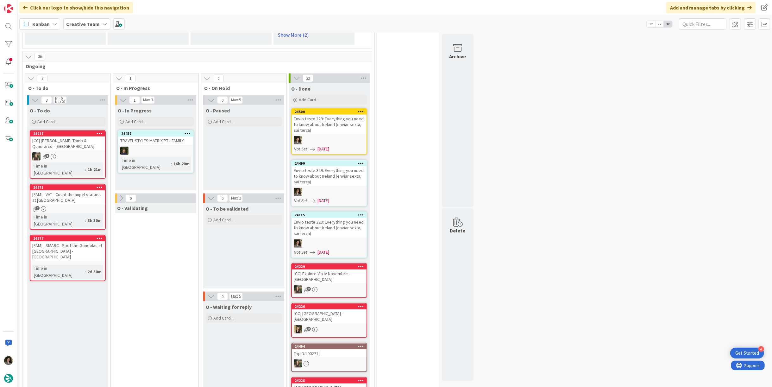
click at [157, 108] on div "O - In Progress Add Card..." at bounding box center [155, 116] width 81 height 23
click at [152, 117] on div "Add Card..." at bounding box center [156, 121] width 76 height 9
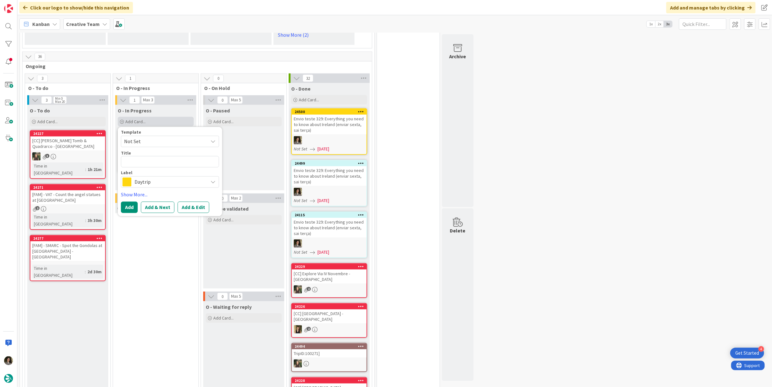
type textarea "x"
type textarea "T"
type textarea "x"
type textarea "TR"
type textarea "x"
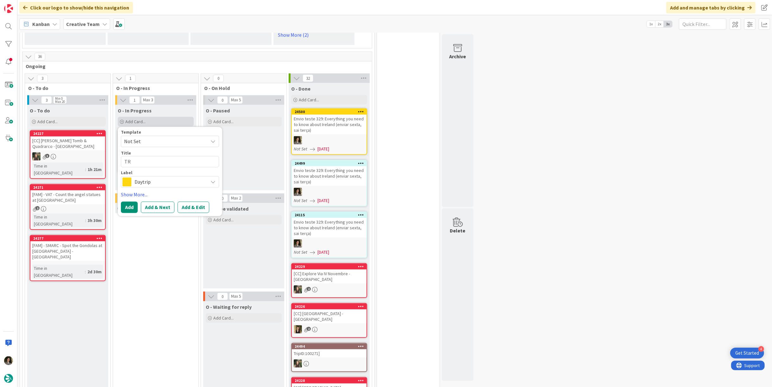
type textarea "TRA"
type textarea "x"
type textarea "TRAV"
type textarea "x"
type textarea "TRAVE"
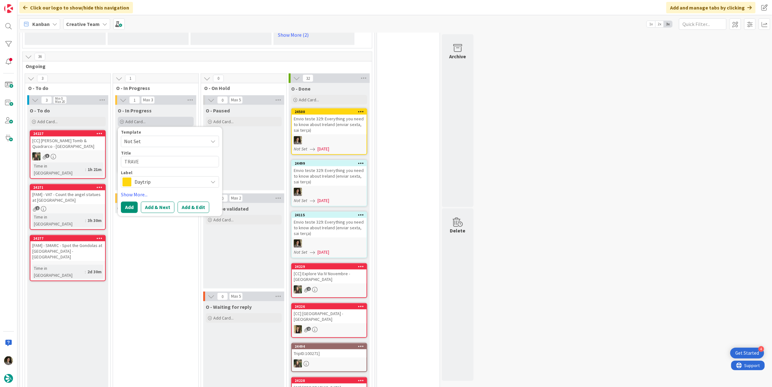
type textarea "x"
type textarea "TRAVEL"
type textarea "x"
type textarea "TRAVEL"
type textarea "x"
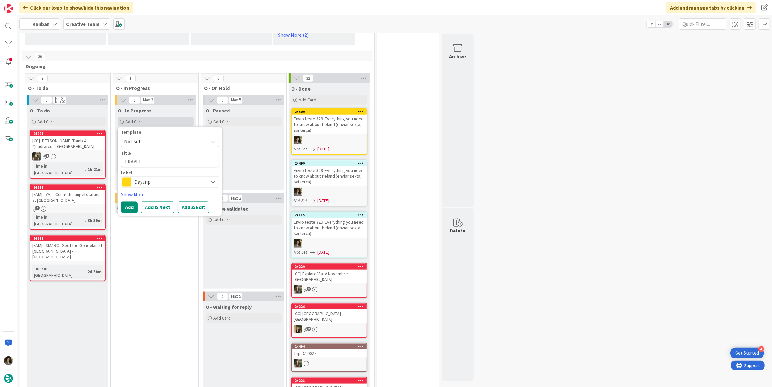
type textarea "TRAVEL S"
type textarea "x"
type textarea "TRAVEL ST"
type textarea "x"
type textarea "TRAVEL STY"
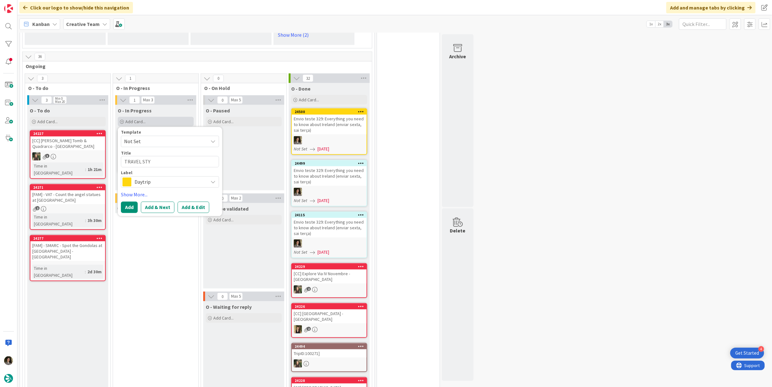
type textarea "x"
type textarea "TRAVEL STYL"
type textarea "x"
type textarea "TRAVEL STYLE"
type textarea "x"
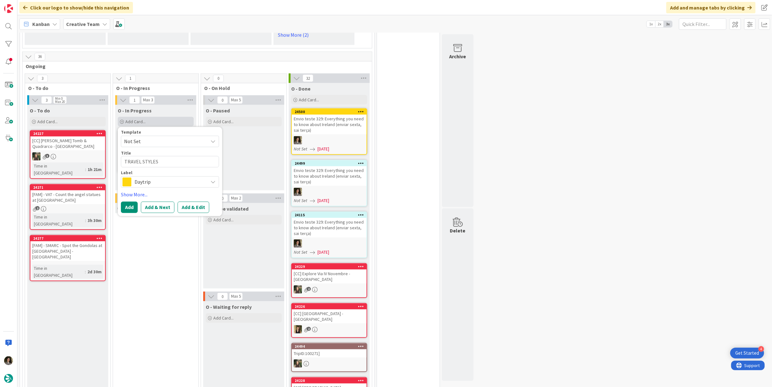
type textarea "TRAVEL STYLES"
type textarea "x"
type textarea "TRAVEL STYLES m"
type textarea "x"
type textarea "TRAVEL STYLES"
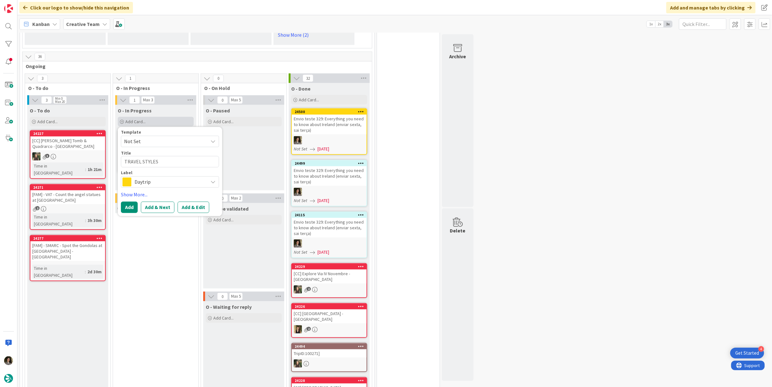
type textarea "x"
type textarea "TRAVEL STYLES M"
type textarea "x"
type textarea "TRAVEL STYLES MA"
type textarea "x"
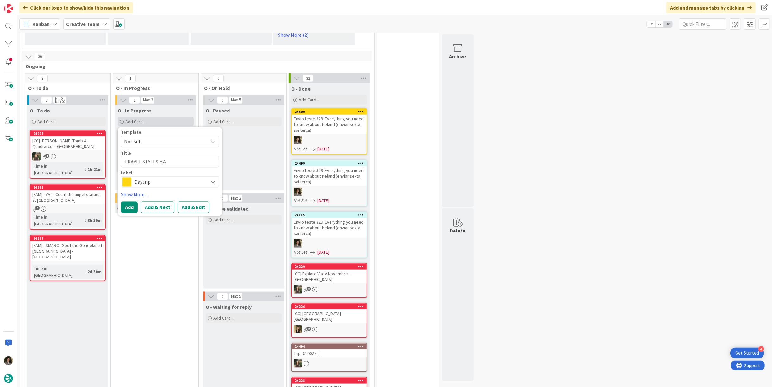
type textarea "TRAVEL STYLES MAT"
type textarea "x"
type textarea "TRAVEL STYLES MATR"
type textarea "x"
type textarea "TRAVEL STYLES MATRI"
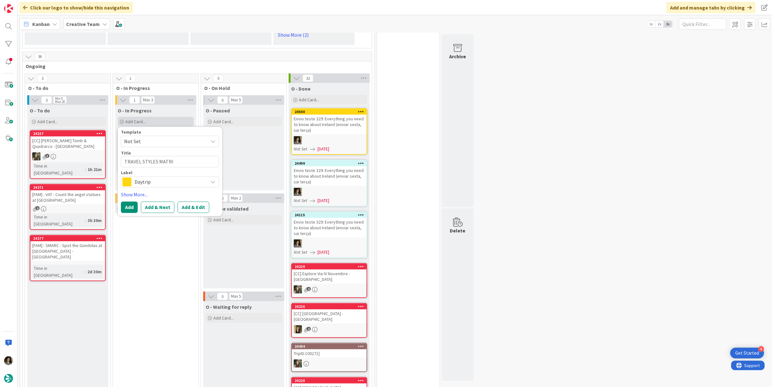
type textarea "x"
type textarea "TRAVEL STYLES MATRIX"
type textarea "x"
type textarea "TRAVEL STYLES MATRIX"
type textarea "x"
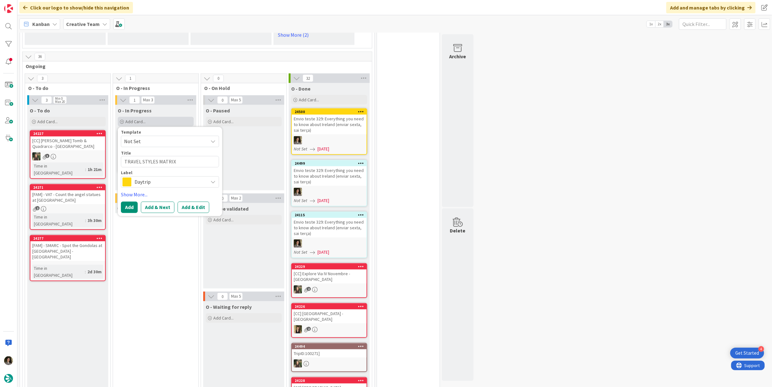
type textarea "TRAVEL STYLES MATRIX -"
type textarea "x"
type textarea "TRAVEL STYLES MATRIX -"
type textarea "x"
type textarea "TRAVEL STYLES MATRIX - P"
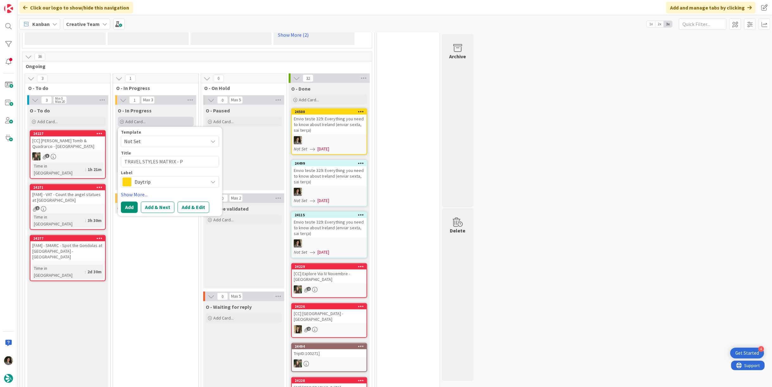
type textarea "x"
type textarea "TRAVEL STYLES MATRIX - PT"
type textarea "x"
type textarea "TRAVEL STYLES MATRIX - PT"
type textarea "x"
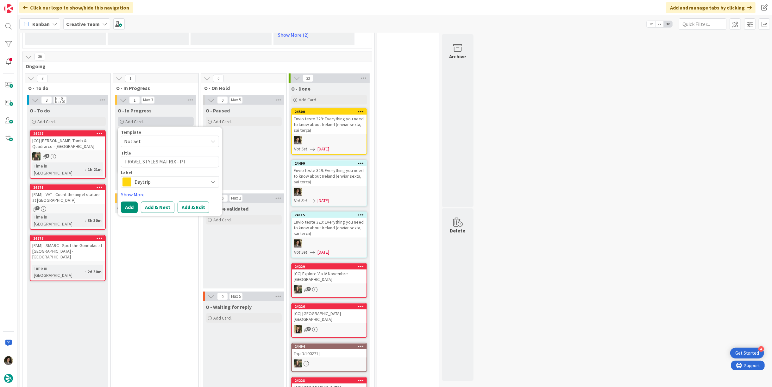
type textarea "TRAVEL STYLES MATRIX - PT C"
type textarea "x"
type textarea "TRAVEL STYLES MATRIX - PT C&"
type textarea "x"
type textarea "TRAVEL STYLES MATRIX - PT C&A"
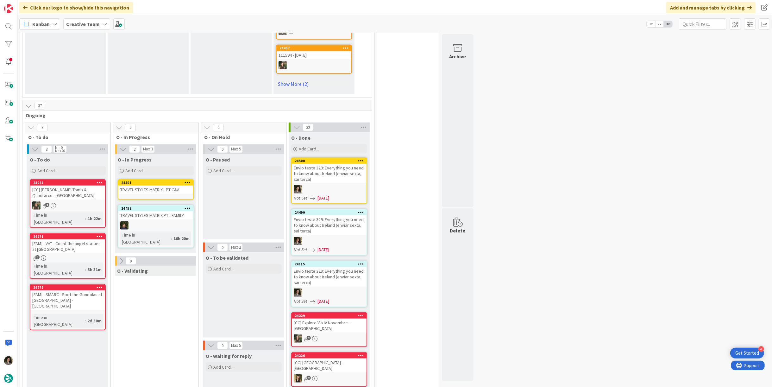
scroll to position [527, 0]
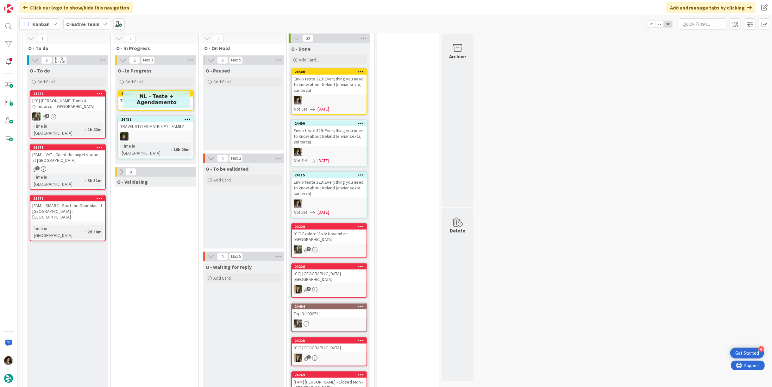
click at [161, 100] on div "24501 TRAVEL STYLES MATRIX - PT C&A" at bounding box center [156, 100] width 76 height 21
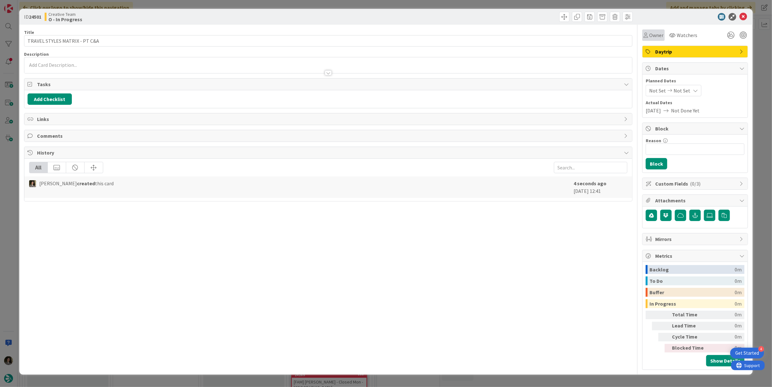
click at [651, 37] on span "Owner" at bounding box center [656, 35] width 14 height 8
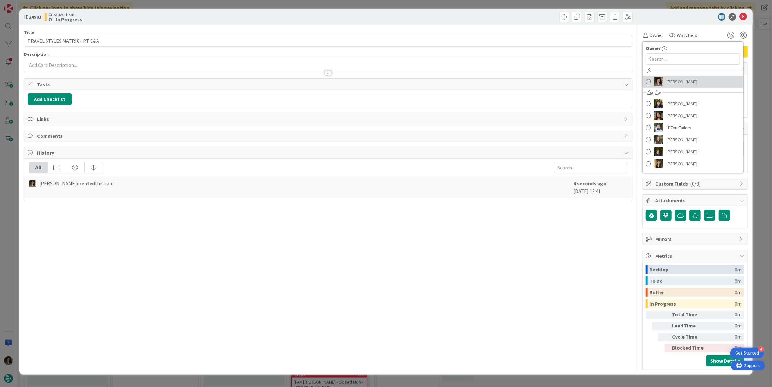
click at [681, 80] on span "[PERSON_NAME]" at bounding box center [681, 81] width 31 height 9
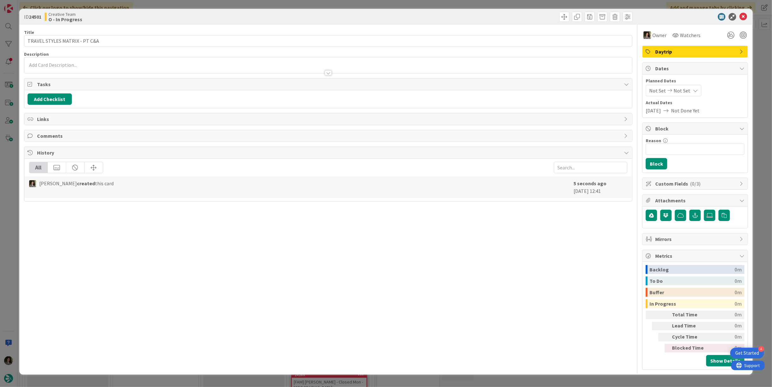
click at [682, 51] on span "Daytrip" at bounding box center [695, 52] width 81 height 8
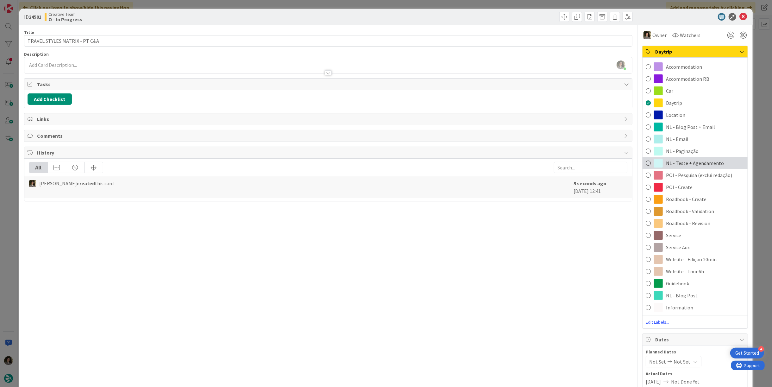
click at [711, 167] on div "NL - Teste + Agendamento" at bounding box center [694, 163] width 105 height 12
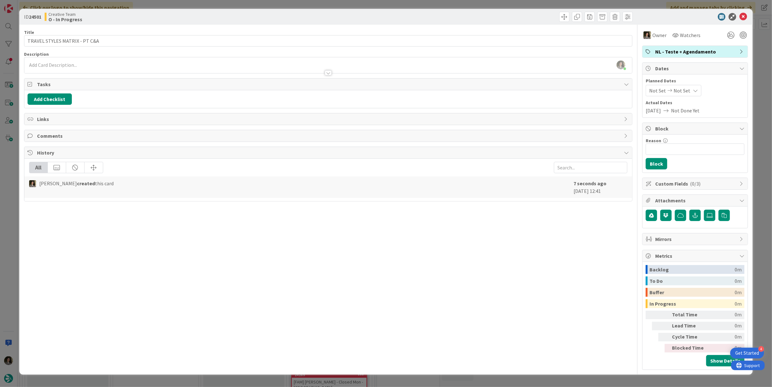
click at [692, 90] on icon at bounding box center [694, 90] width 5 height 5
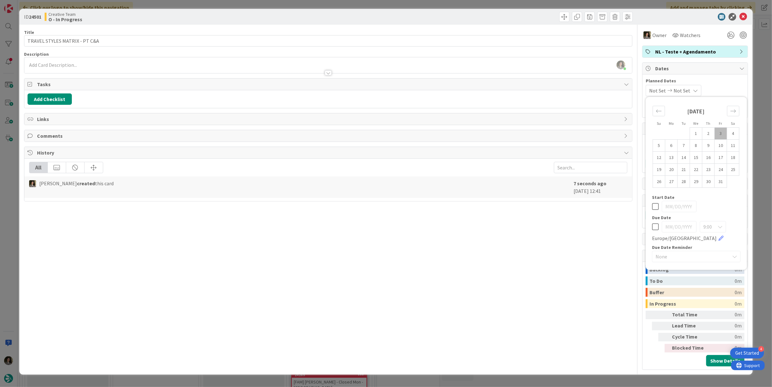
click at [654, 223] on icon at bounding box center [655, 227] width 7 height 8
type input "[DATE]"
click at [572, 244] on div "Title 29 / 128 TRAVEL STYLES MATRIX - PT C&A Description [PERSON_NAME] just joi…" at bounding box center [328, 197] width 608 height 345
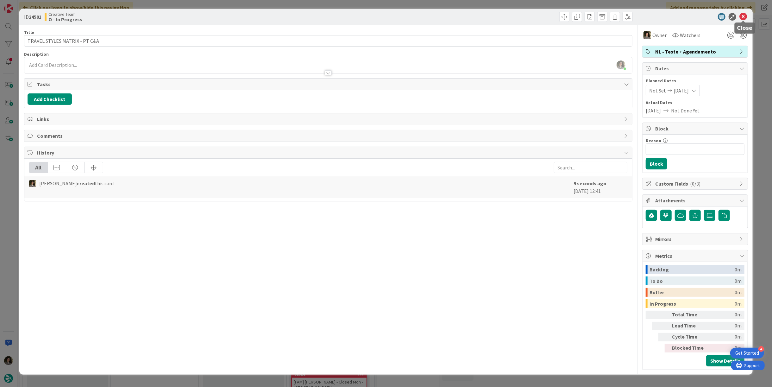
click at [744, 17] on icon at bounding box center [743, 17] width 8 height 8
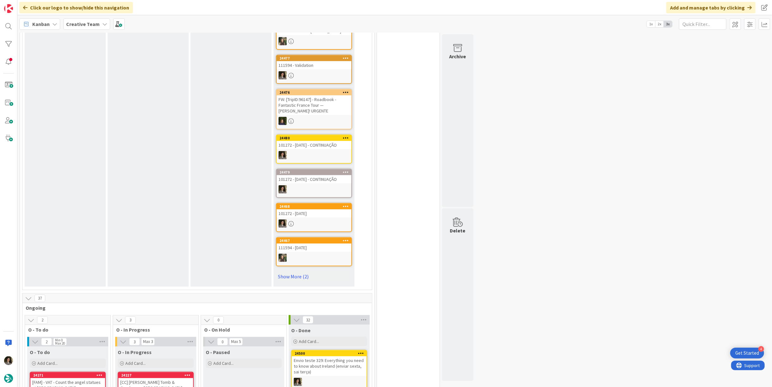
scroll to position [492, 0]
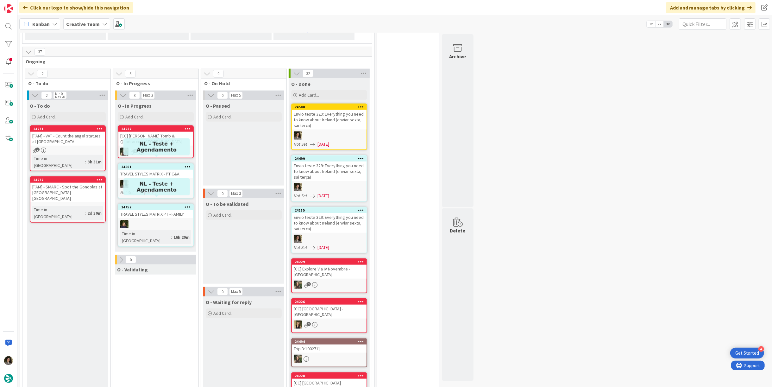
click at [138, 164] on div "24501" at bounding box center [157, 166] width 72 height 4
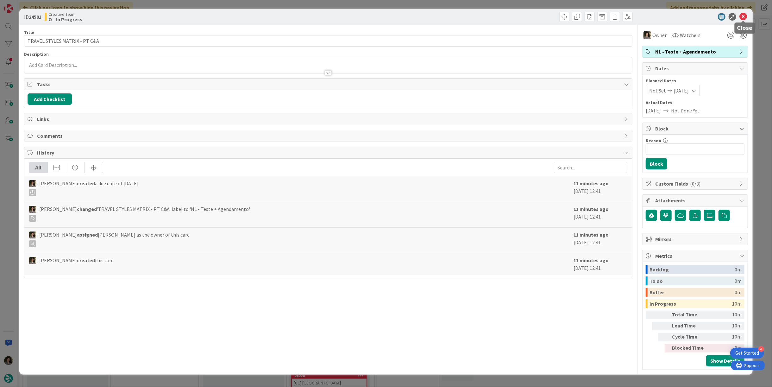
click at [743, 16] on icon at bounding box center [743, 17] width 8 height 8
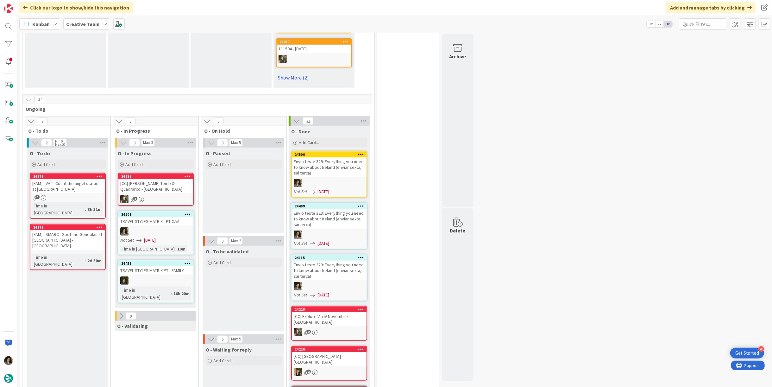
scroll to position [492, 0]
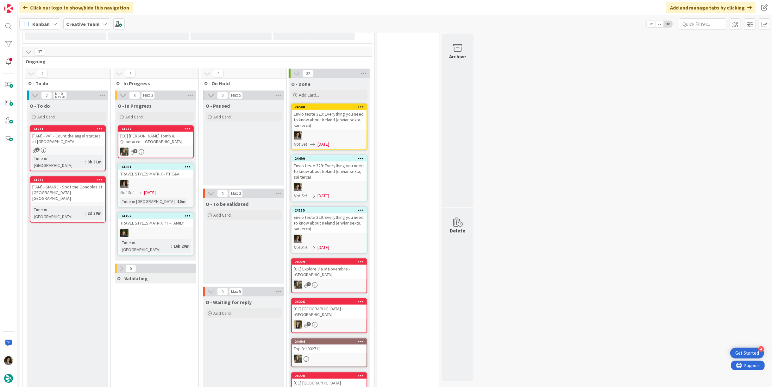
click at [334, 172] on div "Envio teste 329: Everything you need to know about Ireland (enviar sexta, sai t…" at bounding box center [329, 171] width 75 height 20
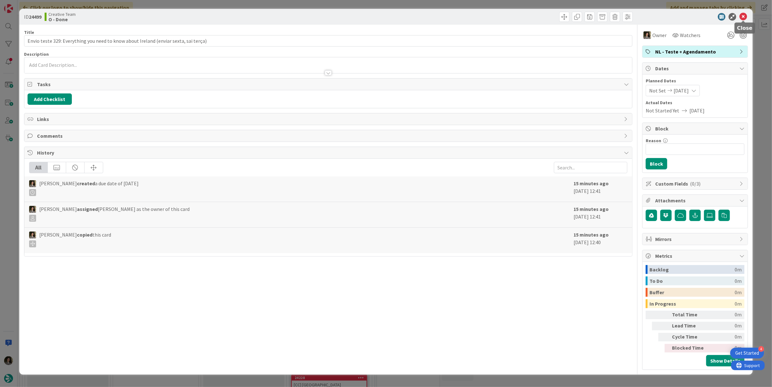
drag, startPoint x: 745, startPoint y: 12, endPoint x: 738, endPoint y: 21, distance: 11.1
click at [745, 12] on div "ID 24499 Creative Team O - Done" at bounding box center [385, 17] width 733 height 16
click at [742, 14] on icon at bounding box center [743, 17] width 8 height 8
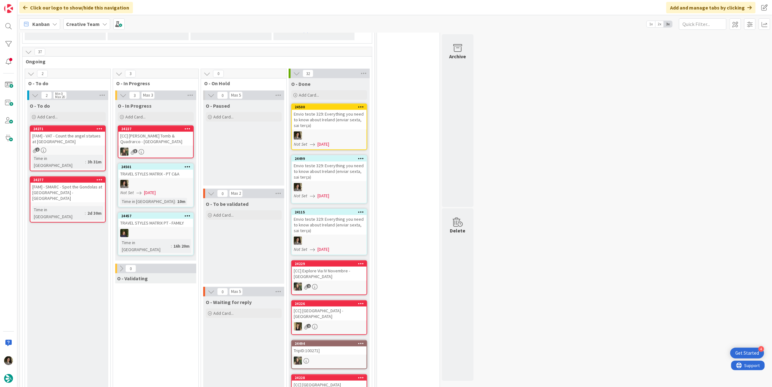
click at [317, 223] on div "Envio teste 329: Everything you need to know about Ireland (enviar sexta, sai t…" at bounding box center [329, 225] width 75 height 20
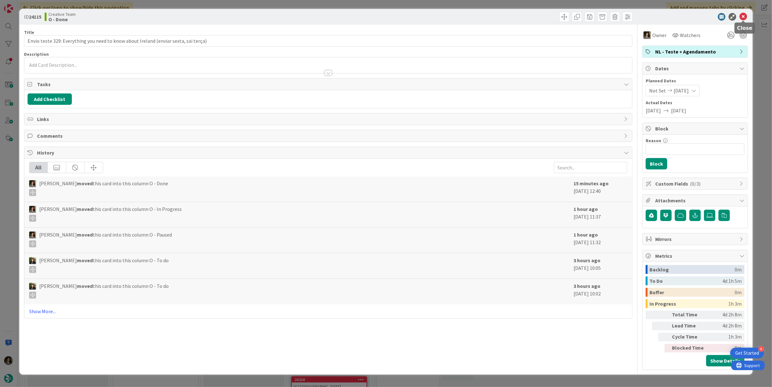
click at [742, 14] on icon at bounding box center [743, 17] width 8 height 8
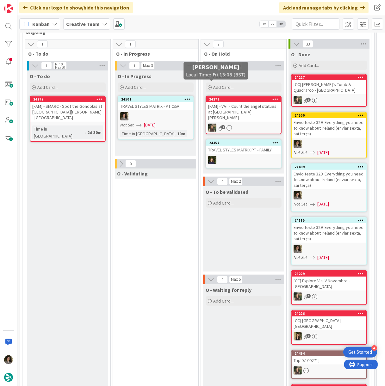
scroll to position [490, 0]
